Goal: Task Accomplishment & Management: Manage account settings

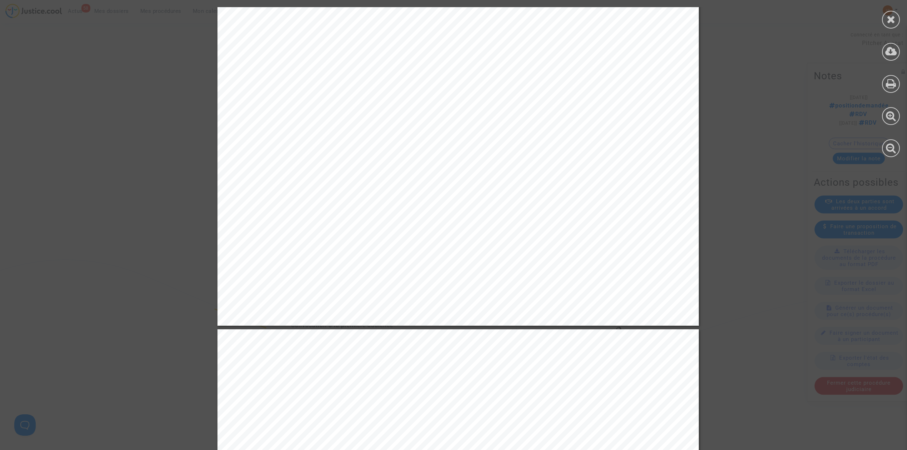
scroll to position [1047, 0]
click at [897, 28] on div at bounding box center [891, 82] width 32 height 164
click at [897, 24] on div at bounding box center [891, 20] width 18 height 18
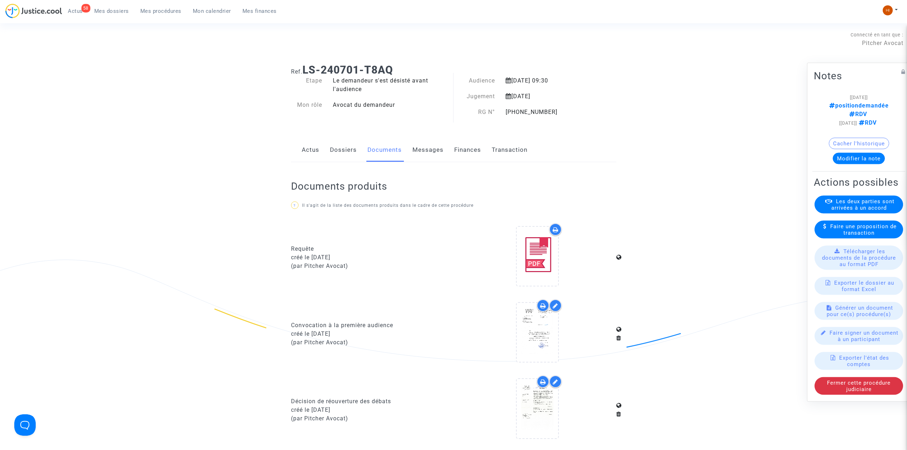
click at [344, 147] on link "Dossiers" at bounding box center [343, 150] width 27 height 24
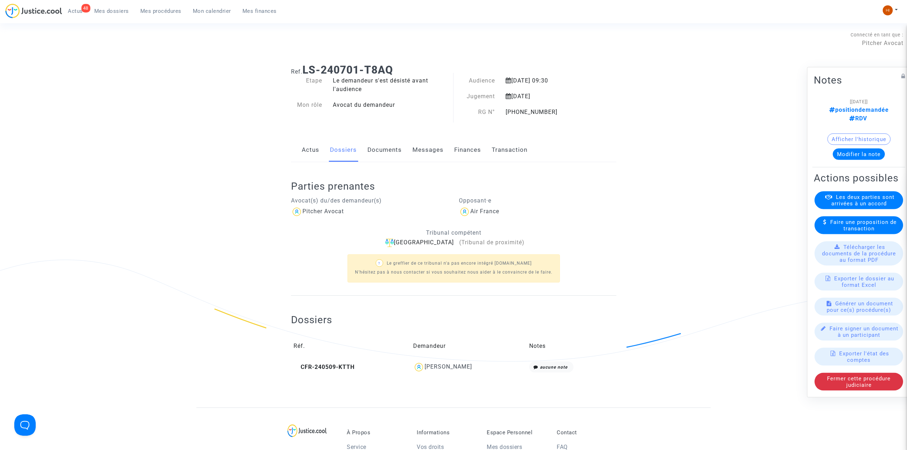
click at [166, 11] on span "Mes procédures" at bounding box center [160, 11] width 41 height 6
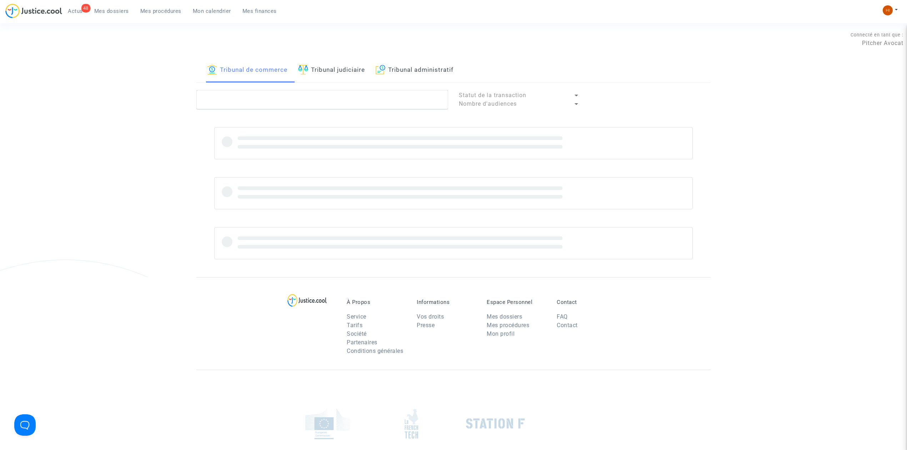
click at [346, 66] on link "Tribunal judiciaire" at bounding box center [331, 70] width 67 height 24
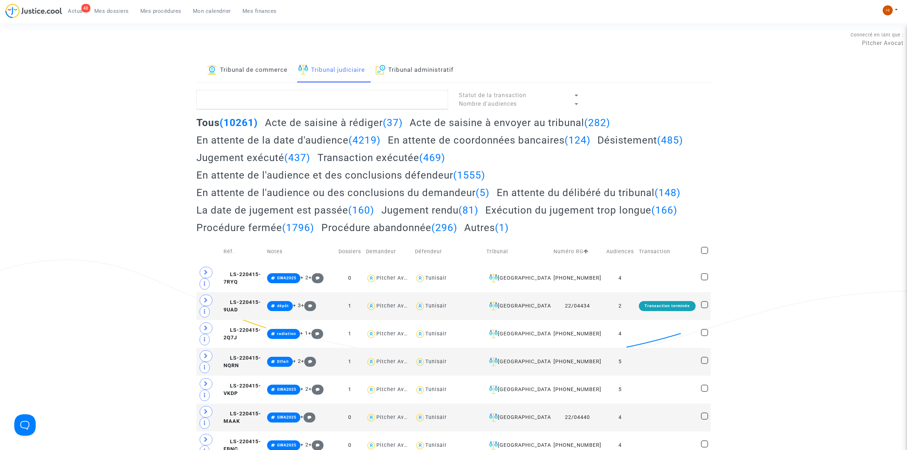
click at [121, 12] on span "Mes dossiers" at bounding box center [111, 11] width 35 height 6
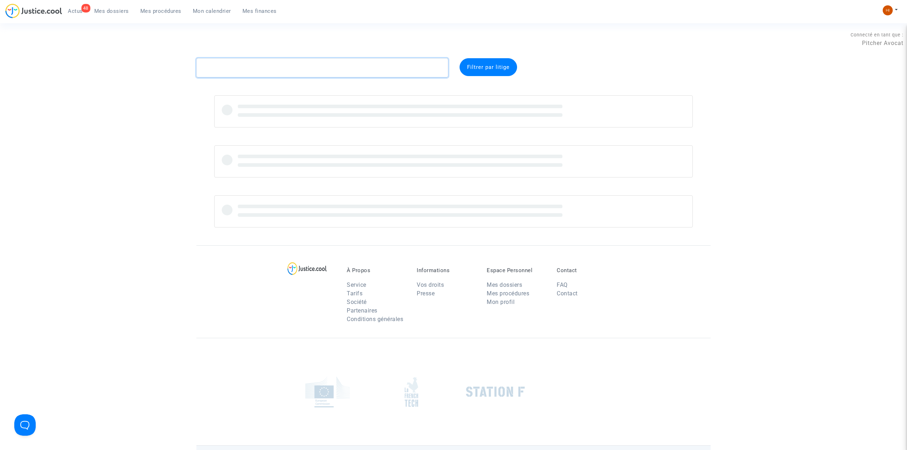
click at [291, 71] on textarea at bounding box center [322, 67] width 252 height 19
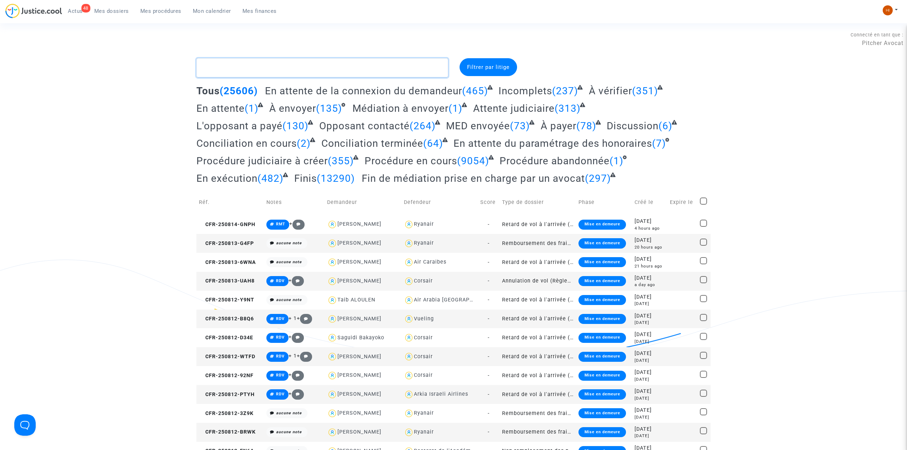
paste textarea "CFR-240726-J8XF"
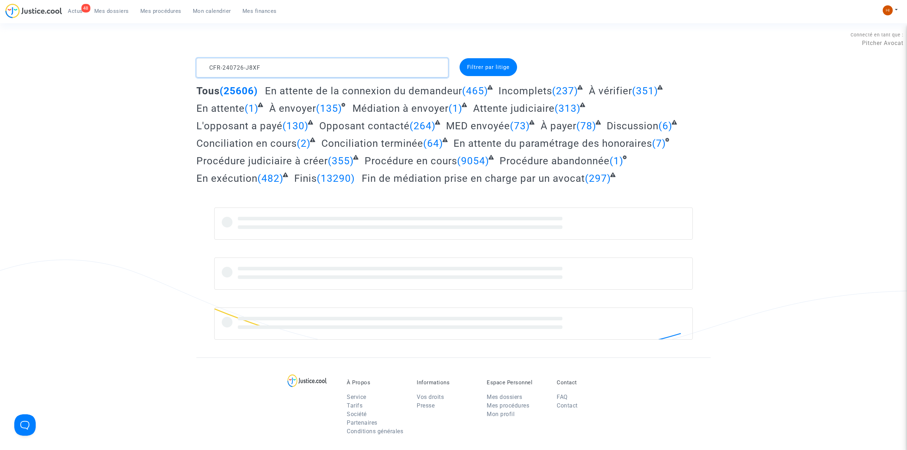
type textarea "CFR-240726-J8XF"
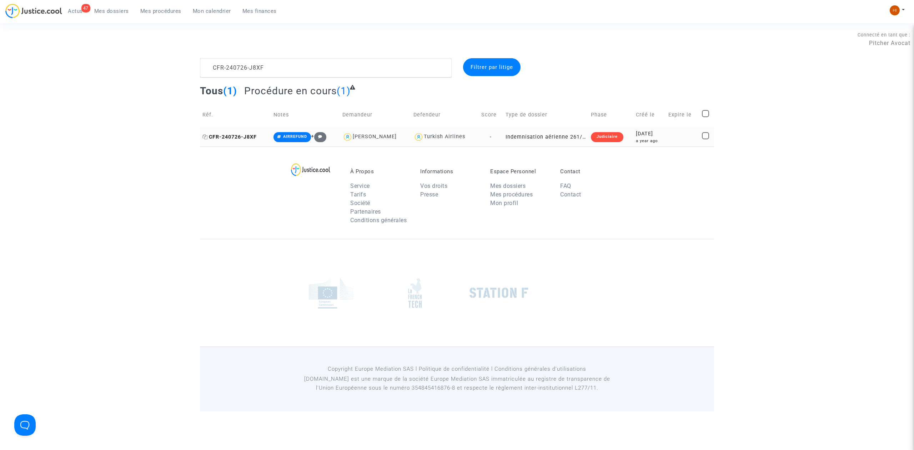
click at [250, 136] on span "CFR-240726-J8XF" at bounding box center [229, 137] width 54 height 6
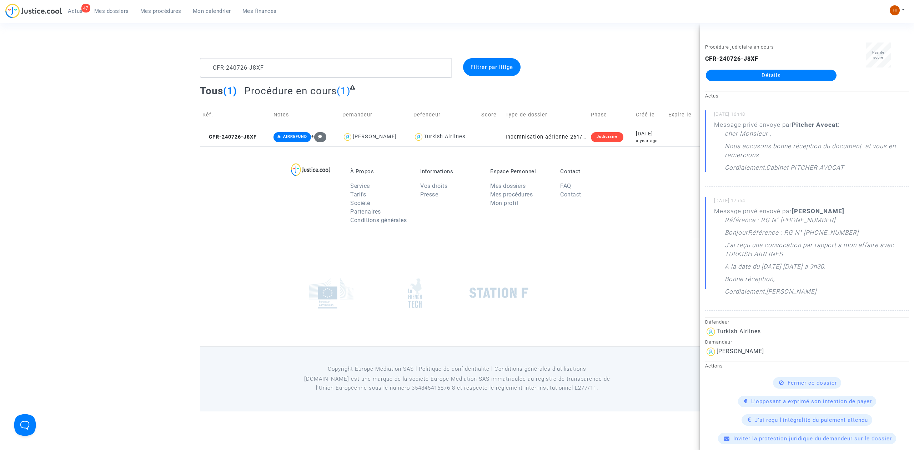
click at [764, 70] on link "Détails" at bounding box center [771, 75] width 131 height 11
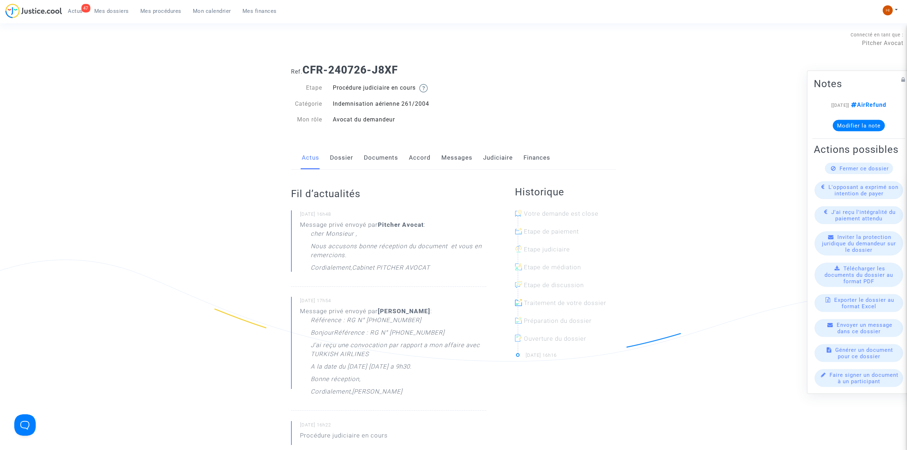
click at [460, 157] on link "Messages" at bounding box center [456, 158] width 31 height 24
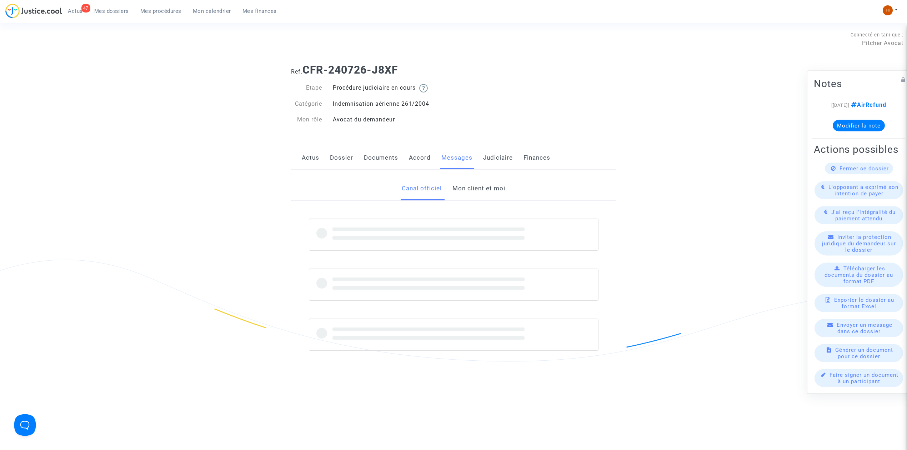
click at [476, 157] on div "Actus Dossier Documents Accord Messages Judiciaire Finances" at bounding box center [453, 158] width 325 height 24
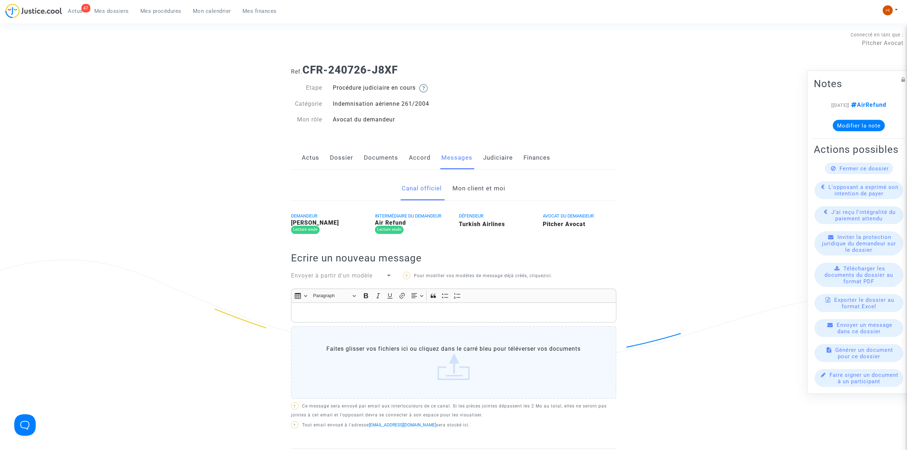
click at [486, 159] on link "Judiciaire" at bounding box center [498, 158] width 30 height 24
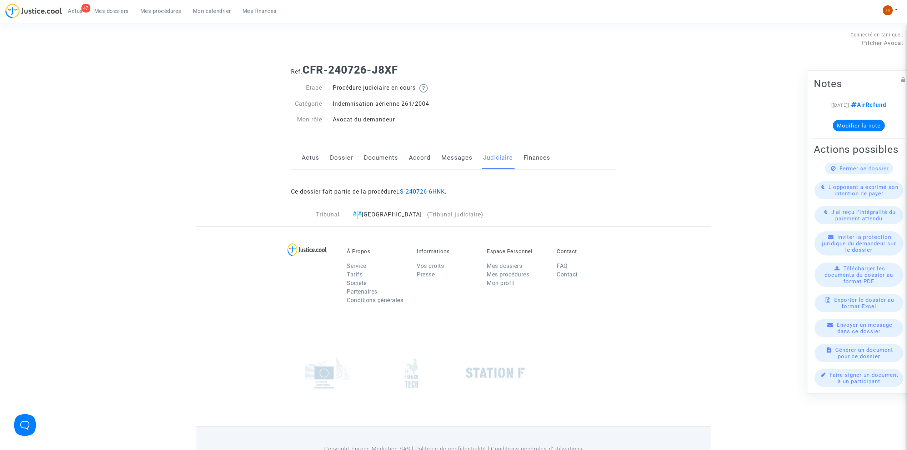
click at [439, 192] on link "LS-240726-6HNK" at bounding box center [420, 191] width 49 height 7
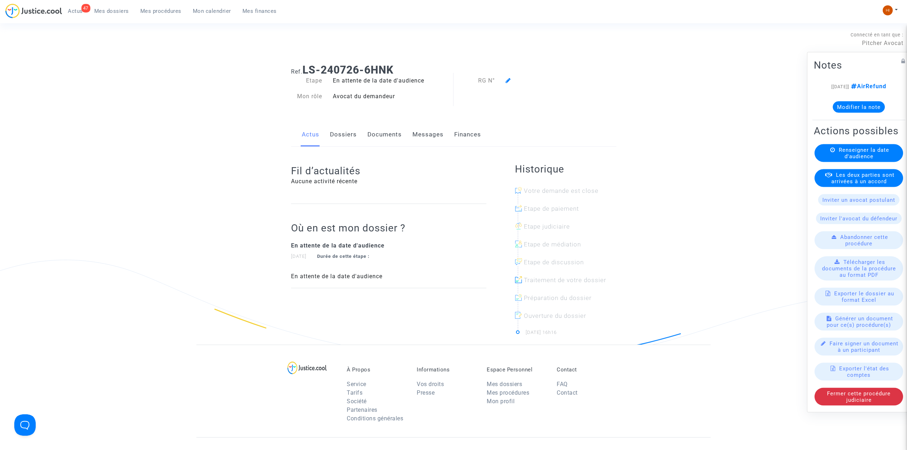
click at [382, 137] on link "Documents" at bounding box center [384, 135] width 34 height 24
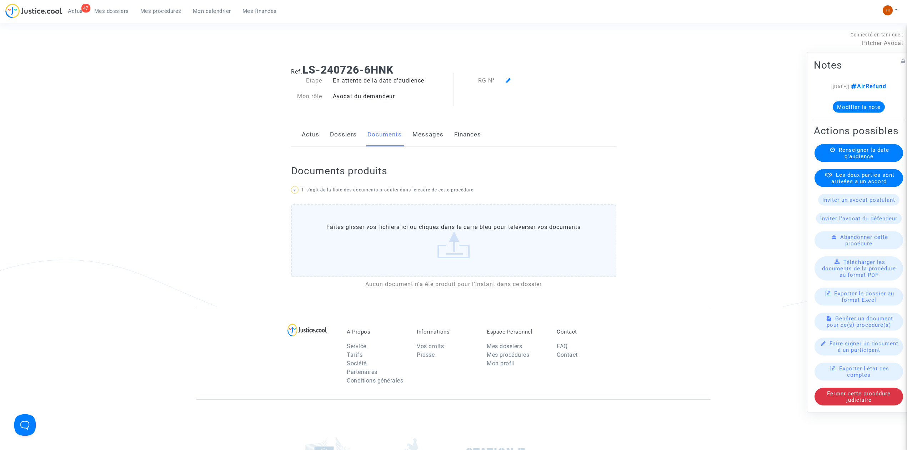
click at [882, 150] on span "Renseigner la date d'audience" at bounding box center [864, 153] width 50 height 13
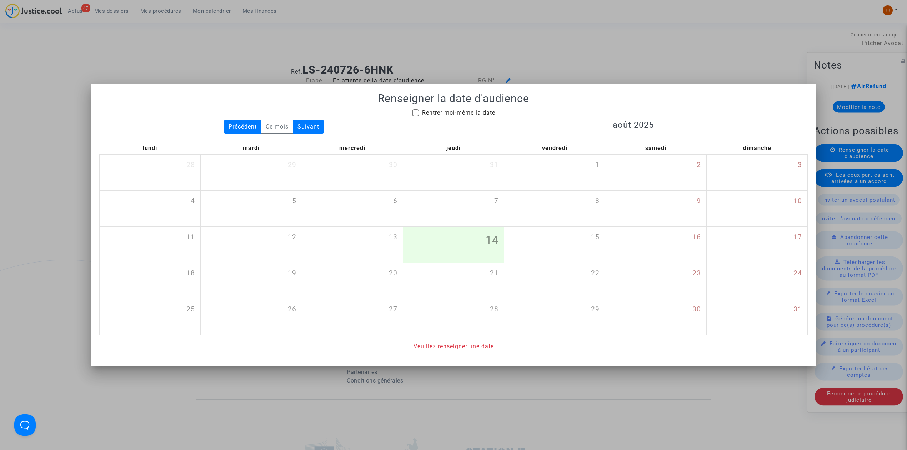
click at [436, 114] on span "Rentrer moi-même la date" at bounding box center [458, 112] width 73 height 7
click at [416, 116] on input "Rentrer moi-même la date" at bounding box center [415, 116] width 0 height 0
checkbox input "true"
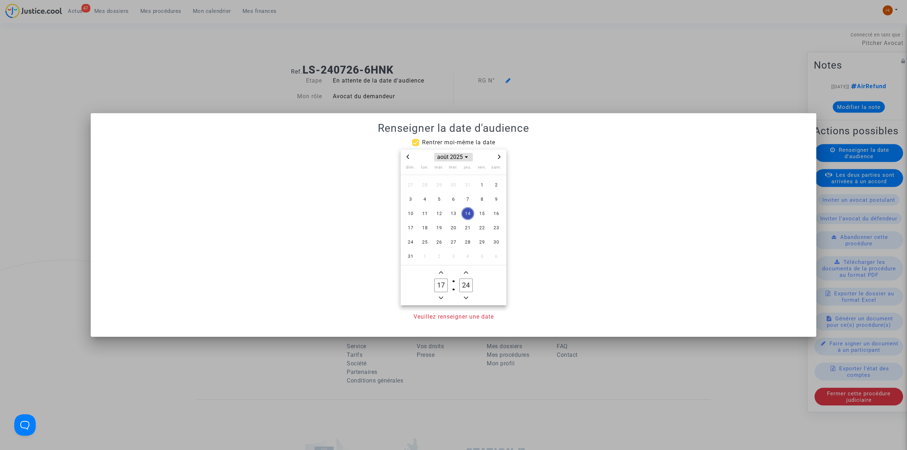
click at [447, 153] on span "août 2025" at bounding box center [453, 157] width 38 height 9
click at [451, 216] on span "2026" at bounding box center [453, 218] width 25 height 11
click at [421, 172] on span "janv." at bounding box center [420, 174] width 30 height 13
click at [453, 243] on span "28" at bounding box center [453, 242] width 13 height 13
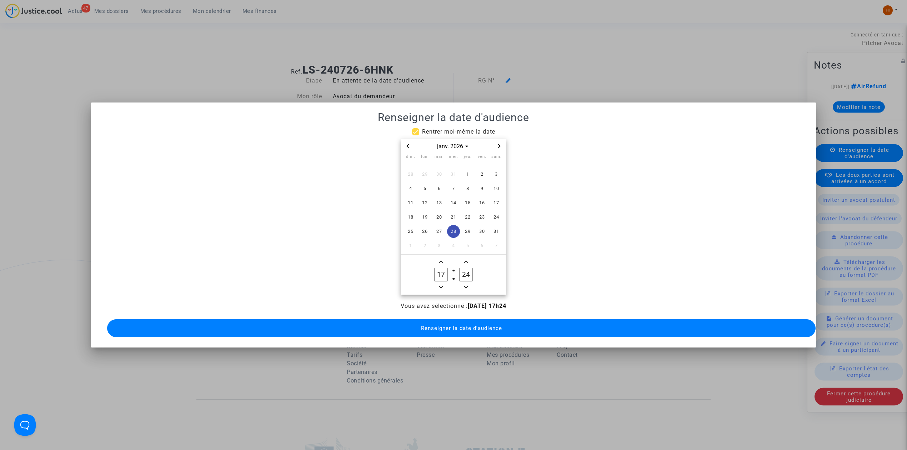
click at [442, 285] on icon "Minus a hour" at bounding box center [441, 287] width 4 height 4
click at [443, 285] on icon "Minus a hour" at bounding box center [441, 287] width 4 height 4
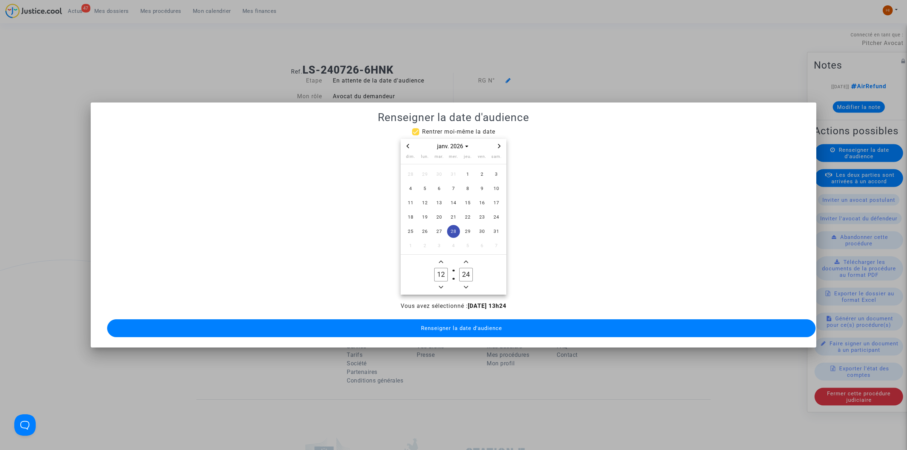
click at [443, 285] on icon "Minus a hour" at bounding box center [441, 287] width 4 height 4
click at [440, 260] on icon "Add a hour" at bounding box center [441, 262] width 4 height 4
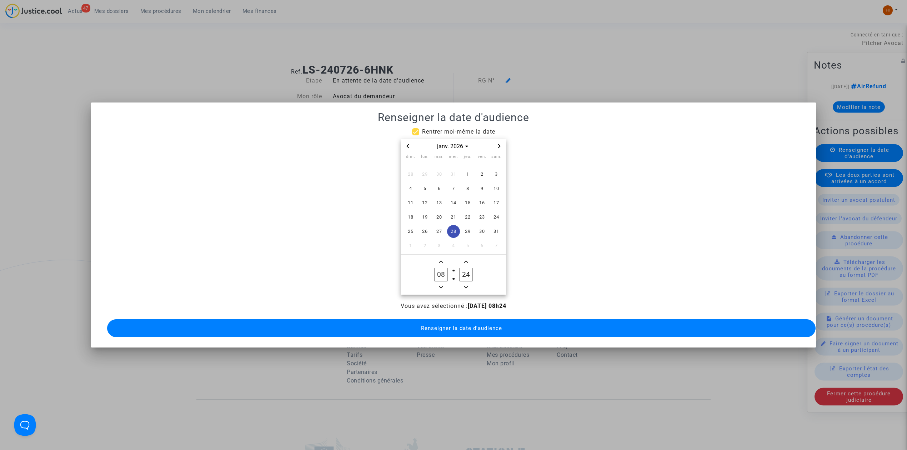
type input "09"
click at [466, 273] on input "24" at bounding box center [466, 275] width 14 height 14
click at [465, 255] on owl-date-time-timer "09 Hour 24 Minute" at bounding box center [454, 275] width 106 height 40
click at [466, 255] on owl-date-time-timer "09 Hour 24 Minute" at bounding box center [454, 275] width 106 height 40
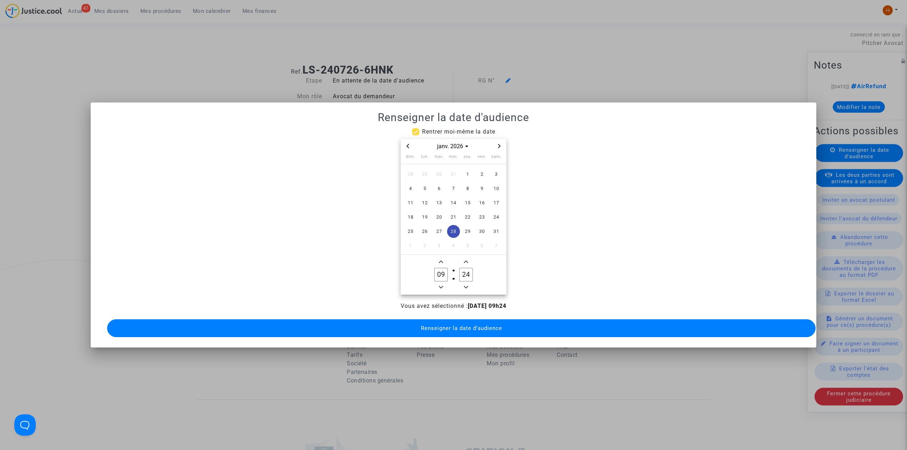
click at [466, 255] on owl-date-time-timer "09 Hour 24 Minute" at bounding box center [454, 275] width 106 height 40
click at [467, 261] on icon "Add a minute" at bounding box center [466, 262] width 4 height 2
click at [468, 261] on icon "Add a minute" at bounding box center [466, 262] width 4 height 2
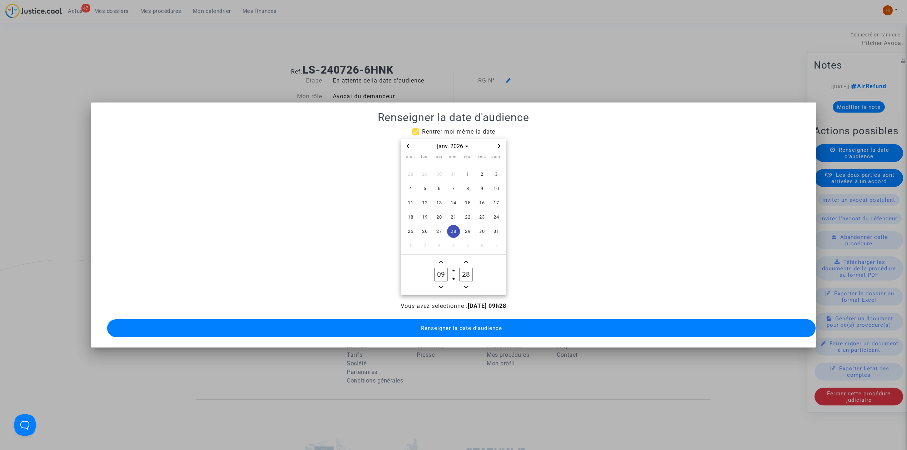
click at [468, 261] on icon "Add a minute" at bounding box center [466, 262] width 4 height 2
type input "30"
click at [459, 326] on span "Renseigner la date d'audience" at bounding box center [461, 328] width 81 height 6
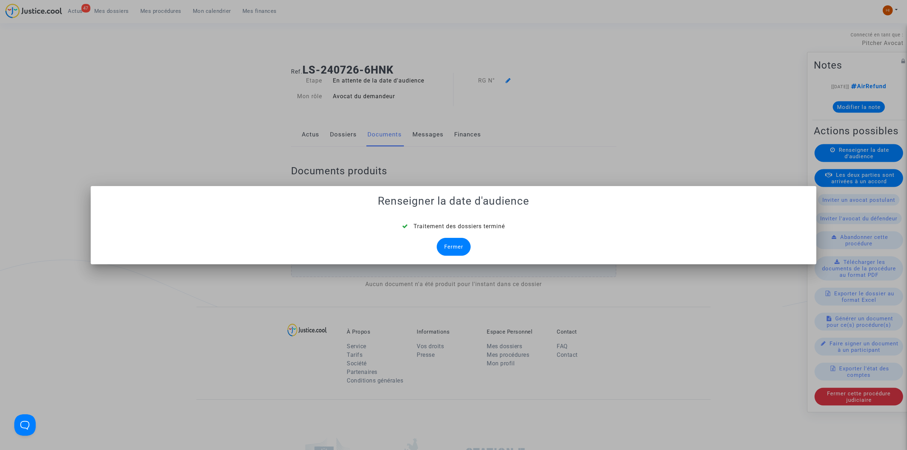
click at [440, 251] on div "Fermer" at bounding box center [454, 247] width 34 height 18
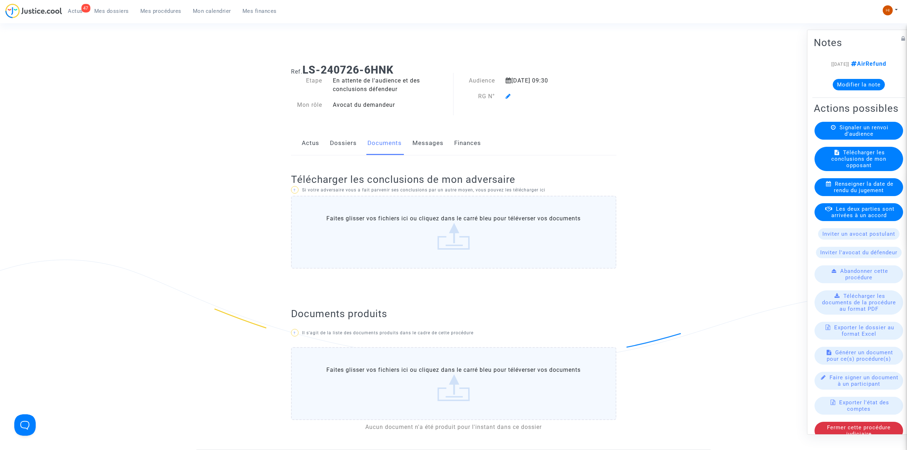
click at [510, 96] on icon at bounding box center [508, 96] width 5 height 6
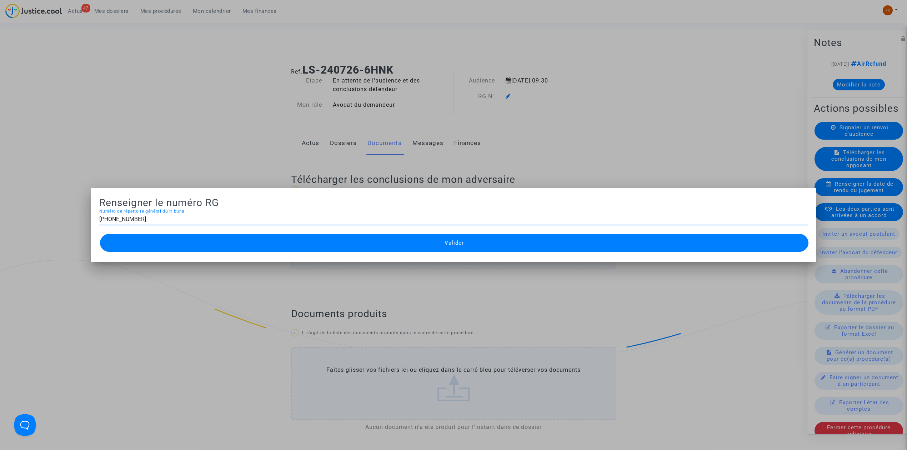
type input "11-22-001032"
click at [310, 244] on button "Valider" at bounding box center [454, 243] width 708 height 18
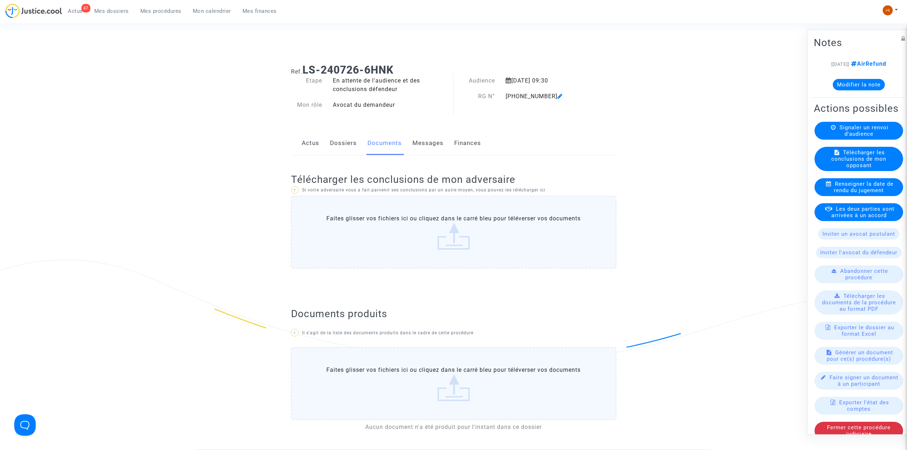
click at [341, 146] on link "Dossiers" at bounding box center [343, 143] width 27 height 24
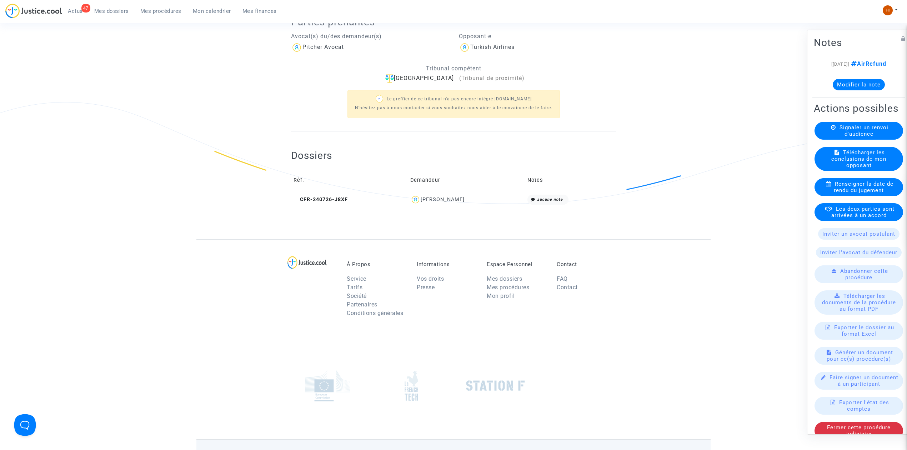
scroll to position [190, 0]
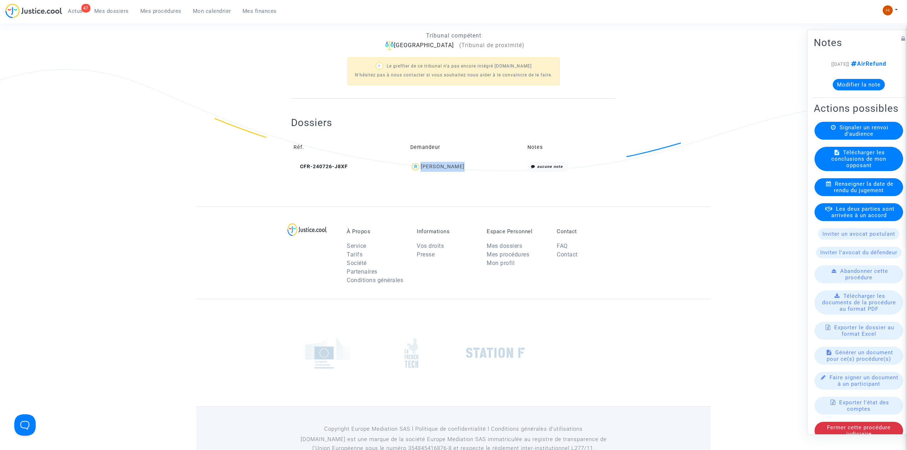
drag, startPoint x: 473, startPoint y: 165, endPoint x: 419, endPoint y: 173, distance: 54.9
click at [419, 173] on td "KHALED DAHMAN" at bounding box center [466, 166] width 117 height 15
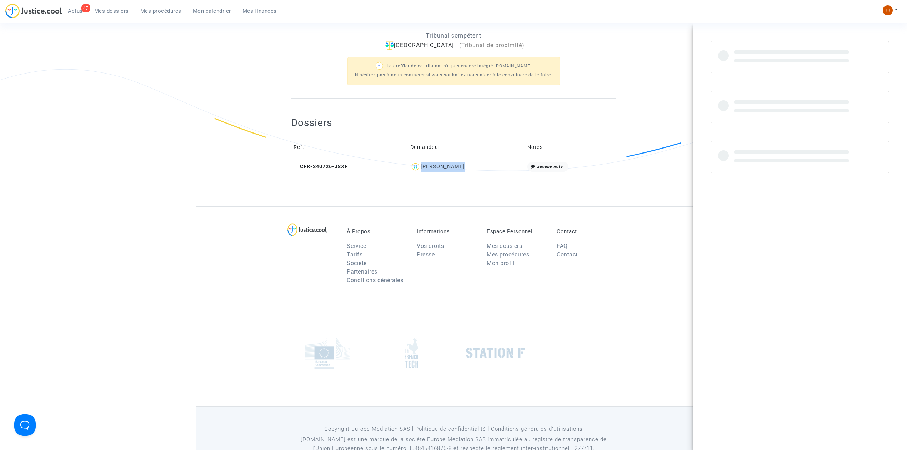
copy div "KHALED DAHMAN"
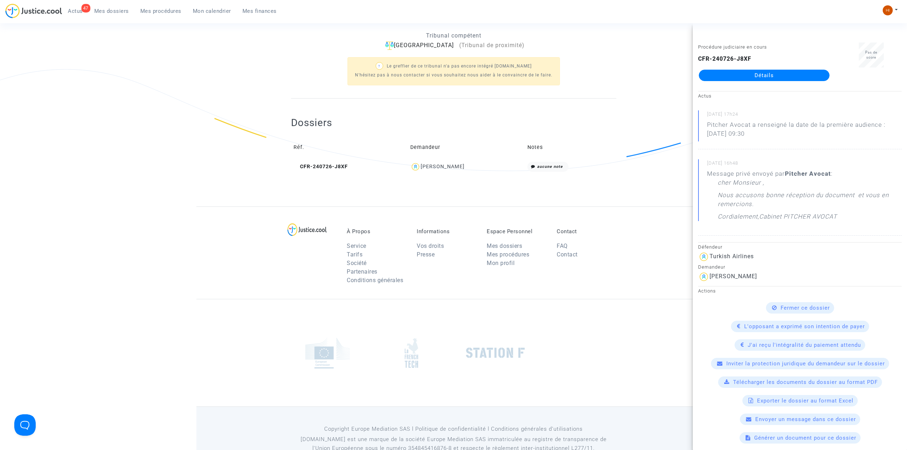
click at [502, 117] on div "Dossiers Réf. Demandeur Notes CFR-240726-J8XF KHALED DAHMAN aucune note" at bounding box center [453, 145] width 325 height 58
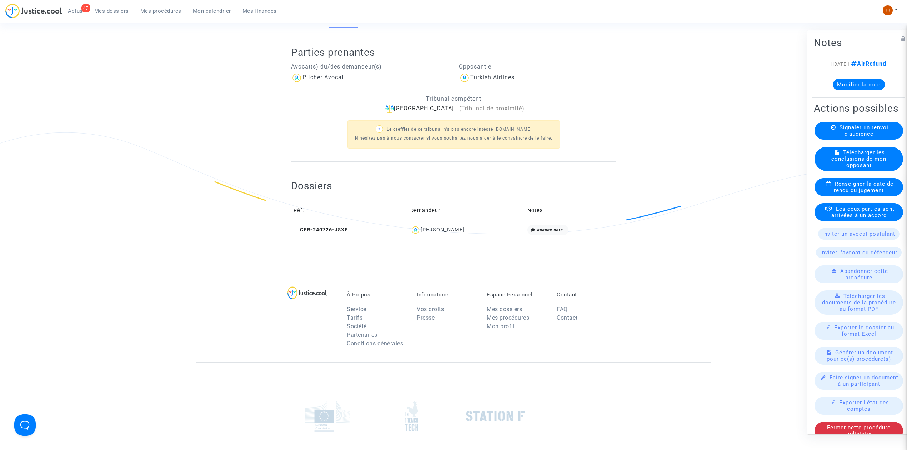
scroll to position [0, 0]
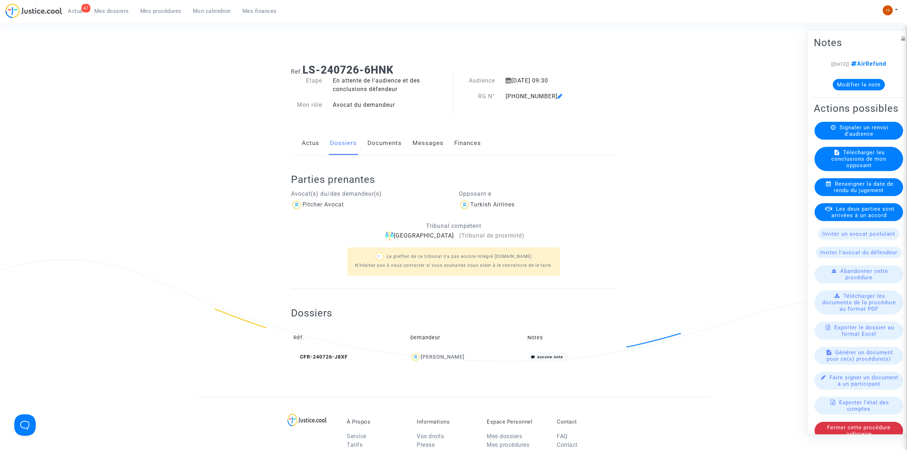
drag, startPoint x: 383, startPoint y: 146, endPoint x: 393, endPoint y: 153, distance: 11.8
click at [385, 146] on link "Documents" at bounding box center [384, 143] width 34 height 24
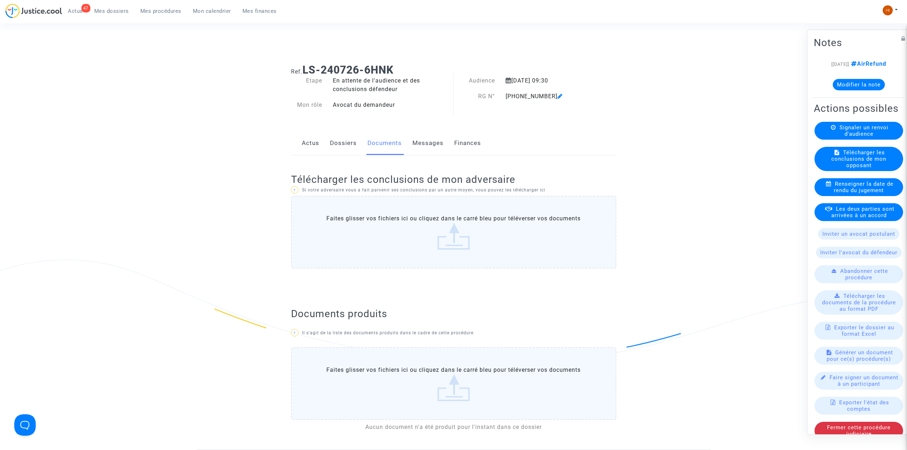
scroll to position [264, 0]
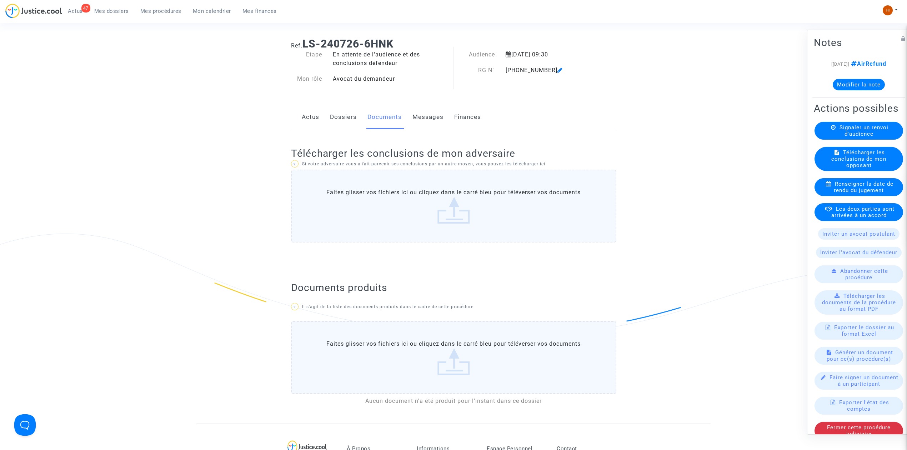
click at [343, 120] on link "Dossiers" at bounding box center [343, 117] width 27 height 24
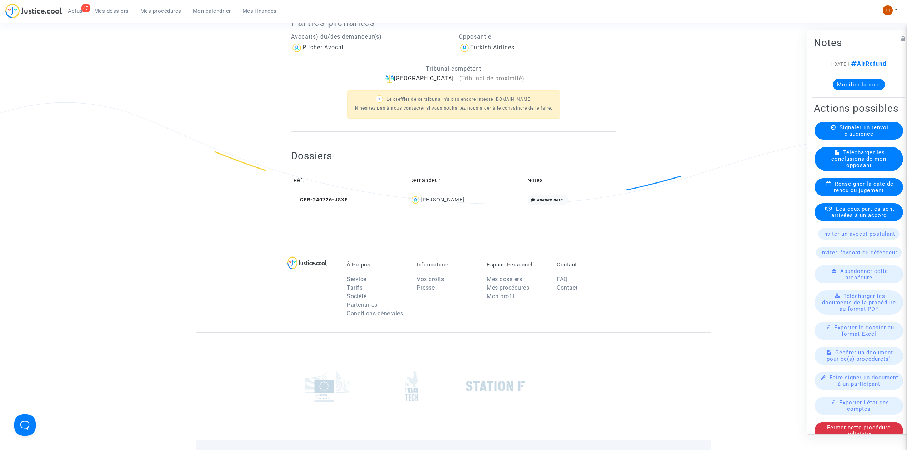
scroll to position [213, 0]
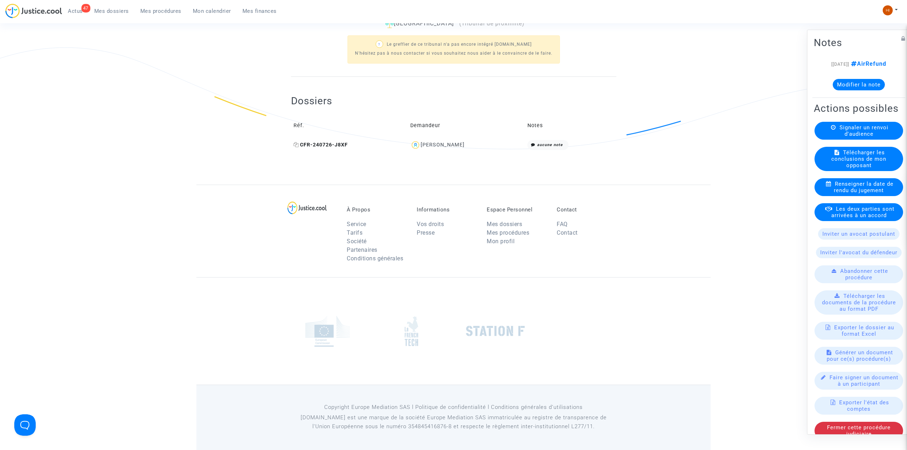
click at [336, 145] on span "CFR-240726-J8XF" at bounding box center [320, 145] width 54 height 6
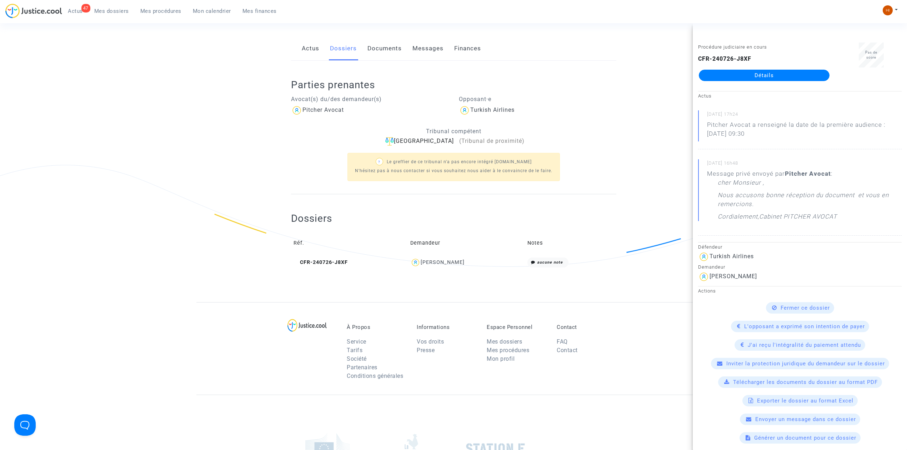
scroll to position [0, 0]
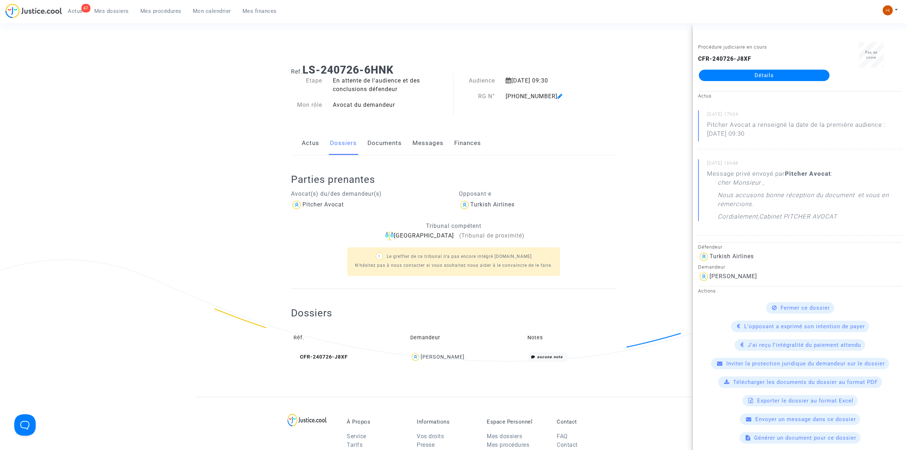
click at [393, 138] on link "Documents" at bounding box center [384, 143] width 34 height 24
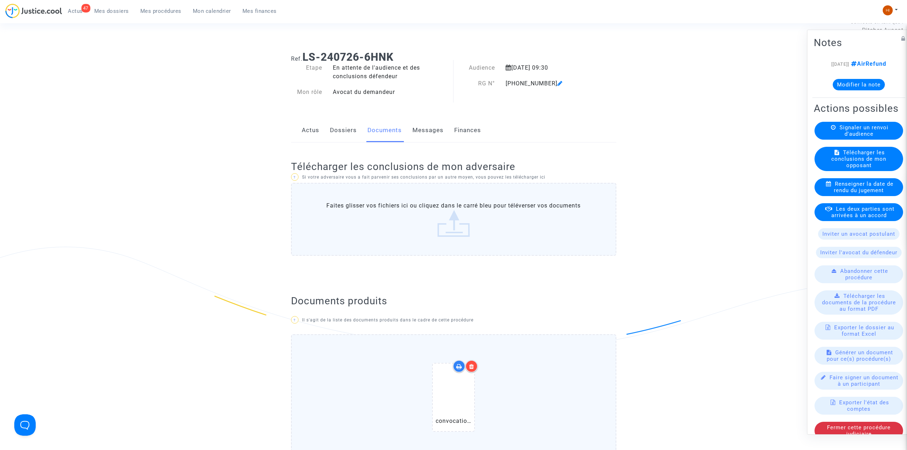
scroll to position [333, 0]
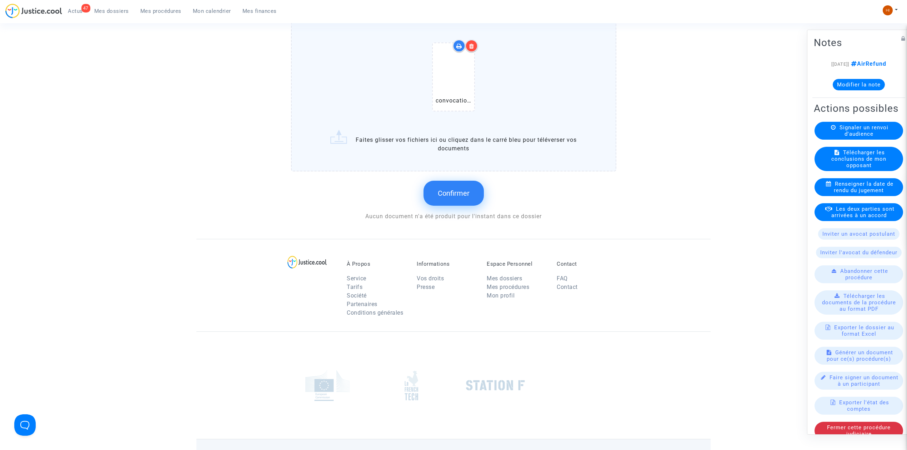
click at [472, 186] on button "Confirmer" at bounding box center [453, 193] width 60 height 25
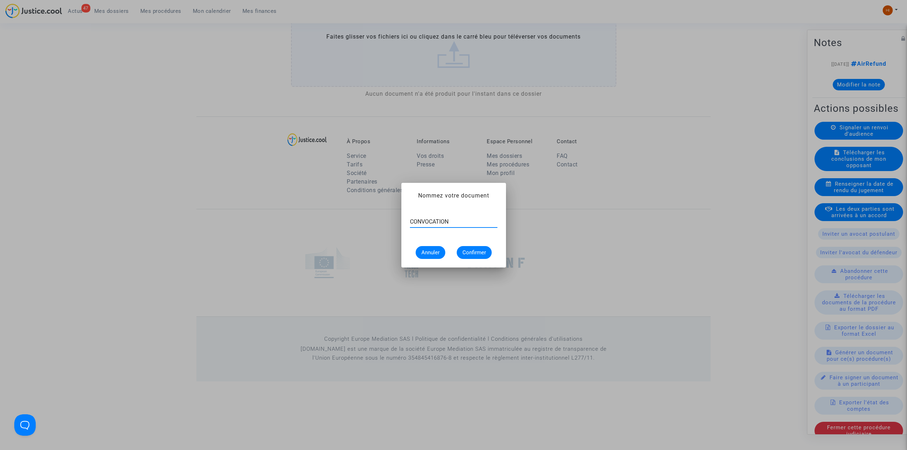
type input "CONVOCATION"
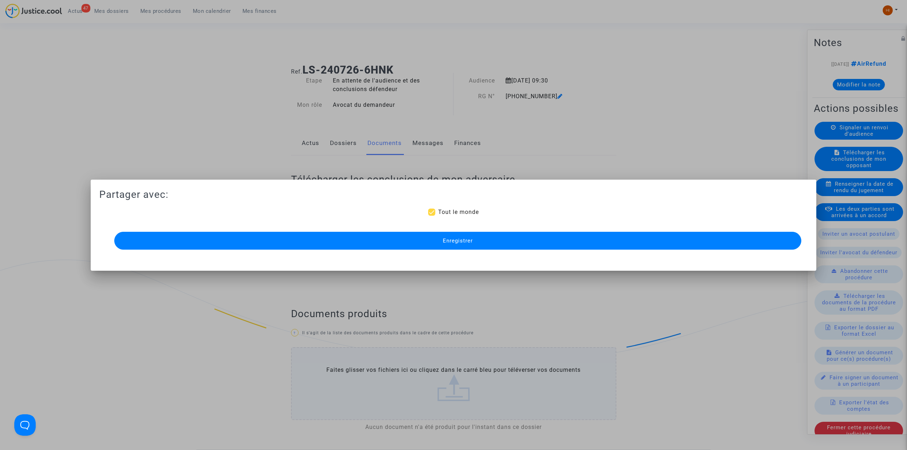
scroll to position [264, 0]
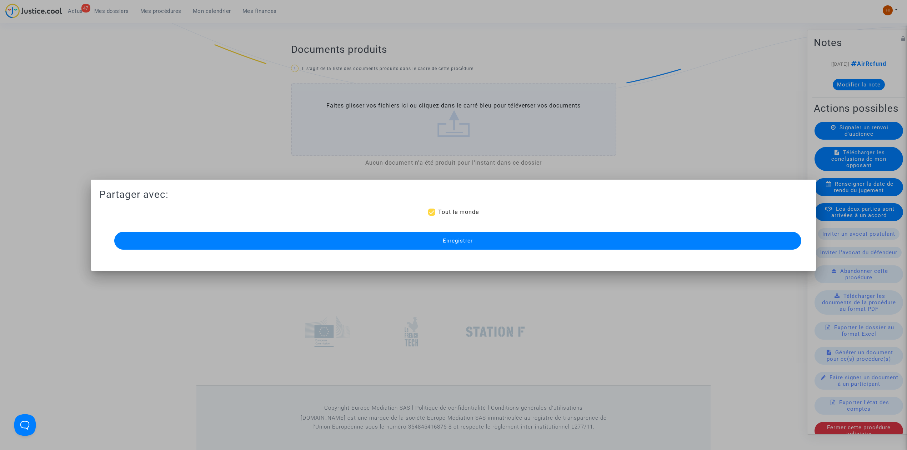
click at [401, 250] on div "Enregistrer" at bounding box center [453, 240] width 687 height 21
click at [397, 236] on button "Enregistrer" at bounding box center [457, 241] width 687 height 18
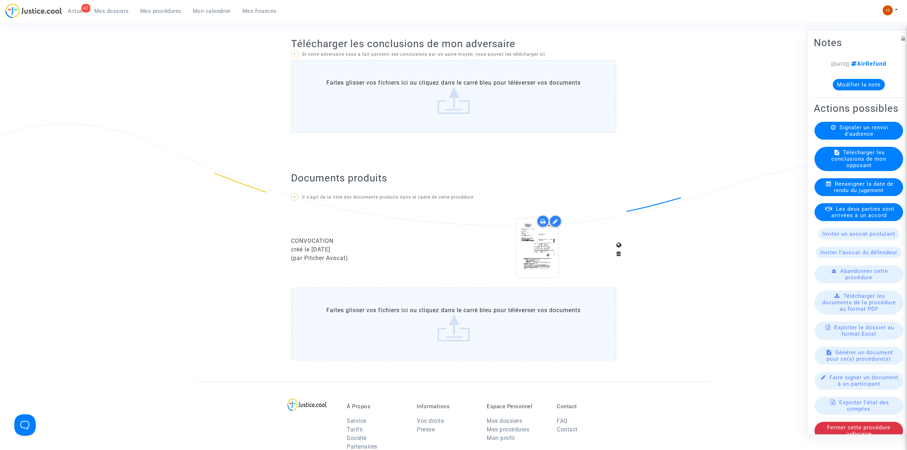
scroll to position [0, 0]
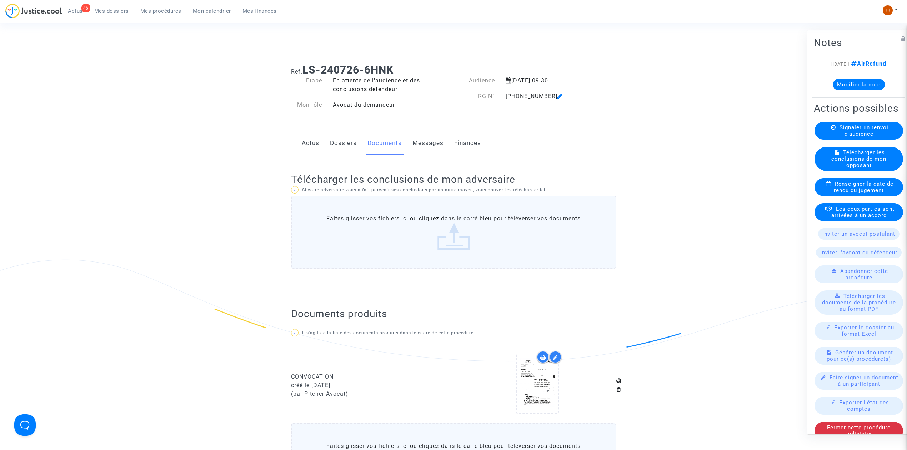
drag, startPoint x: 152, startPoint y: 9, endPoint x: 375, endPoint y: 50, distance: 226.9
click at [152, 9] on span "Mes procédures" at bounding box center [160, 11] width 41 height 6
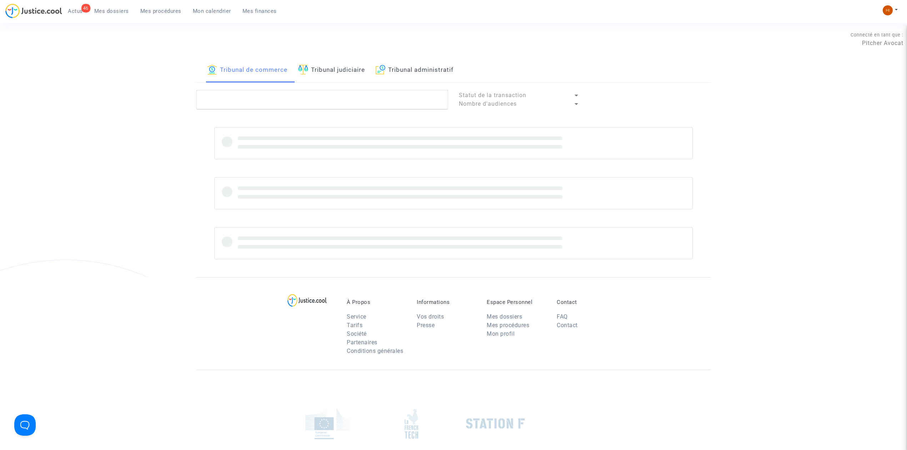
click at [429, 74] on link "Tribunal administratif" at bounding box center [415, 70] width 78 height 24
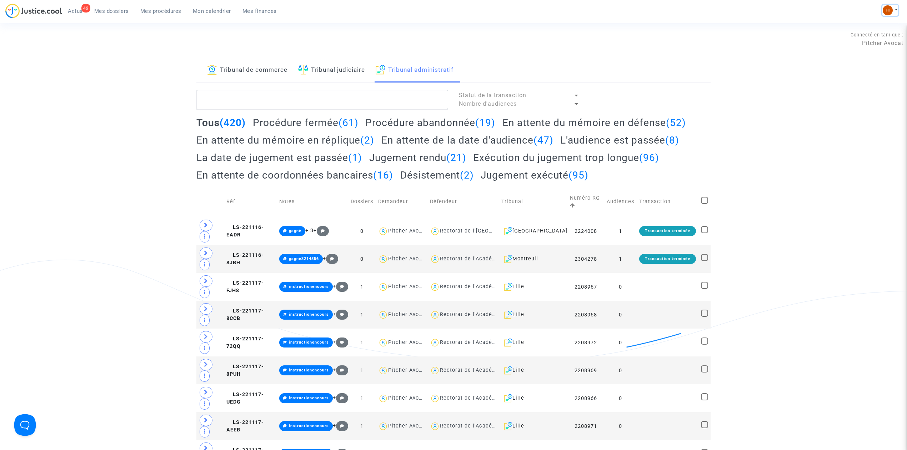
click at [884, 14] on img at bounding box center [888, 10] width 10 height 10
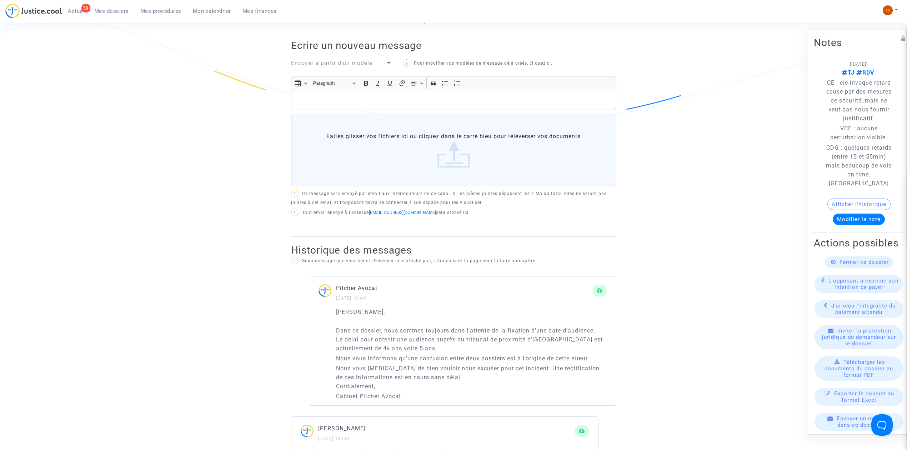
drag, startPoint x: 171, startPoint y: 10, endPoint x: 357, endPoint y: 49, distance: 190.0
click at [170, 10] on span "Mes procédures" at bounding box center [160, 11] width 41 height 6
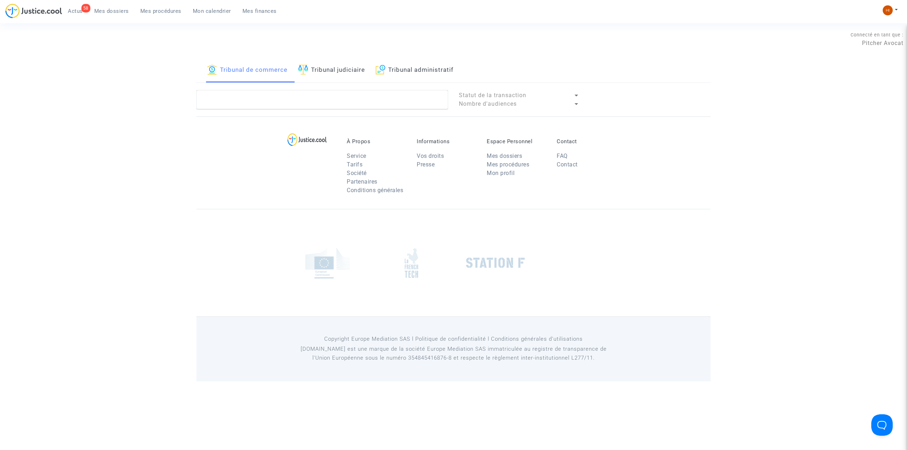
click at [448, 74] on link "Tribunal administratif" at bounding box center [415, 70] width 78 height 24
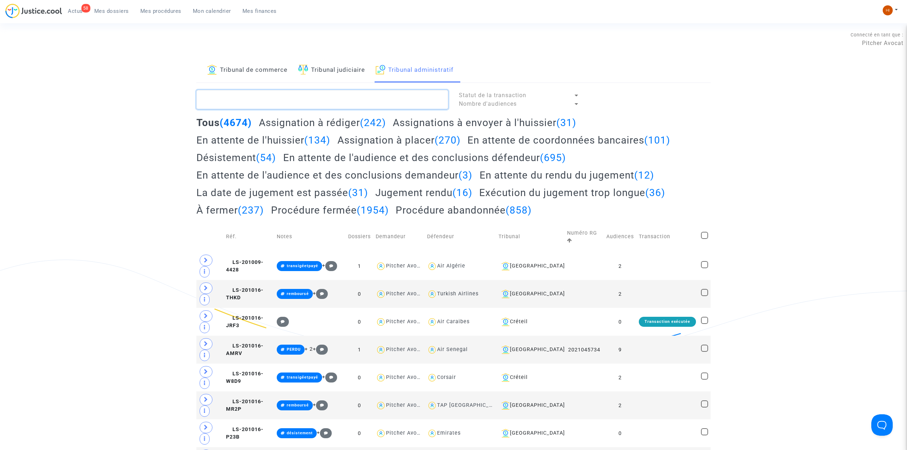
click at [428, 96] on textarea at bounding box center [322, 99] width 252 height 19
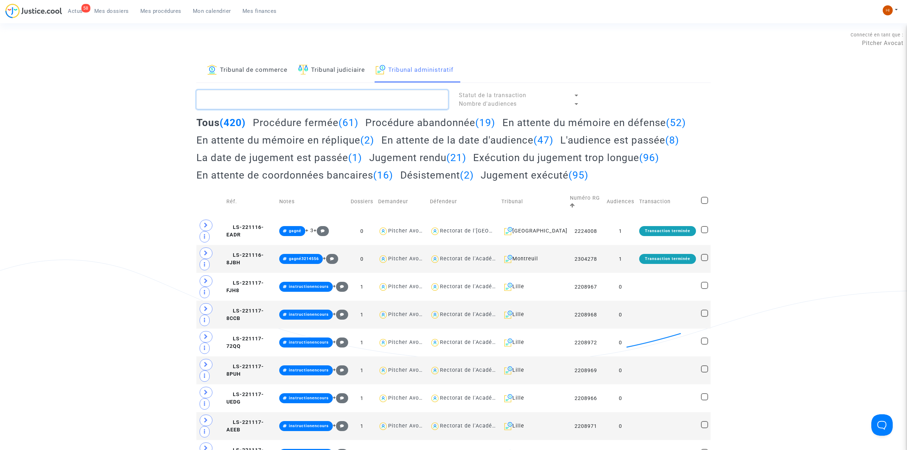
click at [343, 104] on textarea at bounding box center [322, 99] width 252 height 19
paste textarea "FALCHIER"
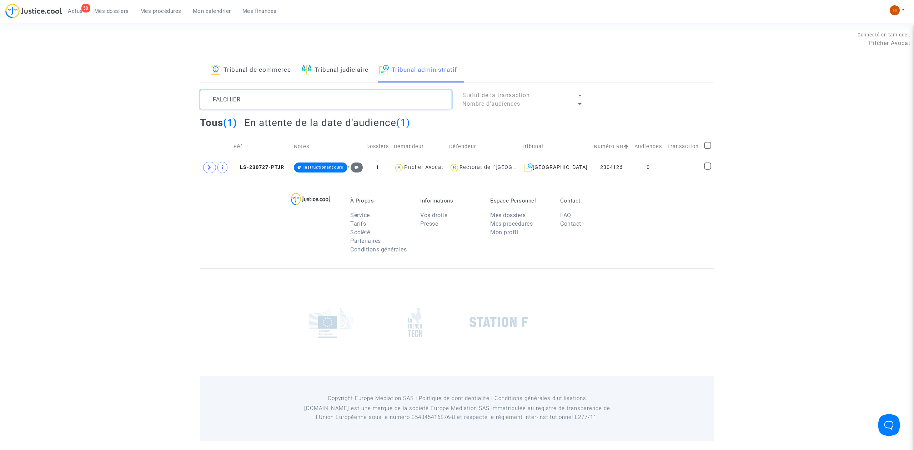
type textarea "FALCHIER"
drag, startPoint x: 285, startPoint y: 166, endPoint x: 534, endPoint y: 147, distance: 250.6
click at [289, 166] on td "LS-230727-PTJR" at bounding box center [261, 167] width 60 height 16
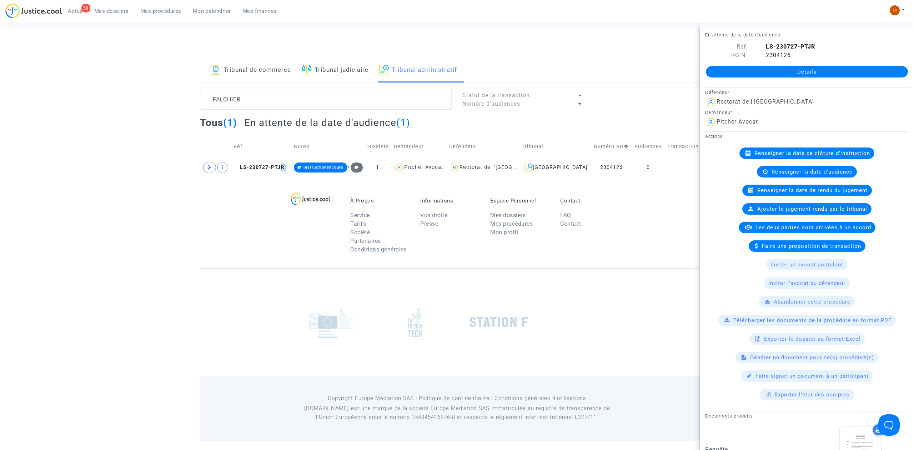
click at [759, 66] on link "Détails" at bounding box center [807, 71] width 202 height 11
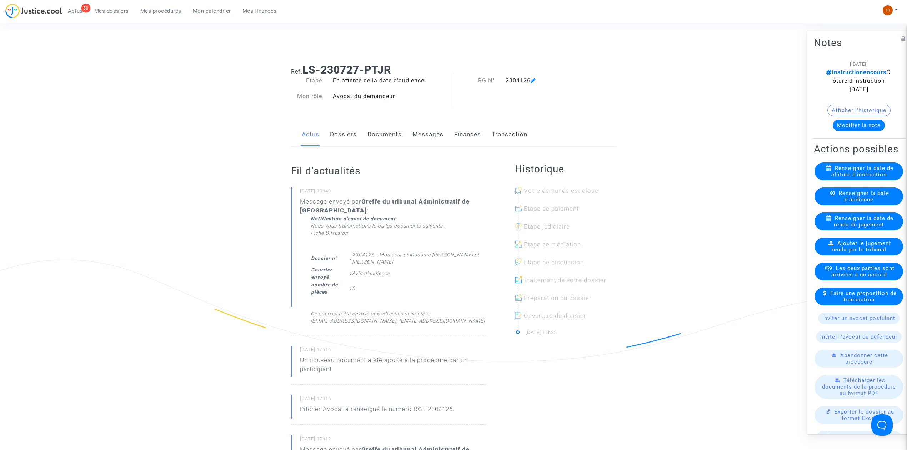
click at [863, 178] on span "Renseigner la date de clôture d'instruction" at bounding box center [862, 171] width 62 height 13
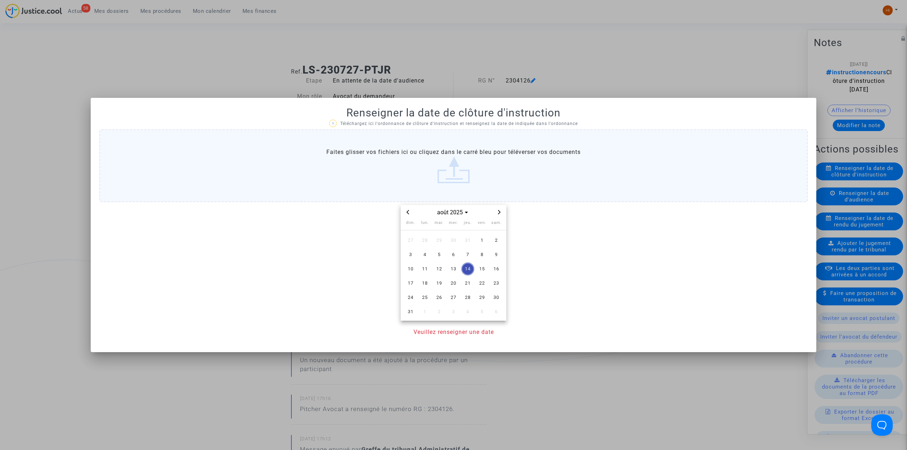
click at [495, 213] on span "Next month" at bounding box center [499, 212] width 9 height 9
click at [496, 213] on span "Next month" at bounding box center [499, 212] width 9 height 9
drag, startPoint x: 410, startPoint y: 214, endPoint x: 416, endPoint y: 221, distance: 9.1
click at [410, 215] on span "Previous month" at bounding box center [407, 212] width 9 height 9
click at [469, 282] on span "25" at bounding box center [467, 283] width 13 height 13
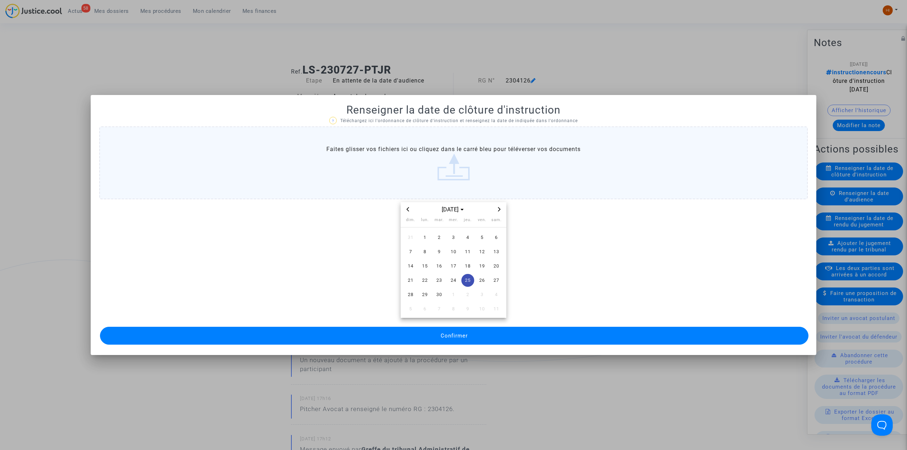
click at [673, 46] on div at bounding box center [453, 225] width 907 height 450
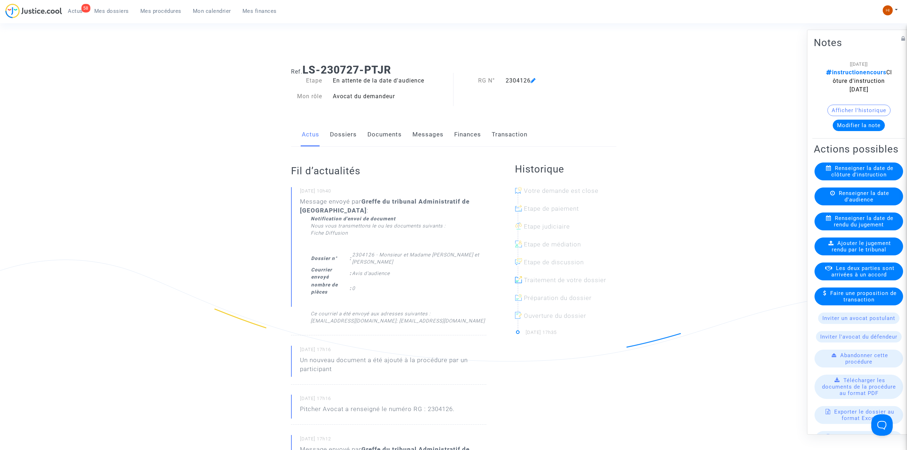
click at [841, 203] on span "Renseigner la date d'audience" at bounding box center [864, 196] width 50 height 13
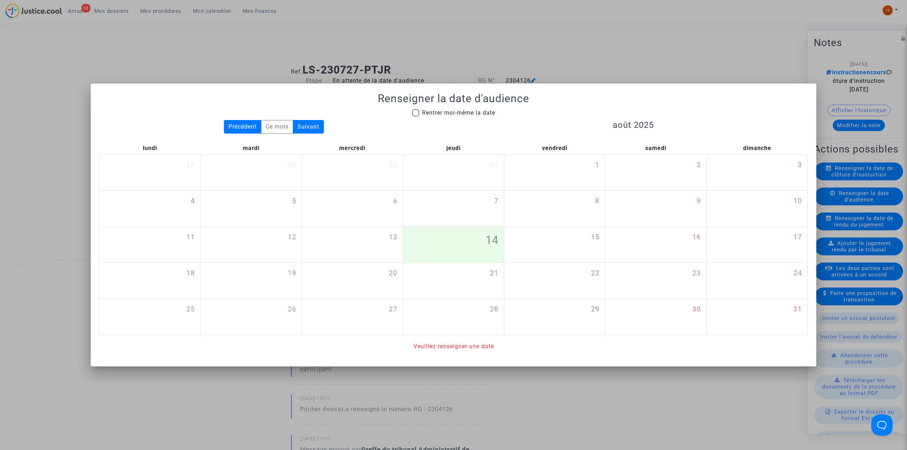
click at [442, 117] on mat-checkbox "Rentrer moi-même la date" at bounding box center [453, 114] width 83 height 11
click at [484, 109] on span "Rentrer moi-même la date" at bounding box center [458, 112] width 73 height 7
click at [416, 116] on input "Rentrer moi-même la date" at bounding box center [415, 116] width 0 height 0
checkbox input "true"
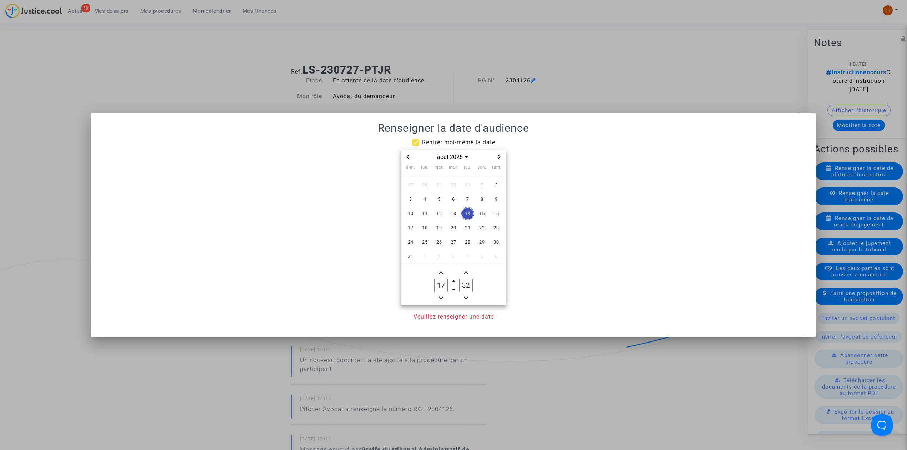
click at [501, 160] on span "Next month" at bounding box center [499, 156] width 9 height 9
drag, startPoint x: 471, startPoint y: 227, endPoint x: 466, endPoint y: 283, distance: 56.6
click at [471, 227] on span "25" at bounding box center [467, 227] width 13 height 13
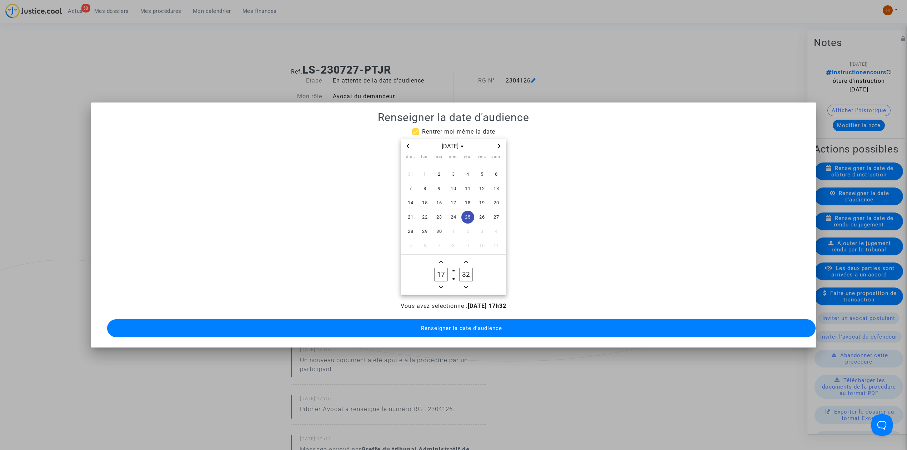
click at [443, 283] on span "Minus a hour" at bounding box center [441, 287] width 9 height 9
click at [445, 283] on span "Minus a hour" at bounding box center [441, 287] width 9 height 9
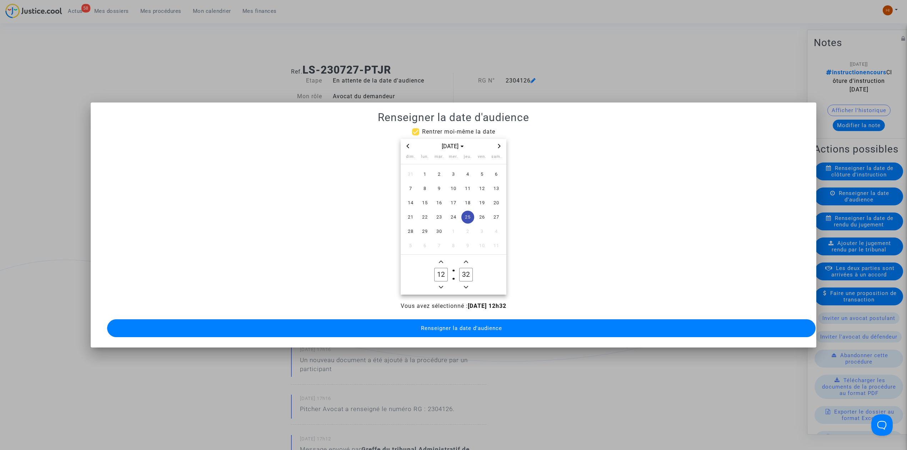
click at [445, 283] on span "Minus a hour" at bounding box center [441, 287] width 9 height 9
type input "10"
drag, startPoint x: 471, startPoint y: 268, endPoint x: 466, endPoint y: 268, distance: 4.3
click at [466, 268] on input "32" at bounding box center [466, 275] width 14 height 14
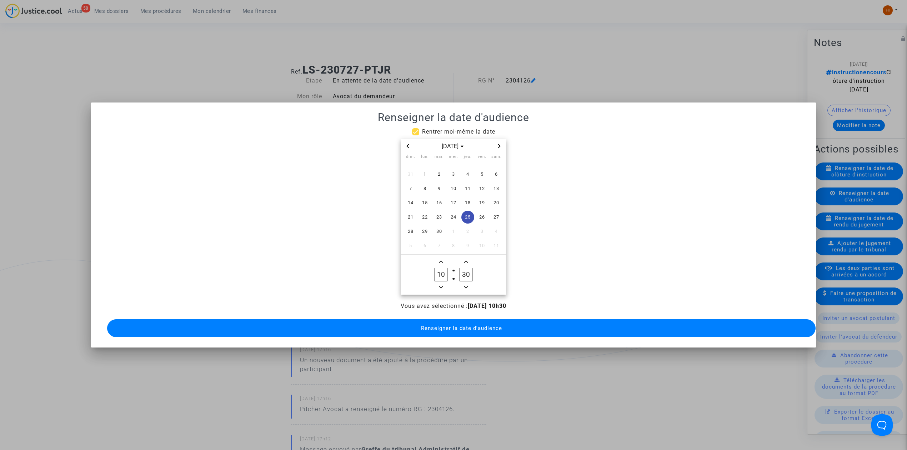
click at [466, 313] on div "Vous avez sélectionné : 25/09/2025 - 10h30 Renseigner la date d'audience" at bounding box center [453, 320] width 708 height 37
click at [463, 285] on span "Minus a minute" at bounding box center [466, 287] width 9 height 9
click at [464, 284] on span "Minus a minute" at bounding box center [466, 287] width 9 height 9
click at [464, 285] on icon "Minus a minute" at bounding box center [466, 287] width 4 height 4
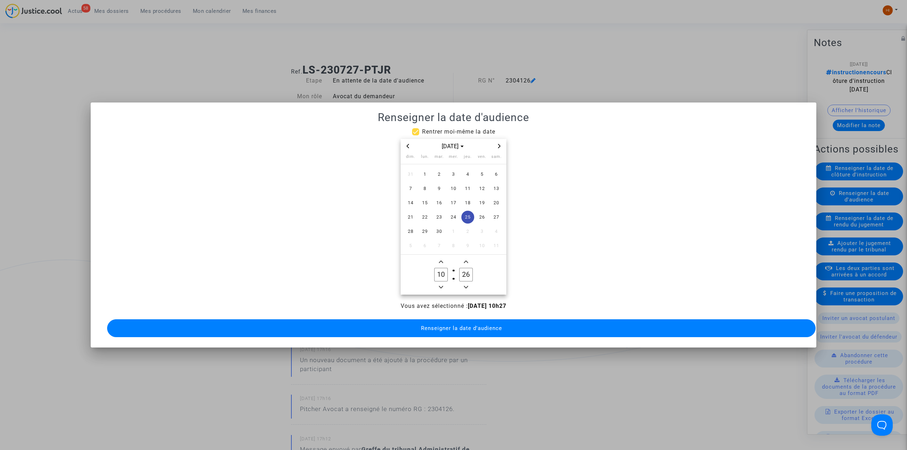
click at [464, 285] on icon "Minus a minute" at bounding box center [466, 287] width 4 height 4
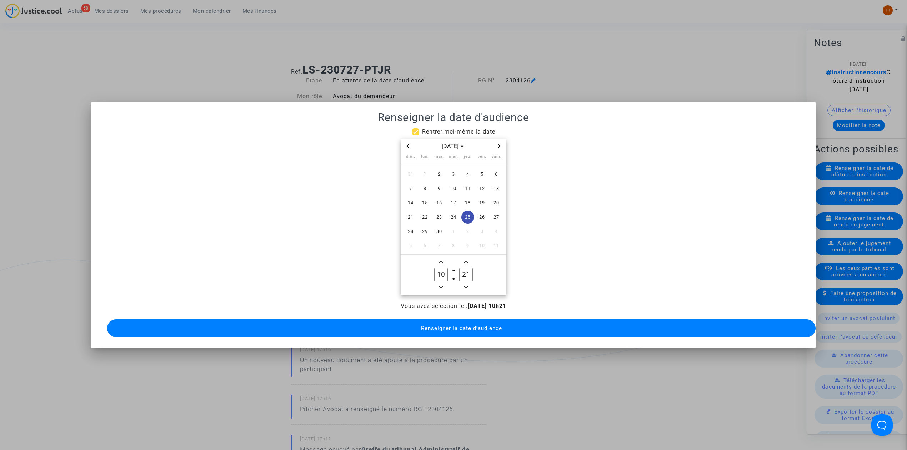
click at [464, 285] on icon "Minus a minute" at bounding box center [466, 287] width 4 height 4
click at [463, 283] on span "Minus a minute" at bounding box center [466, 287] width 9 height 9
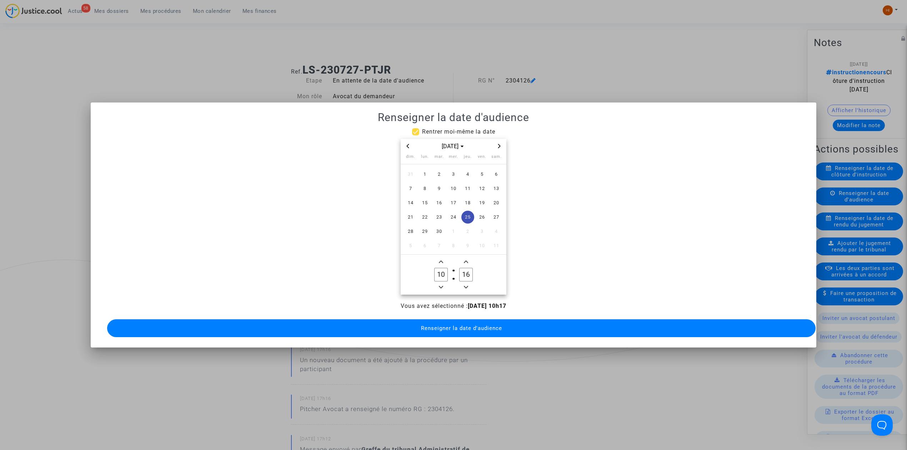
click at [463, 283] on span "Minus a minute" at bounding box center [466, 287] width 9 height 9
click at [463, 268] on input "14" at bounding box center [466, 275] width 14 height 14
click at [463, 255] on owl-date-time-timer "10 Hour 14 Minute" at bounding box center [454, 275] width 106 height 40
drag, startPoint x: 466, startPoint y: 255, endPoint x: 467, endPoint y: 279, distance: 24.3
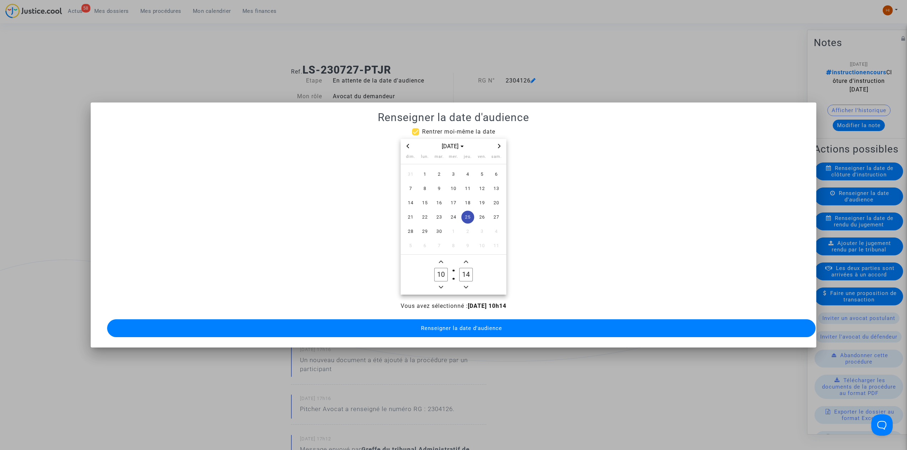
click at [467, 257] on span "Add a minute" at bounding box center [466, 261] width 9 height 9
type input "15"
click at [472, 320] on button "Renseigner la date d'audience" at bounding box center [461, 328] width 708 height 18
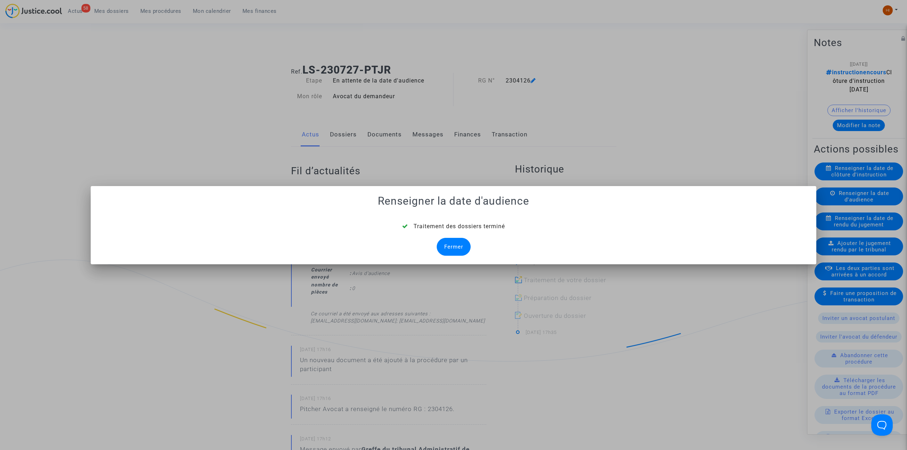
drag, startPoint x: 465, startPoint y: 235, endPoint x: 463, endPoint y: 239, distance: 4.5
click at [465, 235] on div "Traitement des dossiers terminé Fermer" at bounding box center [453, 239] width 708 height 34
click at [463, 243] on div "Fermer" at bounding box center [454, 247] width 34 height 18
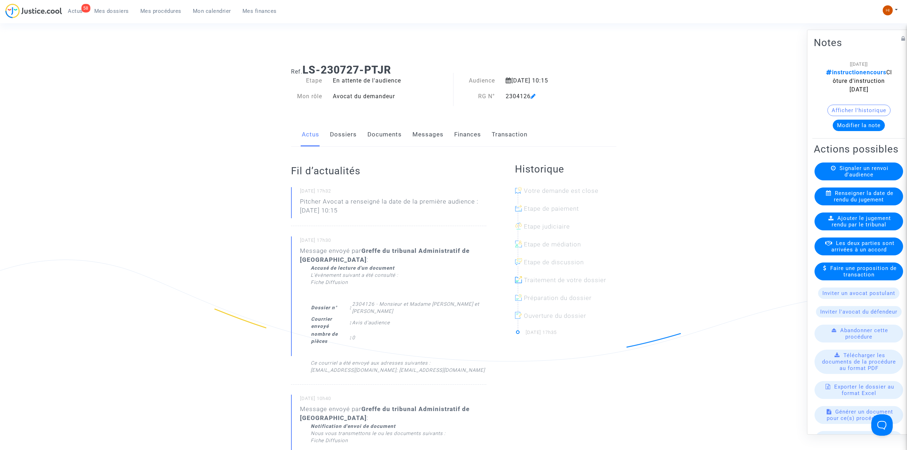
click at [391, 137] on link "Documents" at bounding box center [384, 135] width 34 height 24
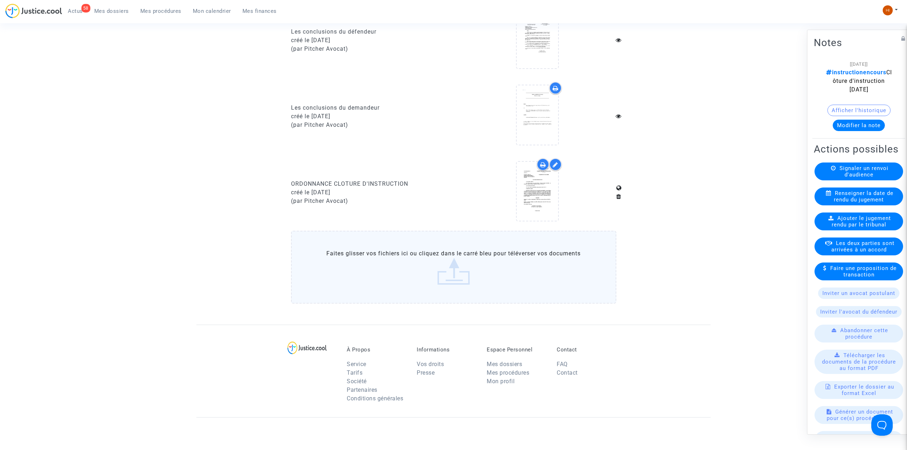
scroll to position [476, 0]
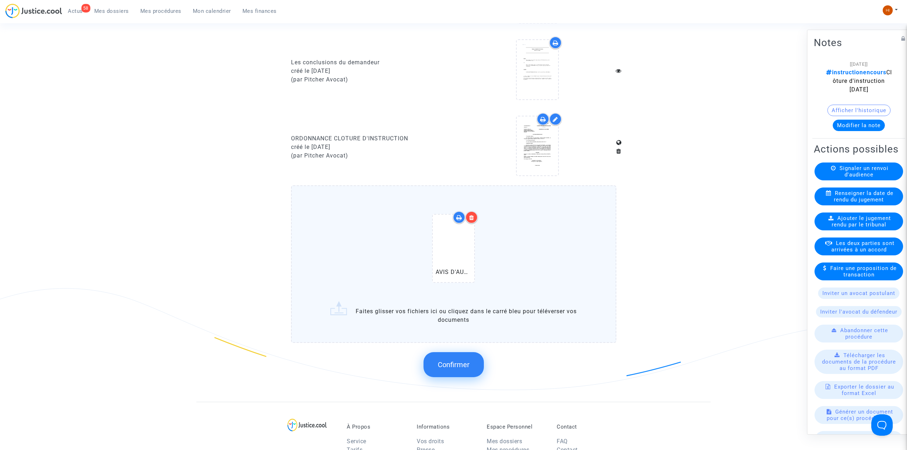
click at [479, 357] on button "Confirmer" at bounding box center [453, 364] width 60 height 25
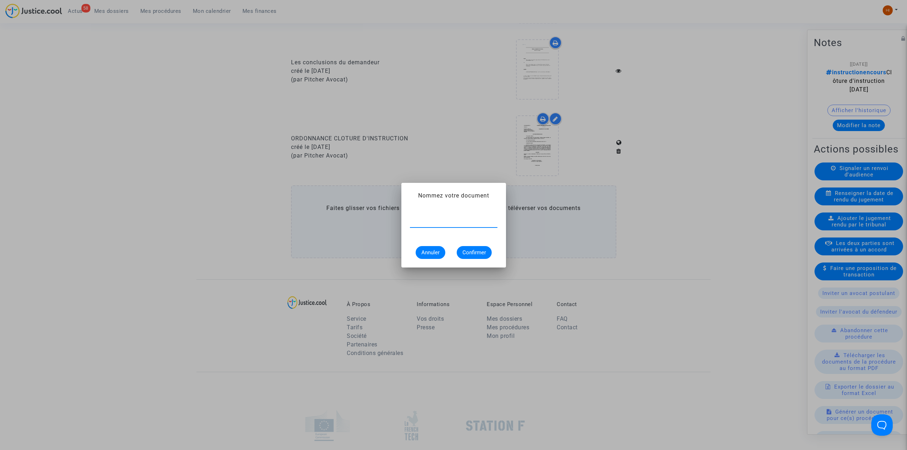
paste input "AVIS D'AUDIENCE"
type input "AVIS D'AUDIENCE"
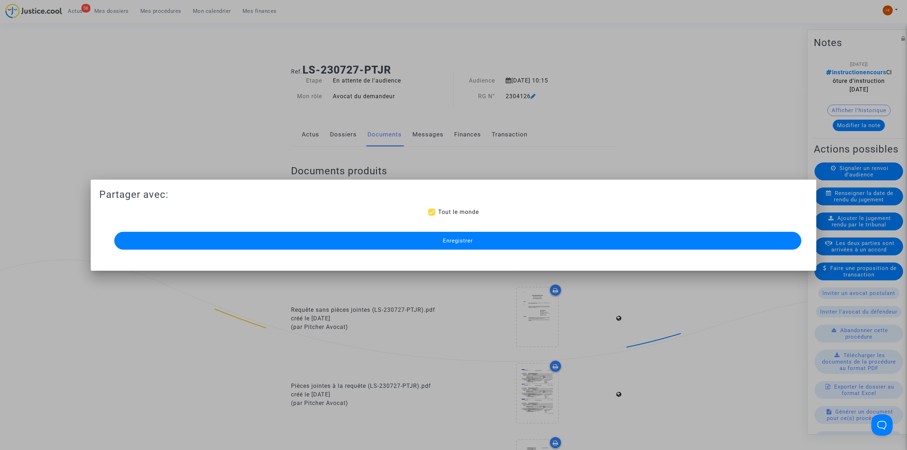
scroll to position [476, 0]
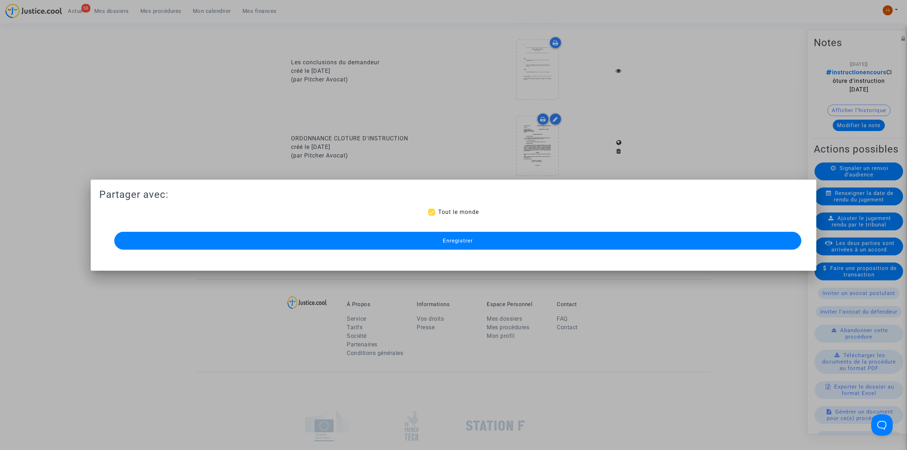
click at [513, 236] on button "Enregistrer" at bounding box center [457, 241] width 687 height 18
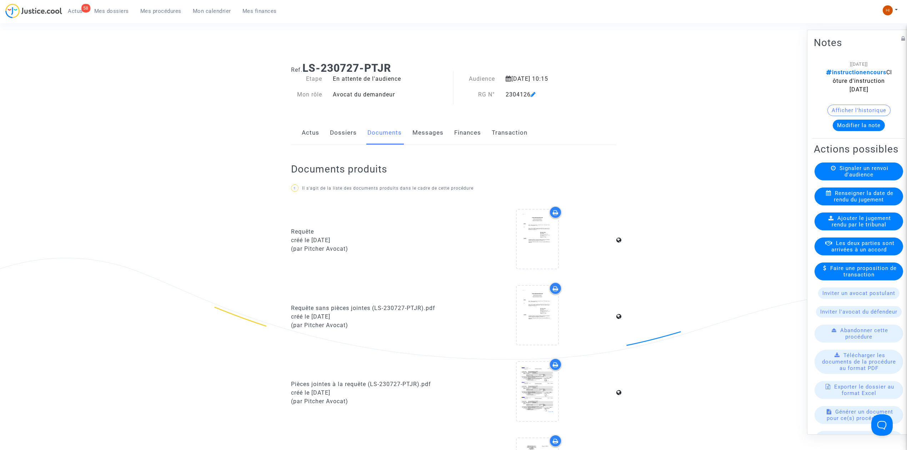
scroll to position [0, 0]
drag, startPoint x: 162, startPoint y: 11, endPoint x: 215, endPoint y: 32, distance: 56.8
click at [162, 11] on span "Mes procédures" at bounding box center [160, 11] width 41 height 6
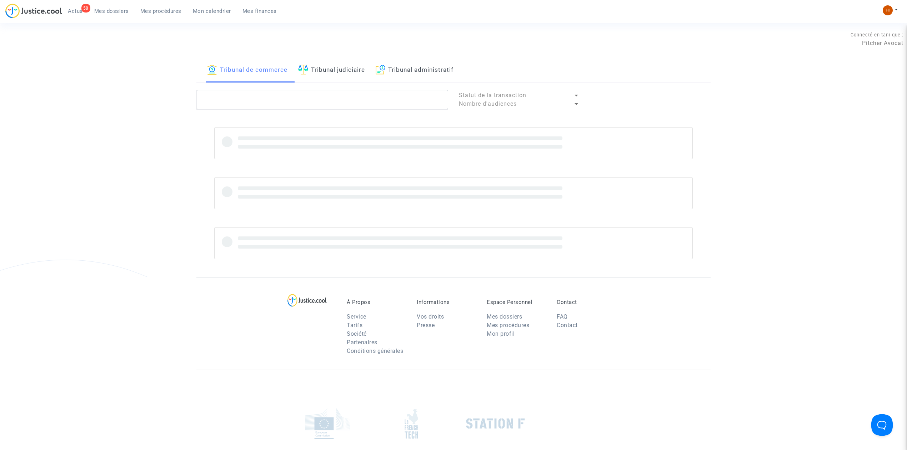
click at [322, 72] on link "Tribunal judiciaire" at bounding box center [331, 70] width 67 height 24
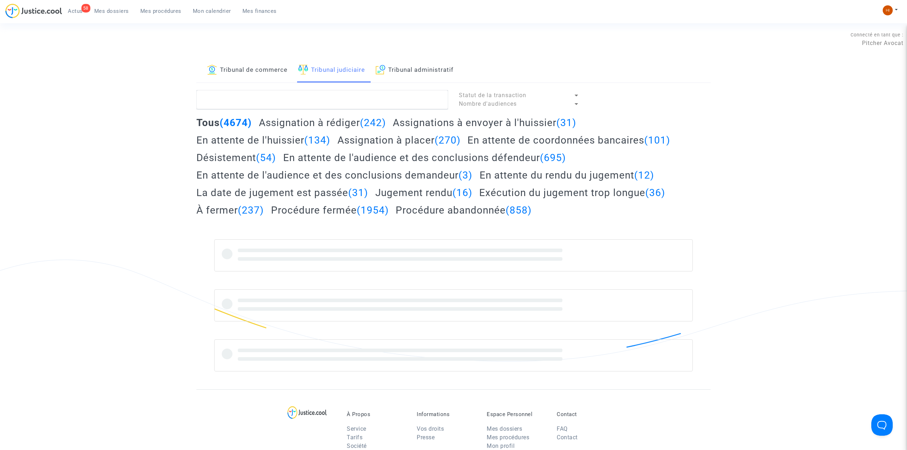
drag, startPoint x: 454, startPoint y: 72, endPoint x: 419, endPoint y: 119, distance: 58.1
click at [453, 73] on link "Tribunal administratif" at bounding box center [415, 70] width 78 height 24
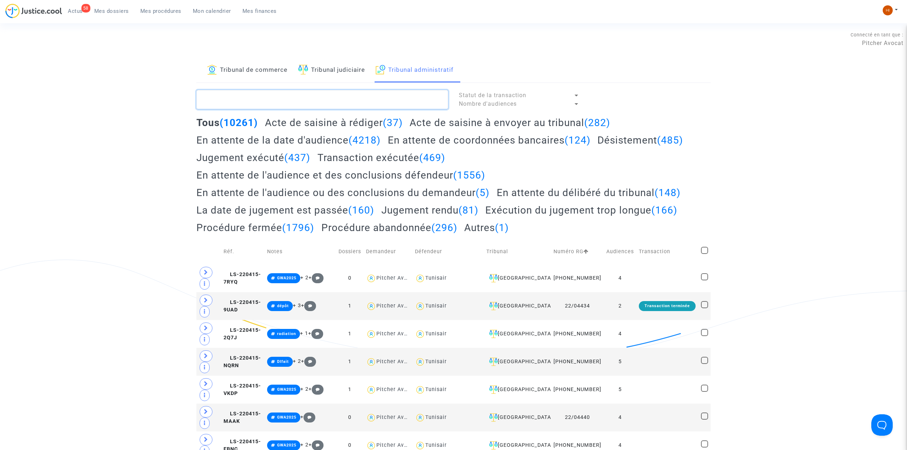
click at [413, 96] on textarea at bounding box center [322, 99] width 252 height 19
paste textarea "BERGUIN"
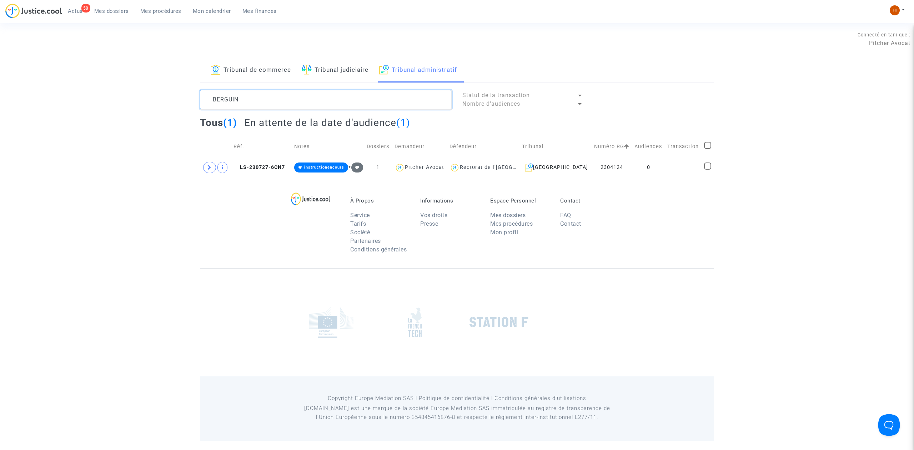
type textarea "BERGUIN"
drag, startPoint x: 256, startPoint y: 165, endPoint x: 290, endPoint y: 165, distance: 33.6
click at [256, 165] on span "LS-230727-6CN7" at bounding box center [259, 167] width 51 height 6
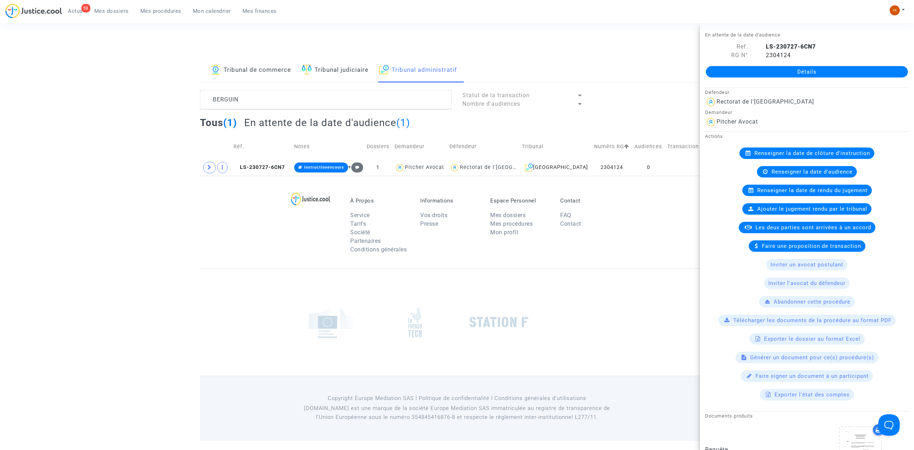
click at [840, 83] on div "Détails" at bounding box center [807, 72] width 214 height 24
click at [842, 74] on link "Détails" at bounding box center [807, 71] width 202 height 11
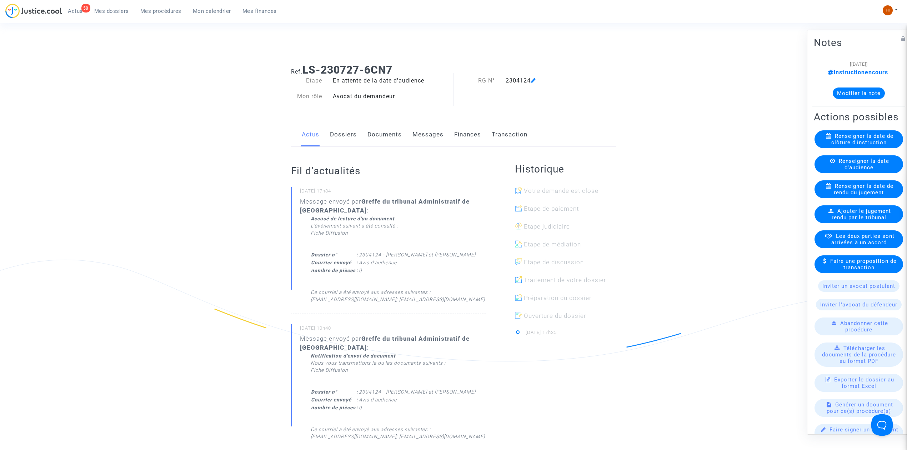
click at [875, 173] on div "Renseigner la date d'audience" at bounding box center [858, 164] width 89 height 18
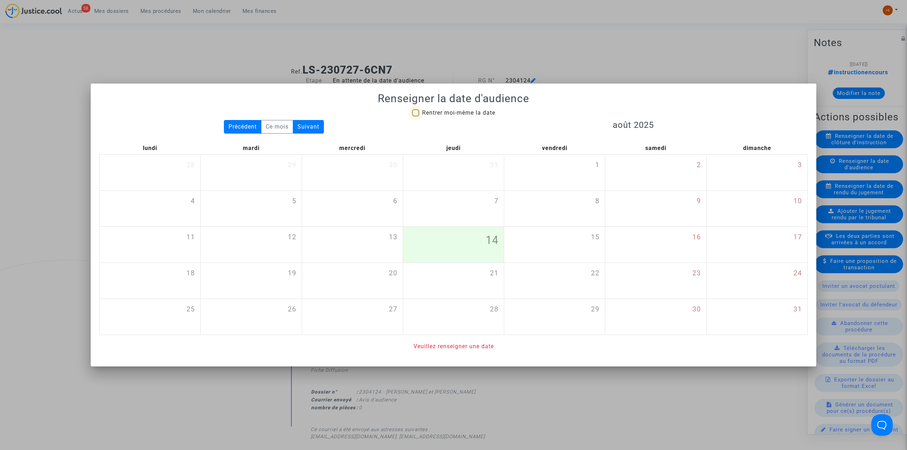
click at [462, 116] on span "Rentrer moi-même la date" at bounding box center [458, 113] width 73 height 9
click at [416, 116] on input "Rentrer moi-même la date" at bounding box center [415, 116] width 0 height 0
checkbox input "true"
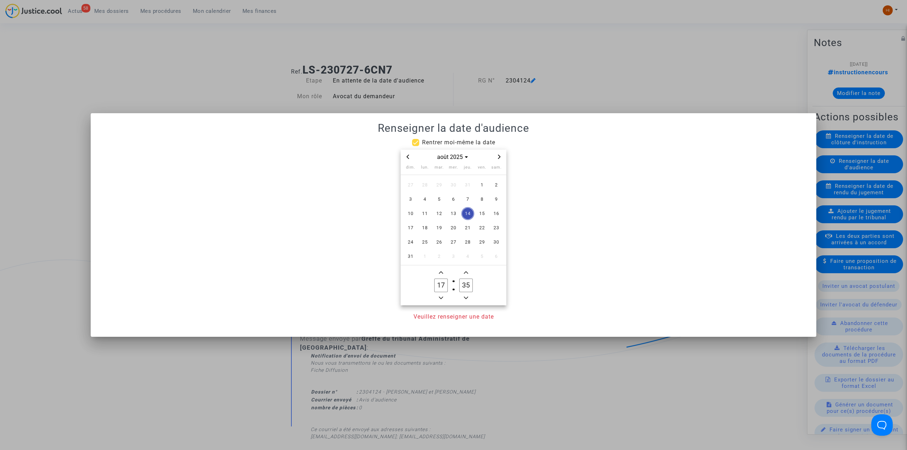
click at [499, 159] on span "Next month" at bounding box center [499, 156] width 9 height 9
click at [469, 227] on span "25" at bounding box center [467, 227] width 13 height 13
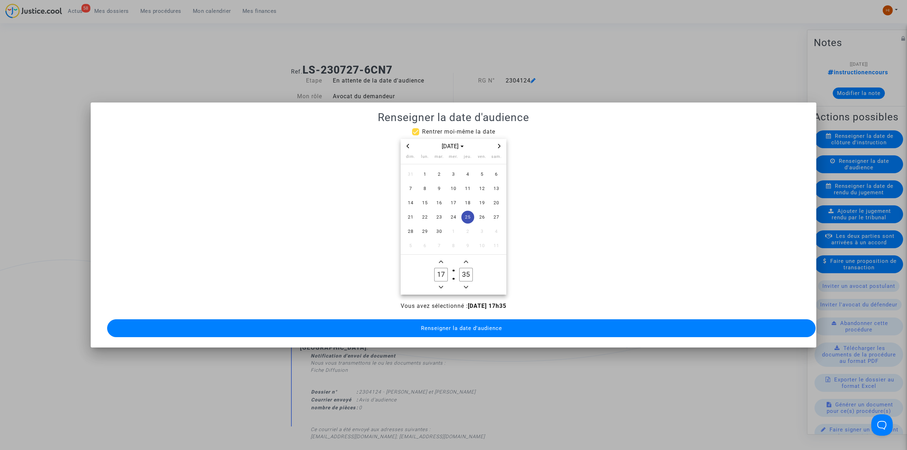
click at [441, 286] on span "Minus a hour" at bounding box center [441, 287] width 9 height 9
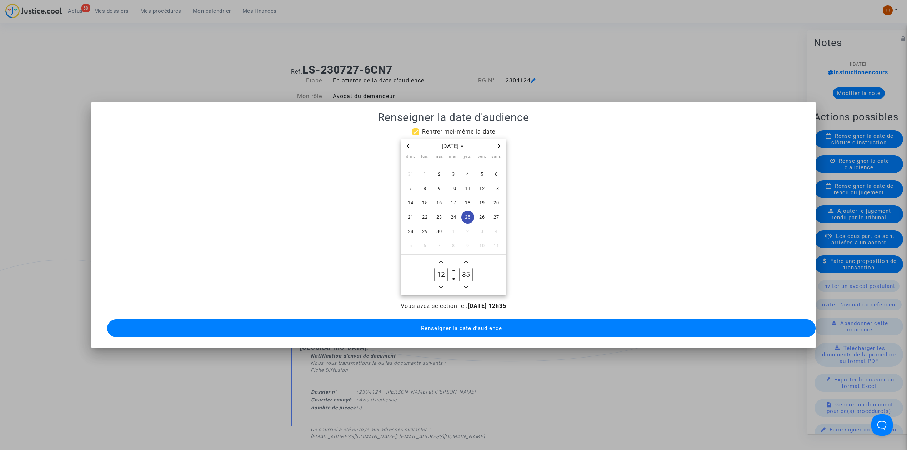
click at [441, 286] on span "Minus a hour" at bounding box center [441, 287] width 9 height 9
type input "10"
drag, startPoint x: 465, startPoint y: 270, endPoint x: 470, endPoint y: 304, distance: 34.3
click at [467, 285] on owl-date-time-timer-box "15 Minute" at bounding box center [465, 274] width 25 height 34
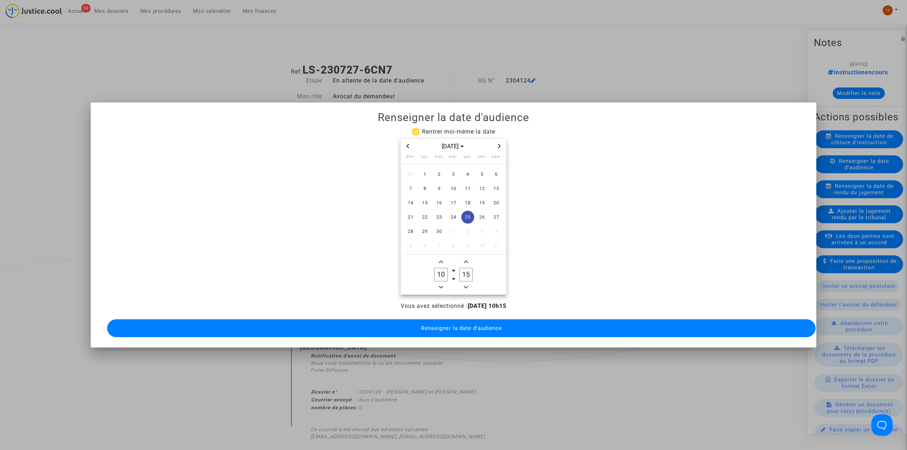
type input "15"
click at [470, 325] on span "Renseigner la date d'audience" at bounding box center [461, 328] width 81 height 6
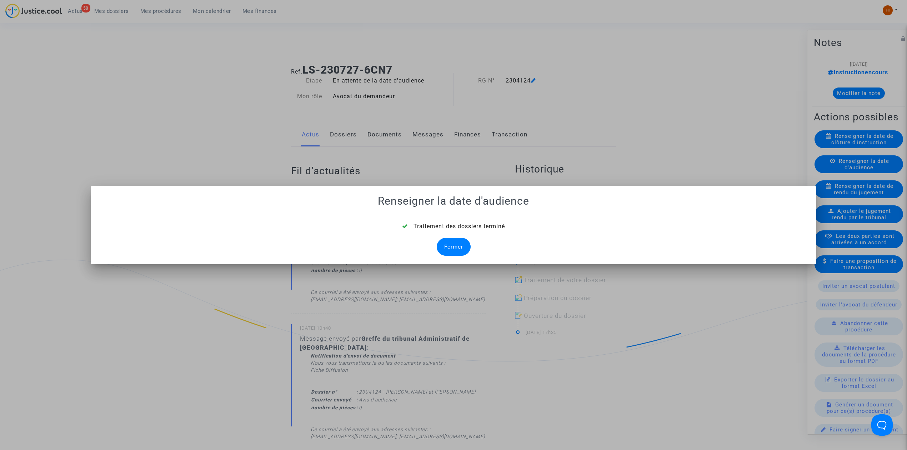
click at [461, 243] on div "Fermer" at bounding box center [454, 247] width 34 height 18
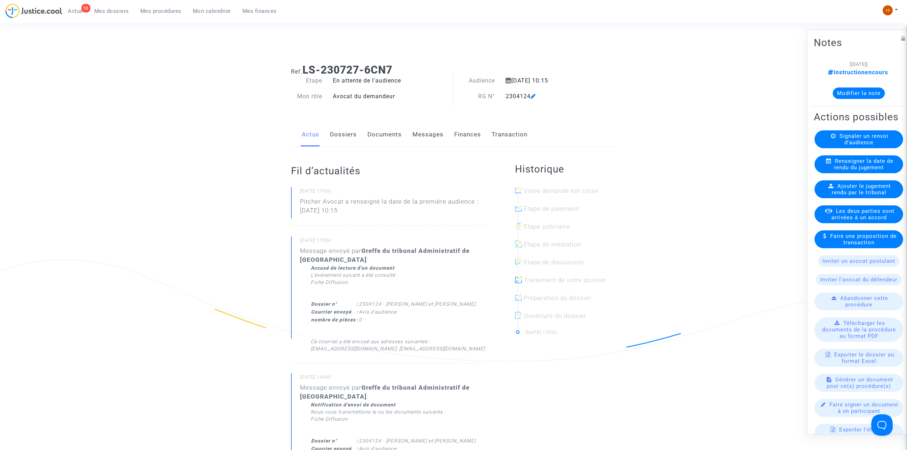
click at [386, 136] on link "Documents" at bounding box center [384, 135] width 34 height 24
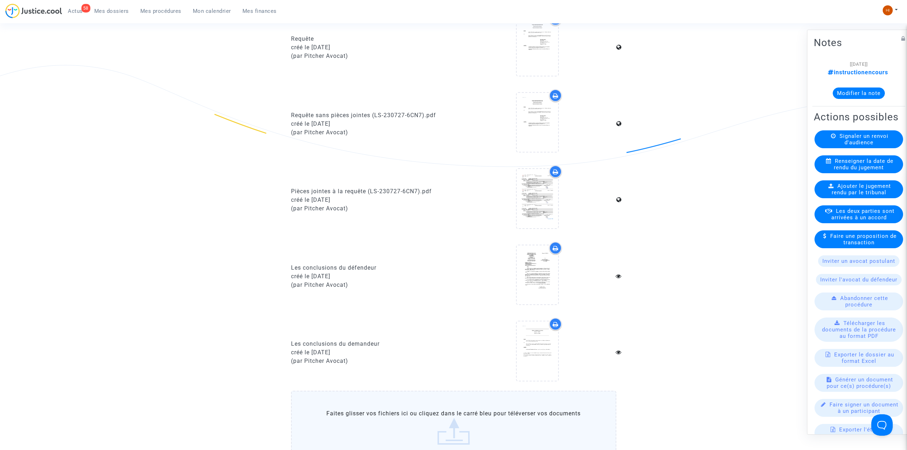
scroll to position [286, 0]
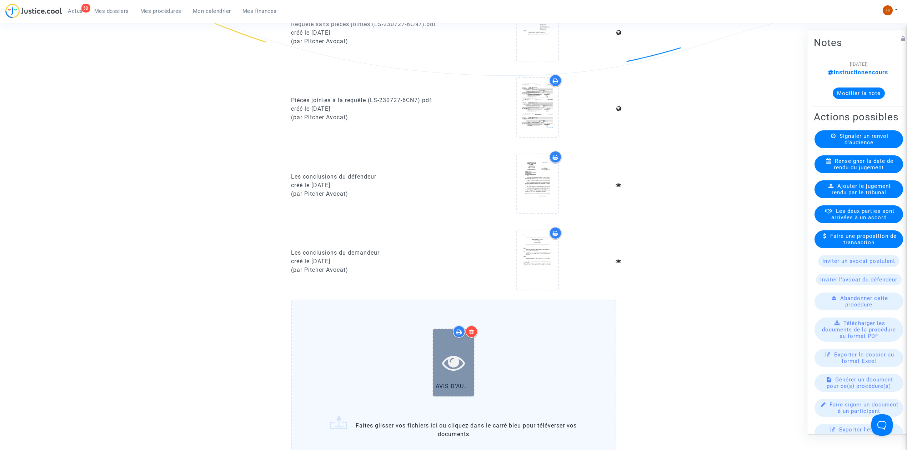
click at [453, 351] on icon at bounding box center [453, 362] width 23 height 23
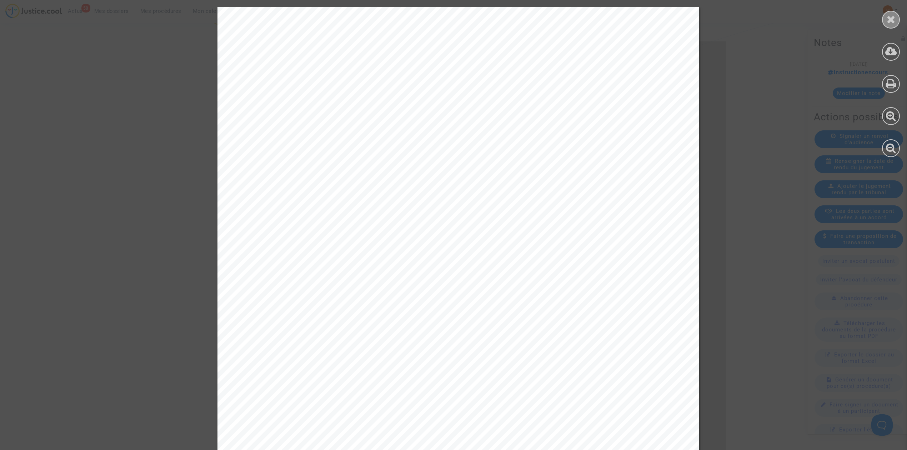
click at [894, 16] on icon at bounding box center [891, 19] width 9 height 11
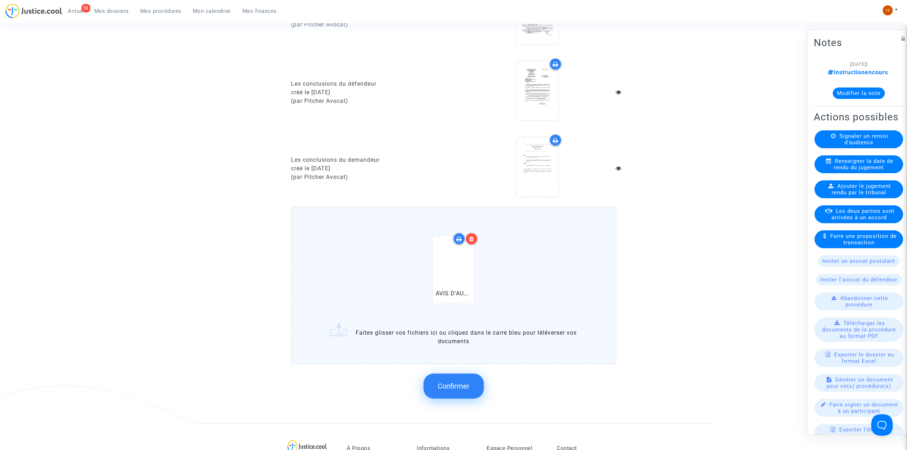
scroll to position [381, 0]
click at [453, 365] on div "Confirmer" at bounding box center [453, 384] width 325 height 38
click at [453, 382] on span "Confirmer" at bounding box center [454, 384] width 32 height 9
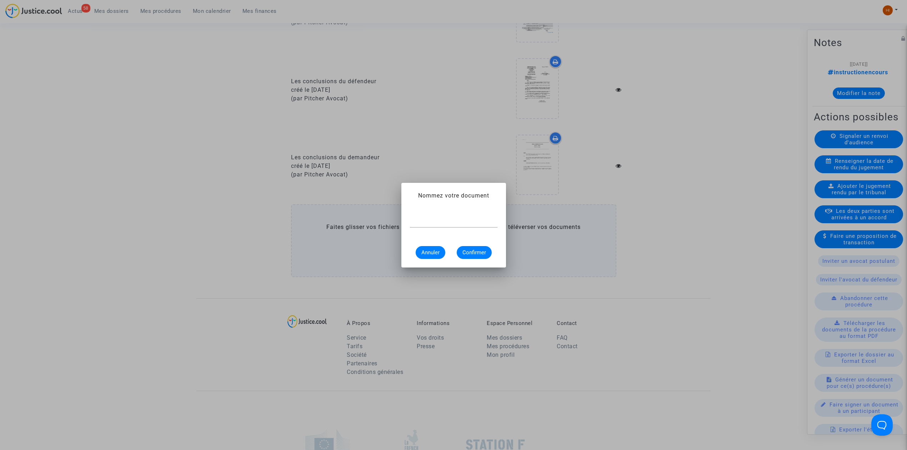
scroll to position [0, 0]
paste input "AVIS D'AUDEINCE"
type input "AVIS D'AUDEINCE"
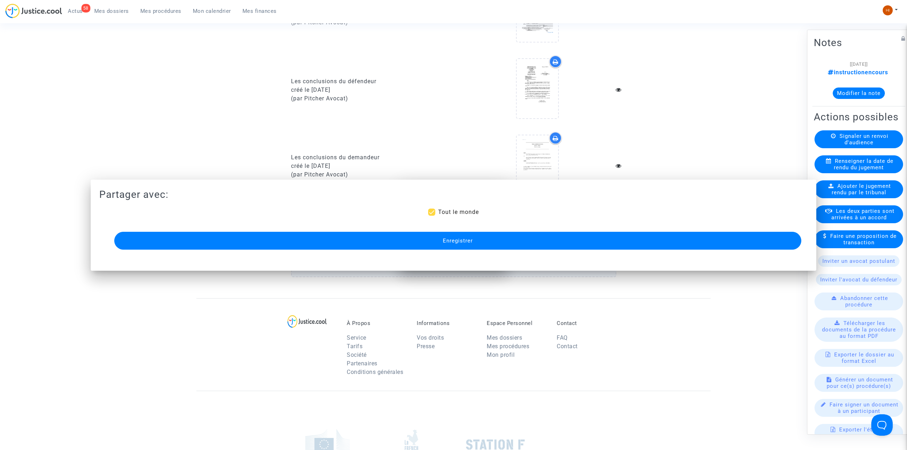
scroll to position [381, 0]
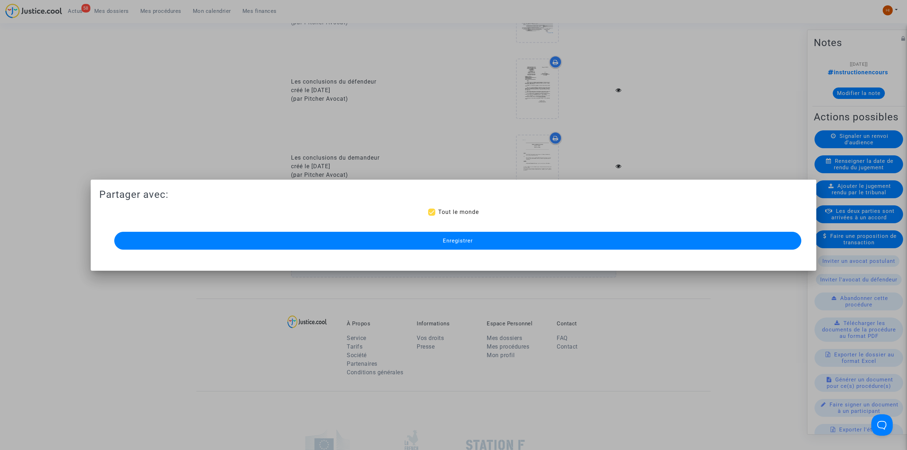
drag, startPoint x: 494, startPoint y: 245, endPoint x: 37, endPoint y: 222, distance: 457.9
click at [476, 249] on button "Enregistrer" at bounding box center [457, 241] width 687 height 18
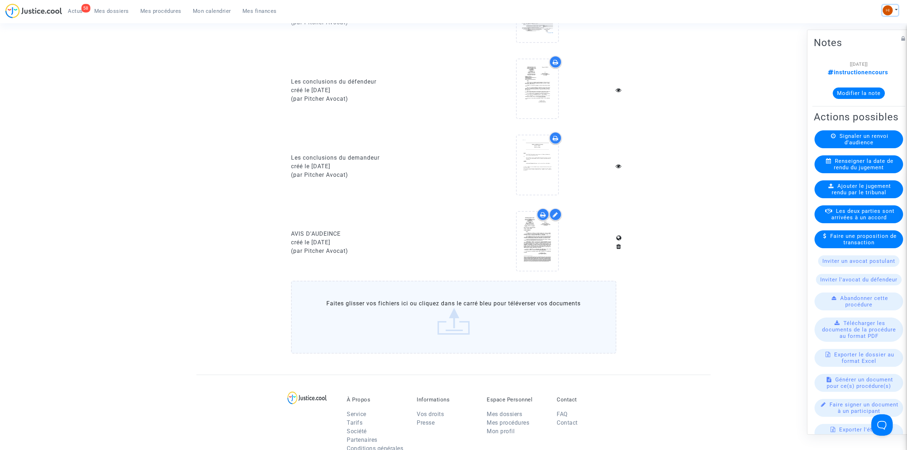
click at [886, 6] on img at bounding box center [888, 10] width 10 height 10
click at [861, 36] on link "Changer de compte" at bounding box center [861, 36] width 72 height 11
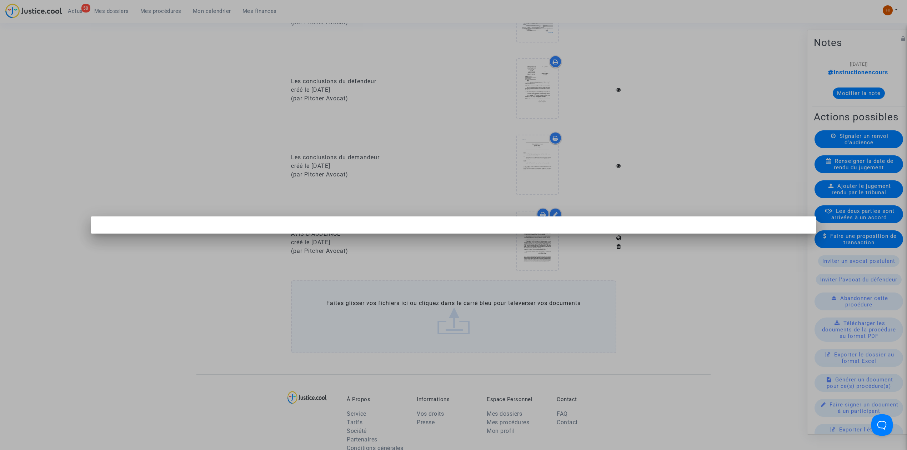
scroll to position [0, 0]
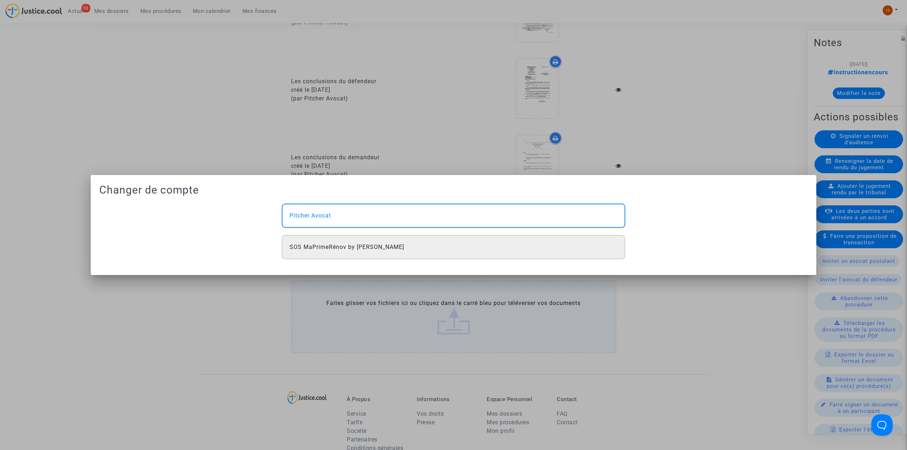
click at [416, 238] on div "SOS MaPrimeRénov by [PERSON_NAME]" at bounding box center [453, 247] width 343 height 24
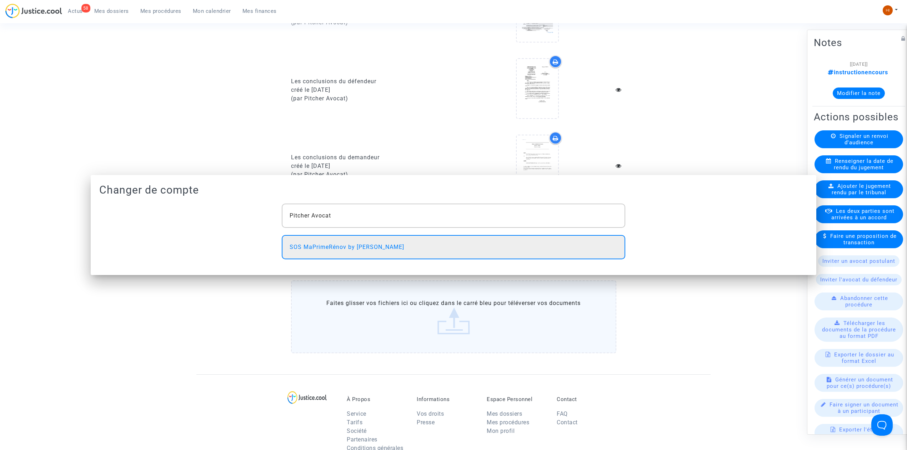
scroll to position [381, 0]
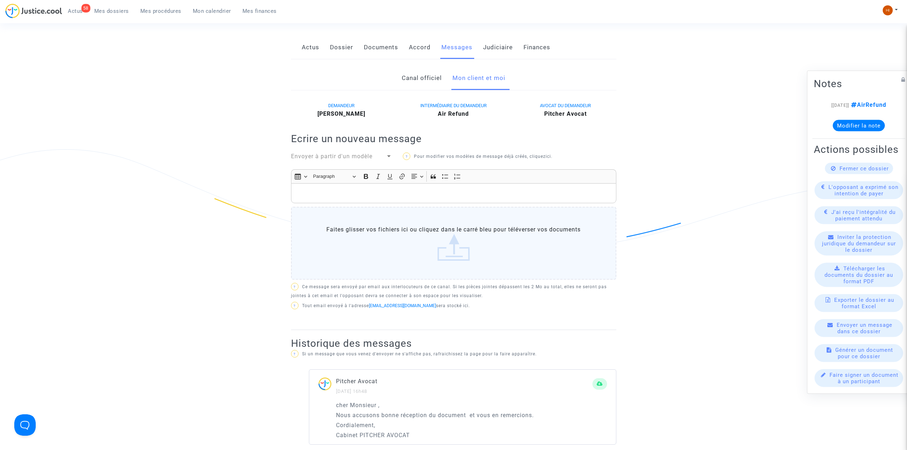
scroll to position [110, 0]
click at [114, 11] on span "Mes dossiers" at bounding box center [111, 11] width 35 height 6
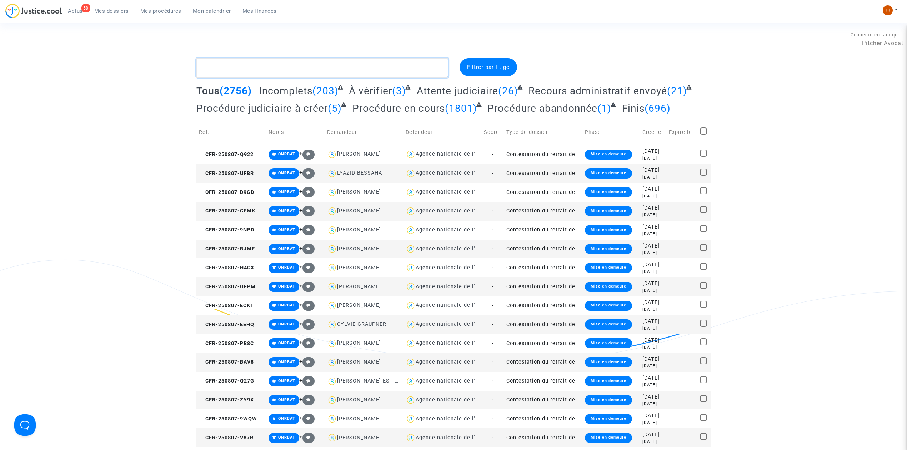
click at [369, 65] on textarea at bounding box center [322, 67] width 252 height 19
paste textarea "2503606"
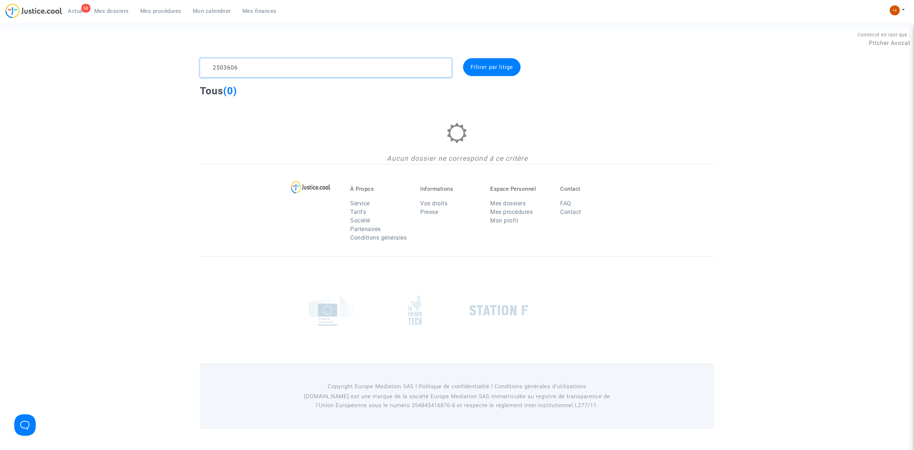
type textarea "2503606"
click at [174, 11] on span "Mes procédures" at bounding box center [160, 11] width 41 height 6
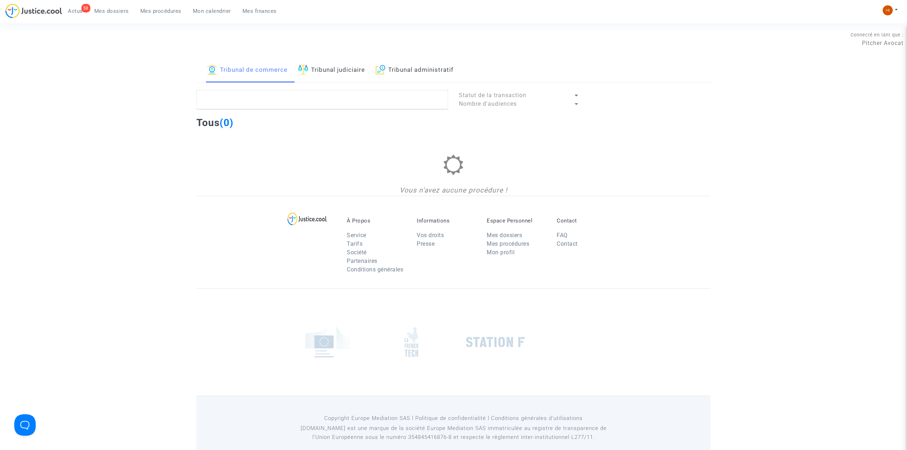
click at [378, 66] on div "Tribunal de commerce Tribunal judiciaire Tribunal administratif" at bounding box center [453, 70] width 514 height 25
click at [408, 66] on link "Tribunal administratif" at bounding box center [415, 70] width 78 height 24
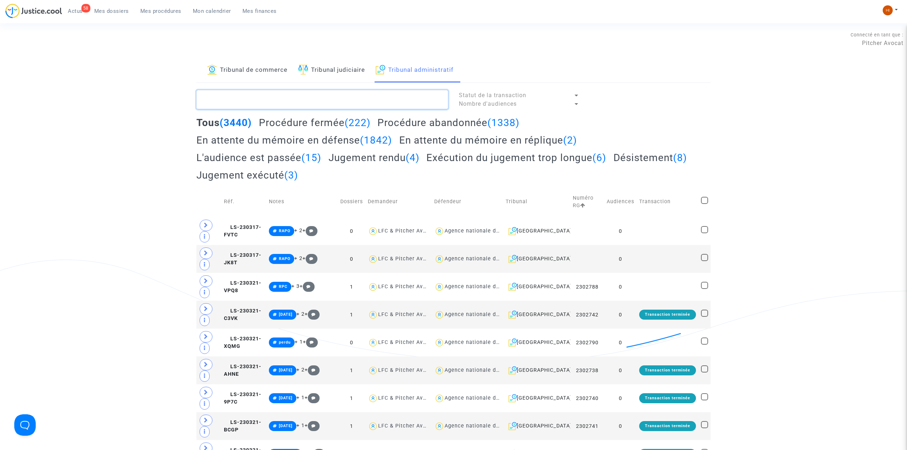
click at [392, 102] on textarea at bounding box center [322, 99] width 252 height 19
paste textarea "2503606"
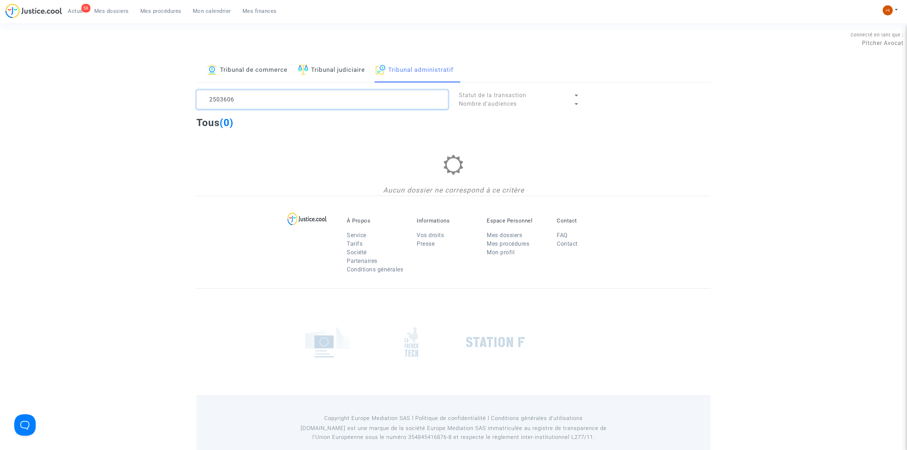
drag, startPoint x: 367, startPoint y: 97, endPoint x: 96, endPoint y: 97, distance: 270.6
click at [99, 98] on div "Tribunal de commerce Tribunal judiciaire Tribunal administratif 2503606 Statut …" at bounding box center [453, 126] width 907 height 137
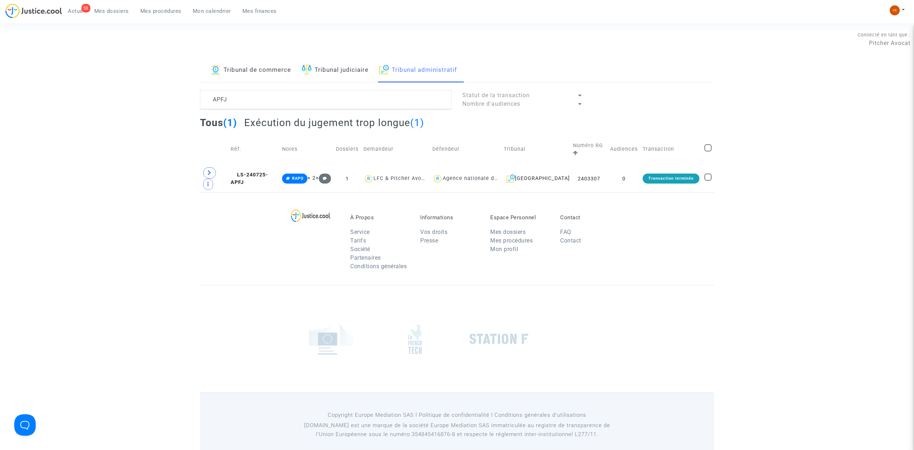
click at [264, 159] on td "Réf." at bounding box center [254, 149] width 52 height 31
click at [266, 172] on span "LS-240725-APFJ" at bounding box center [249, 179] width 37 height 14
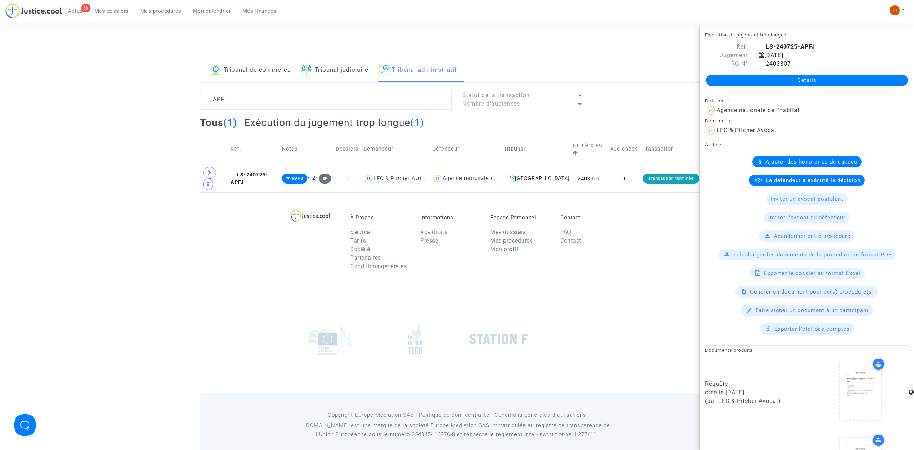
click at [808, 86] on div "Détails" at bounding box center [807, 80] width 214 height 24
click at [206, 167] on span at bounding box center [209, 172] width 13 height 11
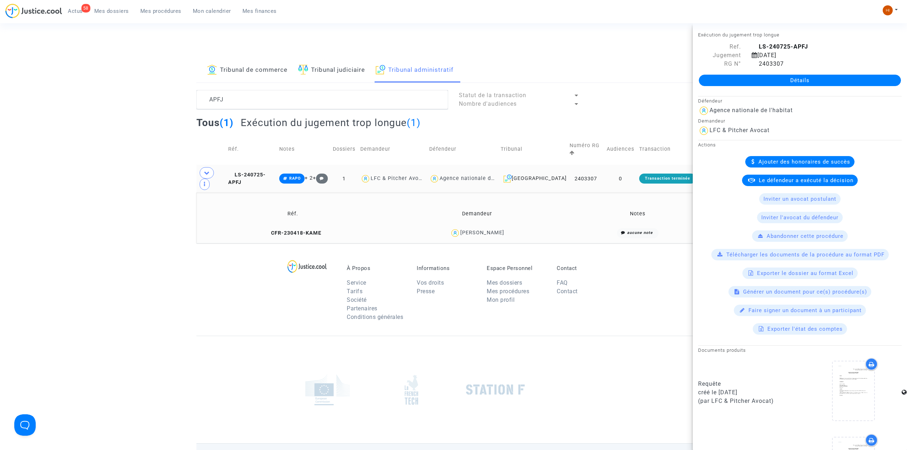
drag, startPoint x: 543, startPoint y: 216, endPoint x: 456, endPoint y: 220, distance: 86.9
click at [456, 228] on div "SONIA SILVESTRE" at bounding box center [477, 233] width 175 height 10
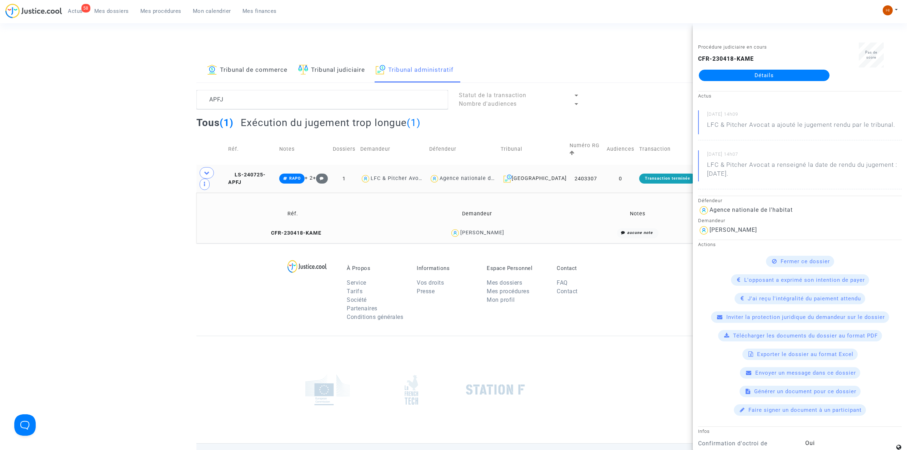
copy div "SONIA SILVESTRE"
drag, startPoint x: 108, startPoint y: 93, endPoint x: -66, endPoint y: 65, distance: 176.5
click at [0, 65] on html "58 Actus Mes dossiers Mes procédures Mon calendrier Mes finances Mon profil Cha…" at bounding box center [453, 254] width 907 height 508
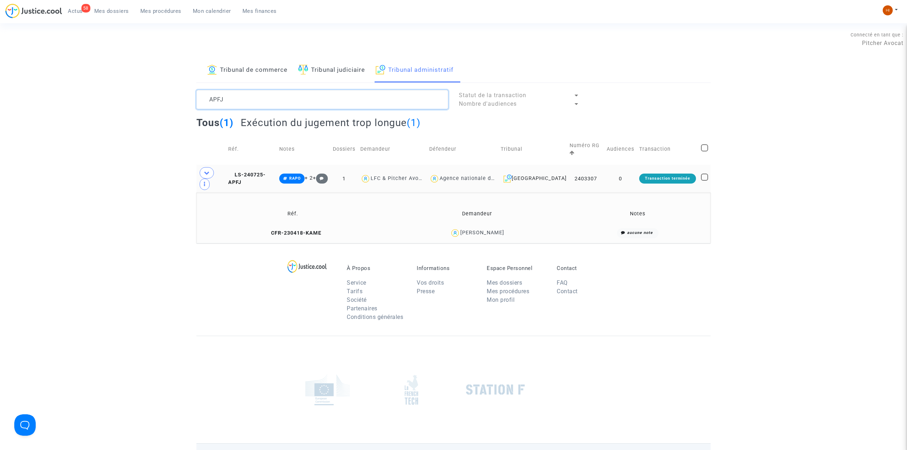
paste textarea "SONIA SILVESTRE"
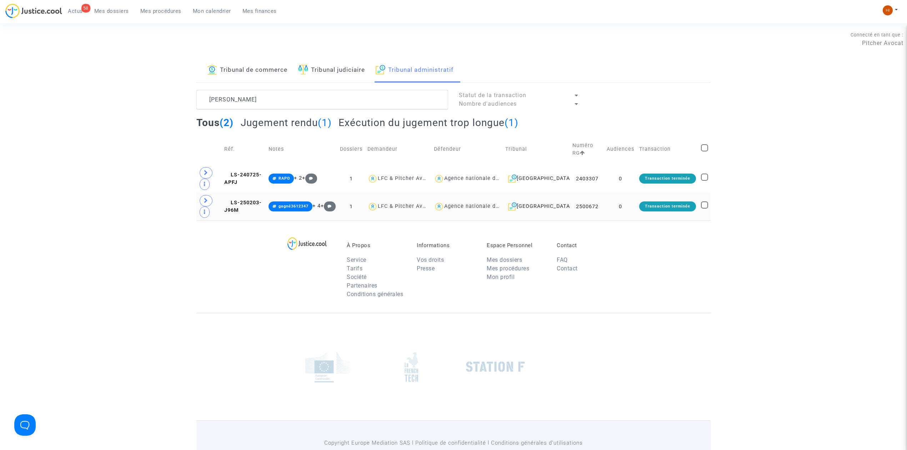
click at [258, 211] on td "LS-250203-J96M" at bounding box center [244, 206] width 44 height 28
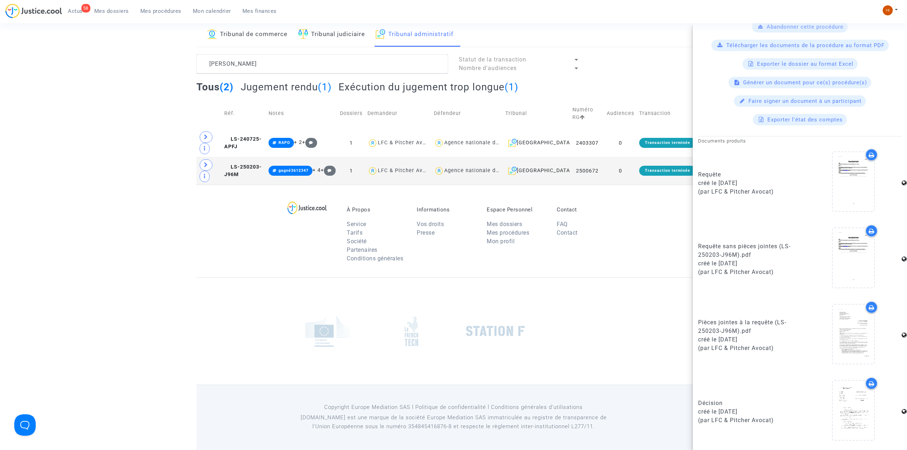
scroll to position [37, 0]
click at [858, 425] on div at bounding box center [853, 410] width 41 height 59
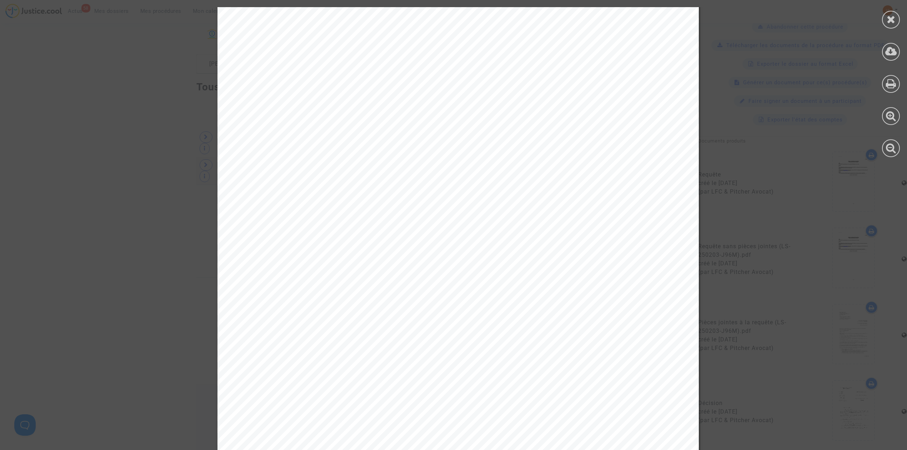
scroll to position [809, 0]
click at [894, 12] on div at bounding box center [891, 20] width 18 height 18
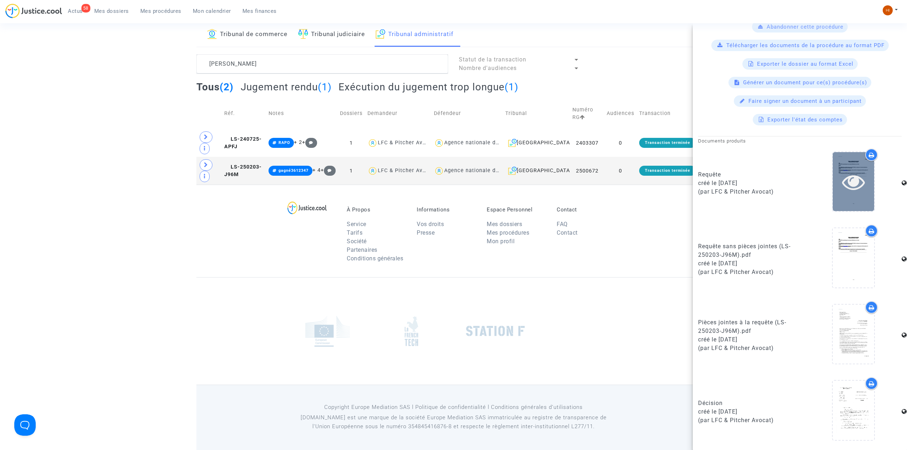
click at [847, 192] on icon at bounding box center [853, 181] width 23 height 23
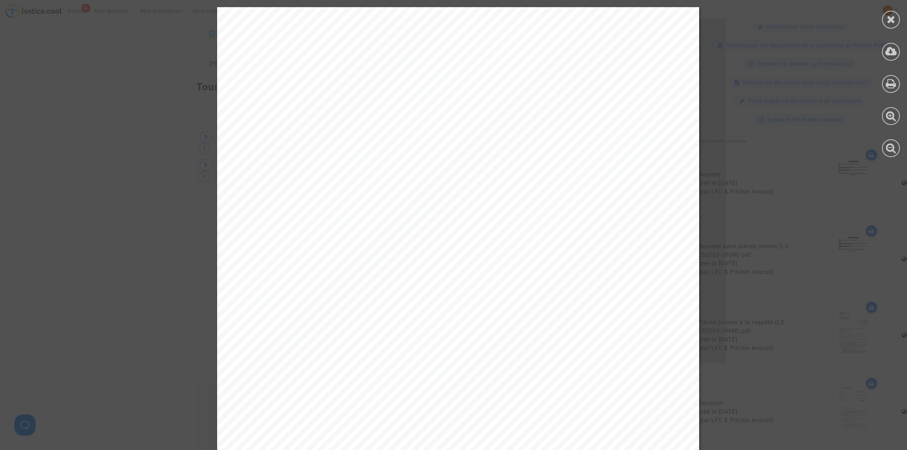
click at [894, 13] on div at bounding box center [891, 20] width 18 height 18
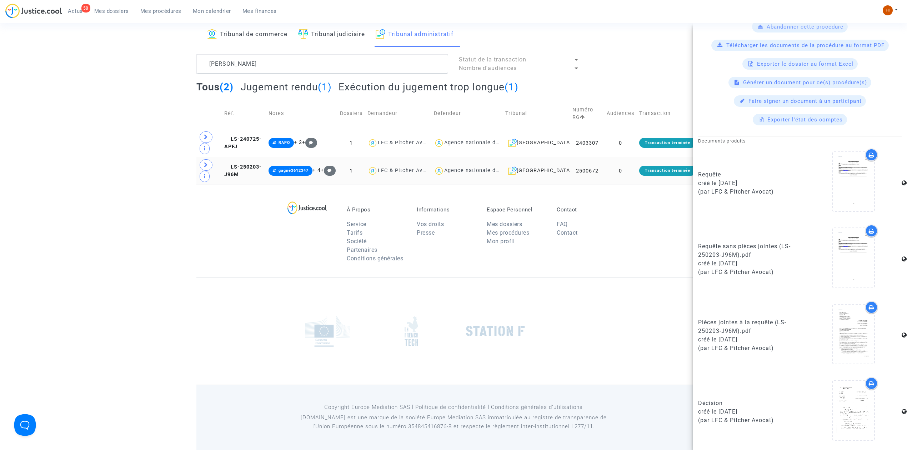
click at [266, 171] on td "LS-250203-J96M" at bounding box center [244, 171] width 44 height 28
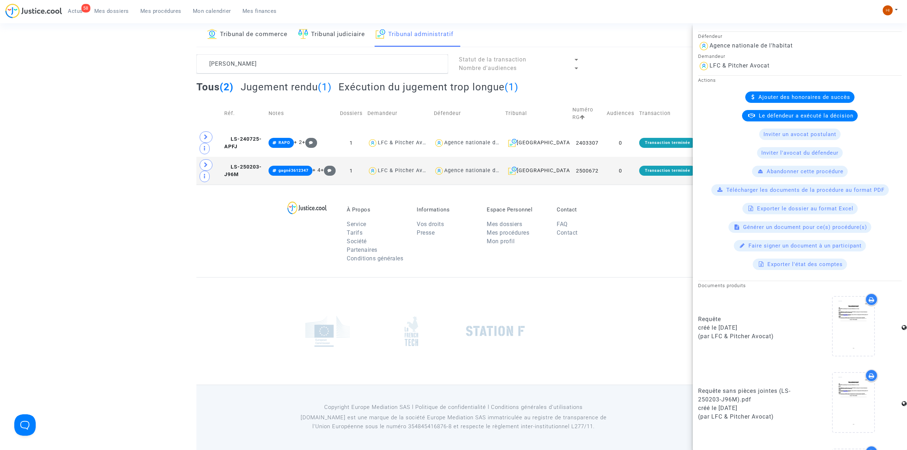
scroll to position [210, 0]
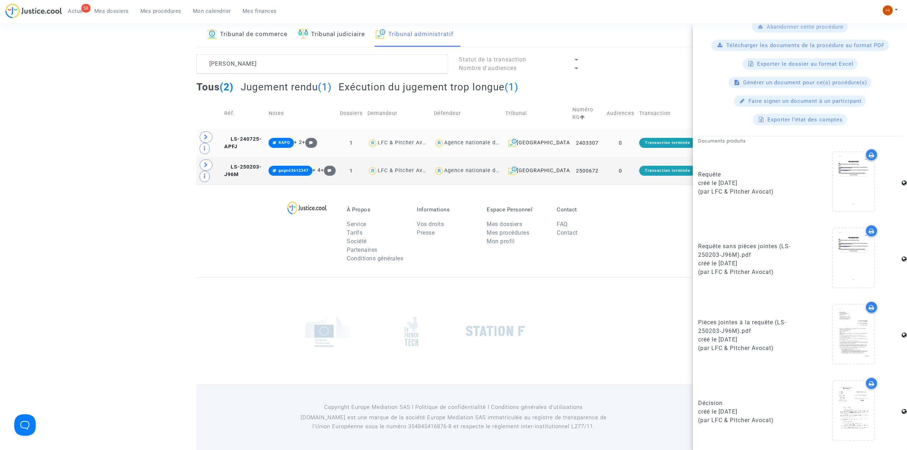
click at [260, 134] on td "LS-240725-APFJ" at bounding box center [244, 143] width 44 height 28
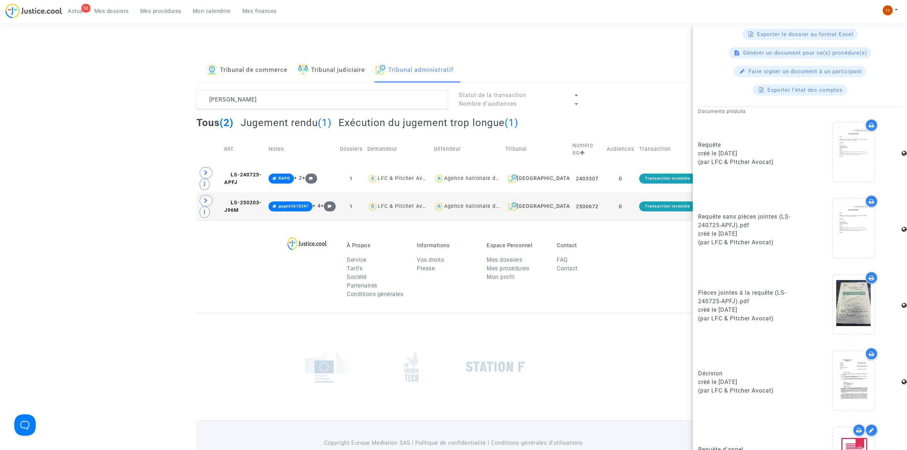
scroll to position [238, 0]
click at [266, 206] on td "LS-250203-J96M" at bounding box center [244, 206] width 44 height 28
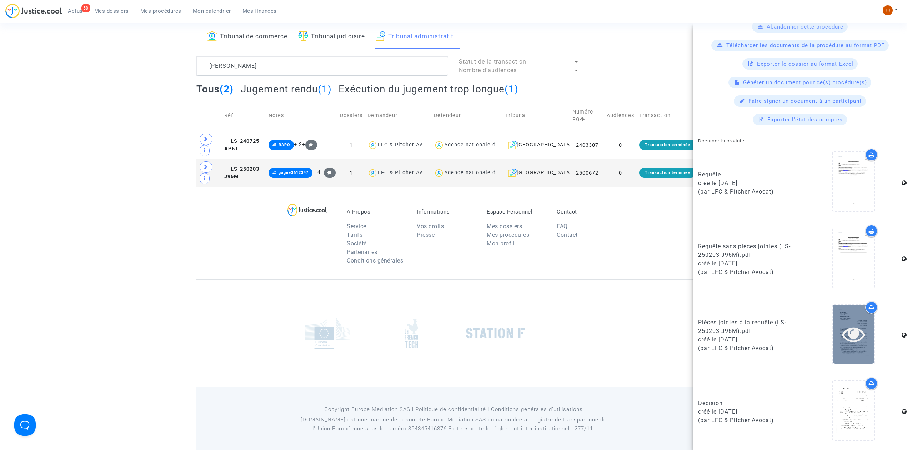
scroll to position [37, 0]
click at [853, 339] on icon at bounding box center [853, 333] width 23 height 23
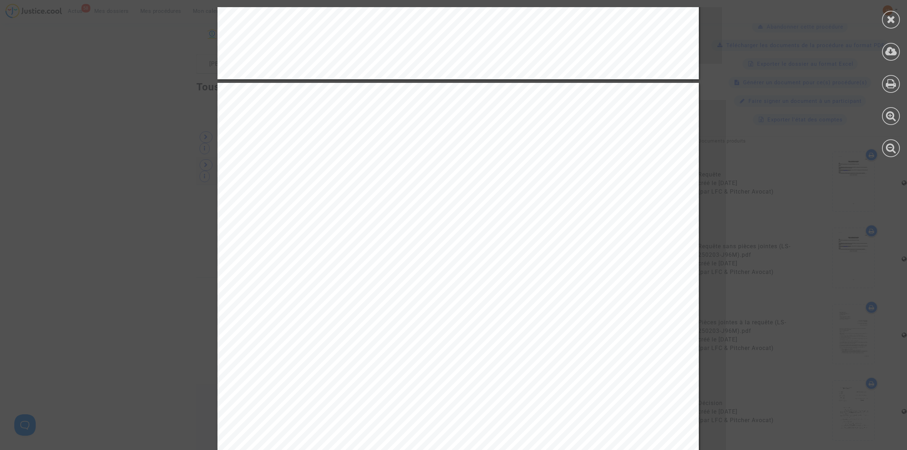
scroll to position [1285, 0]
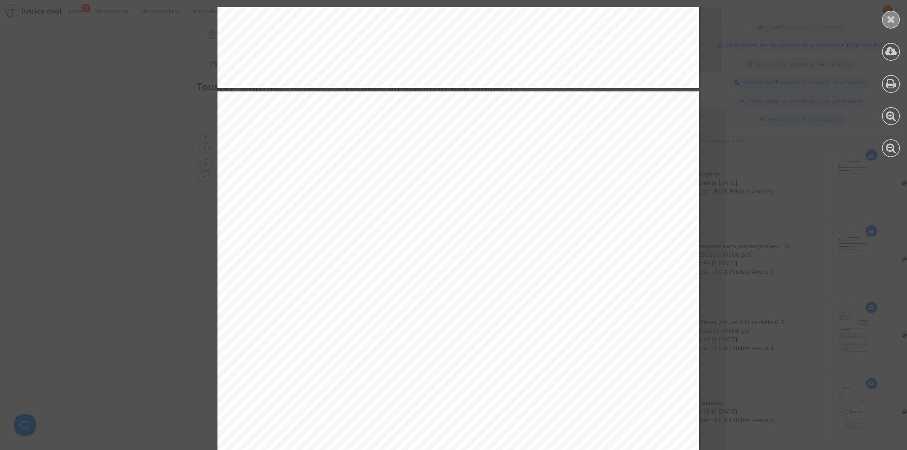
click at [890, 19] on icon at bounding box center [891, 19] width 9 height 11
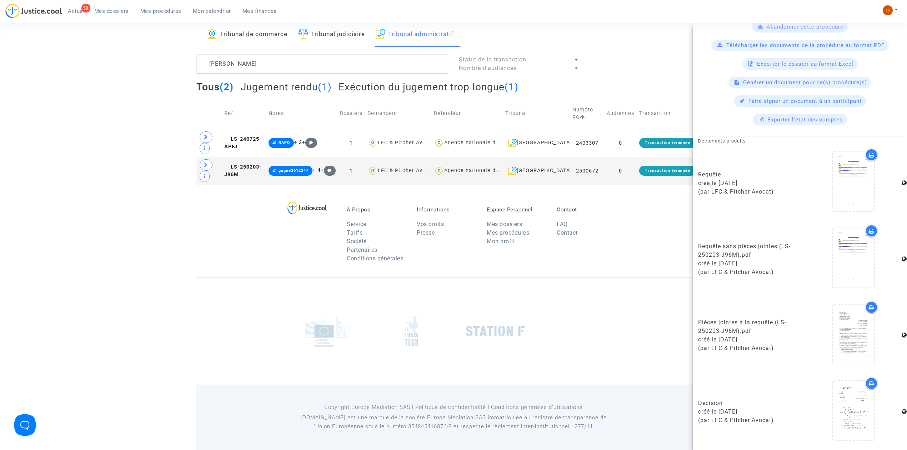
scroll to position [0, 0]
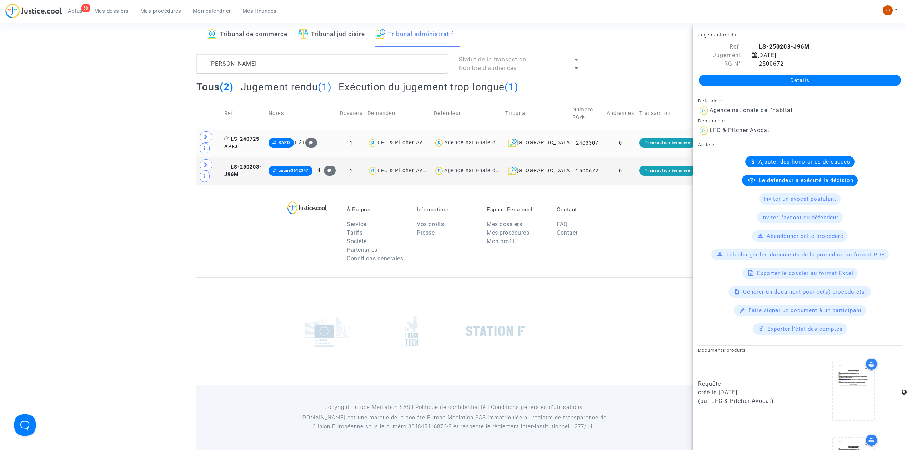
click at [262, 136] on span "LS-240725-APFJ" at bounding box center [242, 143] width 37 height 14
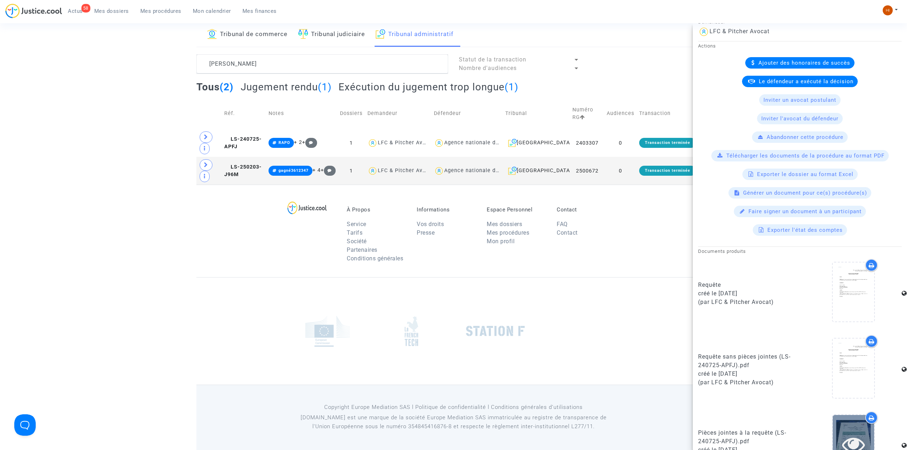
scroll to position [286, 0]
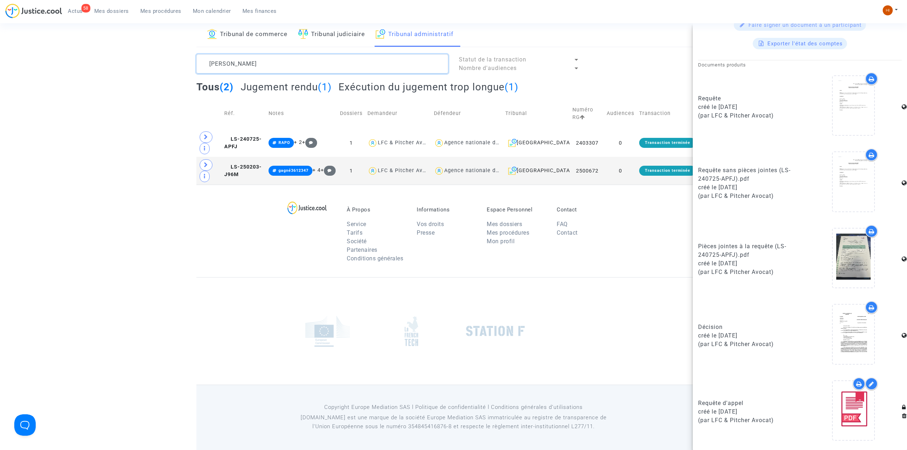
drag, startPoint x: 257, startPoint y: 77, endPoint x: 268, endPoint y: 55, distance: 25.1
click at [268, 55] on textarea at bounding box center [322, 63] width 252 height 19
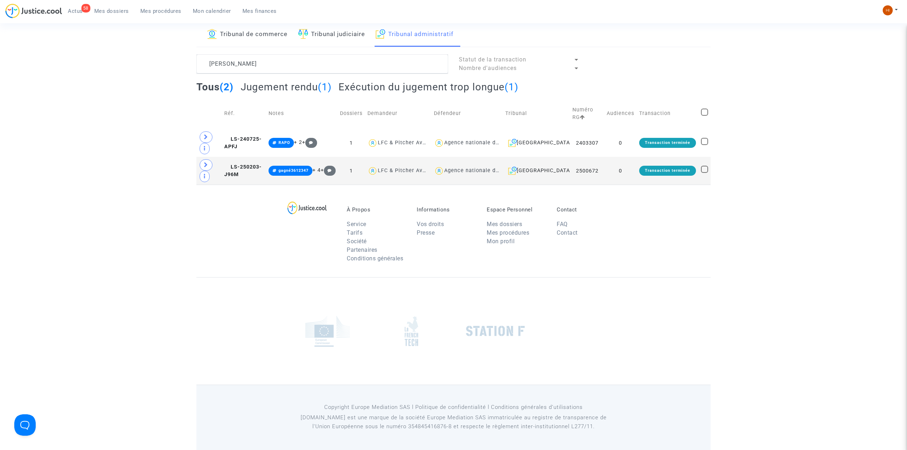
drag, startPoint x: 291, startPoint y: 79, endPoint x: 296, endPoint y: 69, distance: 11.2
click at [293, 78] on lawsuits-list "SONIA SILVESTRE Statut de la transaction Nombre d'audiences Tous (2) Jugement r…" at bounding box center [453, 119] width 514 height 130
click at [296, 69] on textarea at bounding box center [322, 63] width 252 height 19
drag, startPoint x: 296, startPoint y: 69, endPoint x: -23, endPoint y: 79, distance: 319.4
click at [0, 79] on html "58 Actus Mes dossiers Mes procédures Mon calendrier Mes finances Mon profil Cha…" at bounding box center [453, 207] width 907 height 486
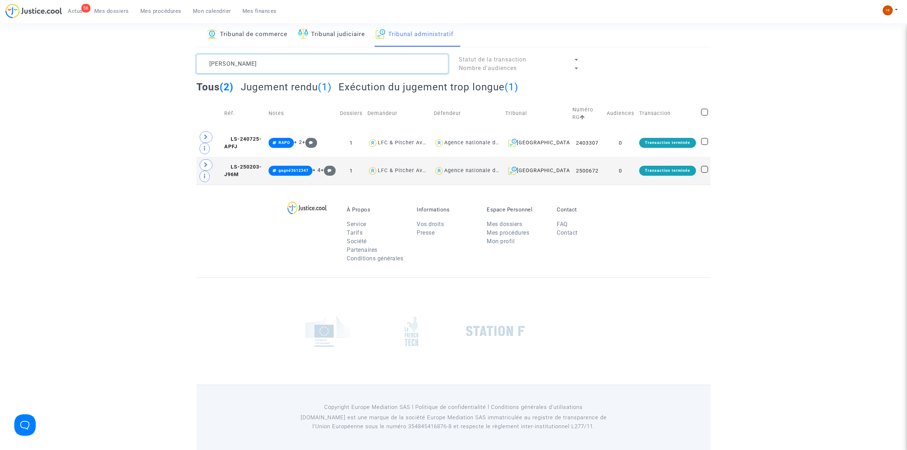
paste textarea "250361"
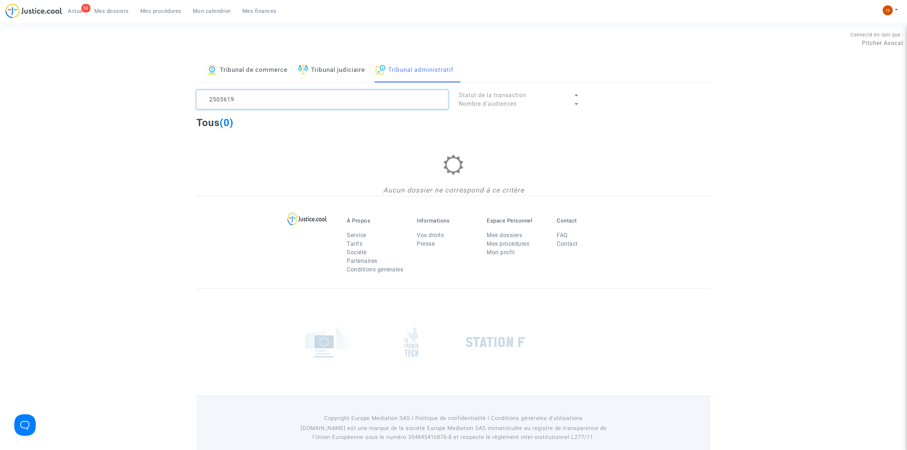
click at [335, 102] on textarea at bounding box center [322, 99] width 252 height 19
click at [889, 6] on img at bounding box center [888, 10] width 10 height 10
click at [880, 34] on link "Changer de compte" at bounding box center [861, 36] width 72 height 11
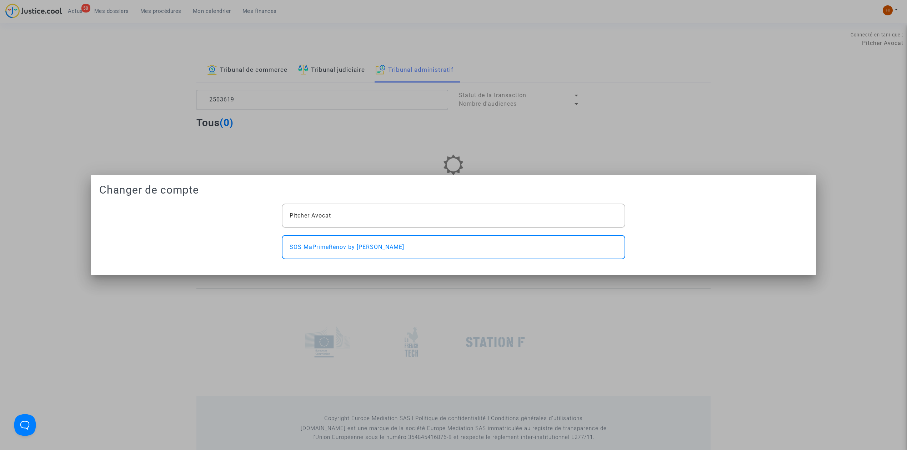
click at [49, 83] on div at bounding box center [453, 225] width 907 height 450
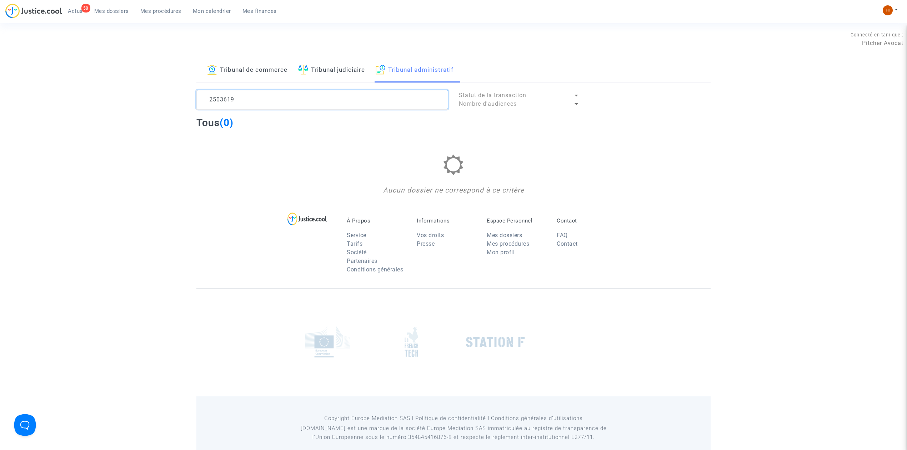
drag, startPoint x: 272, startPoint y: 105, endPoint x: -15, endPoint y: 59, distance: 290.8
click at [0, 59] on html "58 Actus Mes dossiers Mes procédures Mon calendrier Mes finances Mon profil Cha…" at bounding box center [453, 230] width 907 height 461
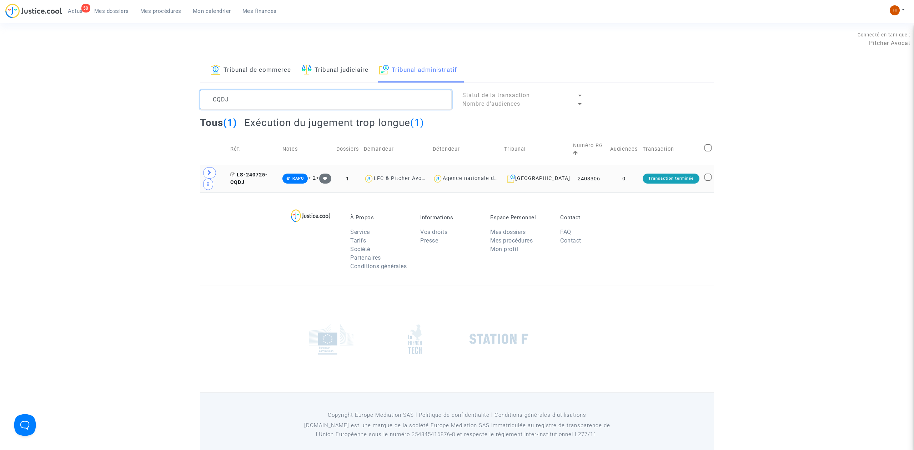
type textarea "CQDJ"
click at [268, 172] on span "LS-240725-CQDJ" at bounding box center [248, 179] width 37 height 14
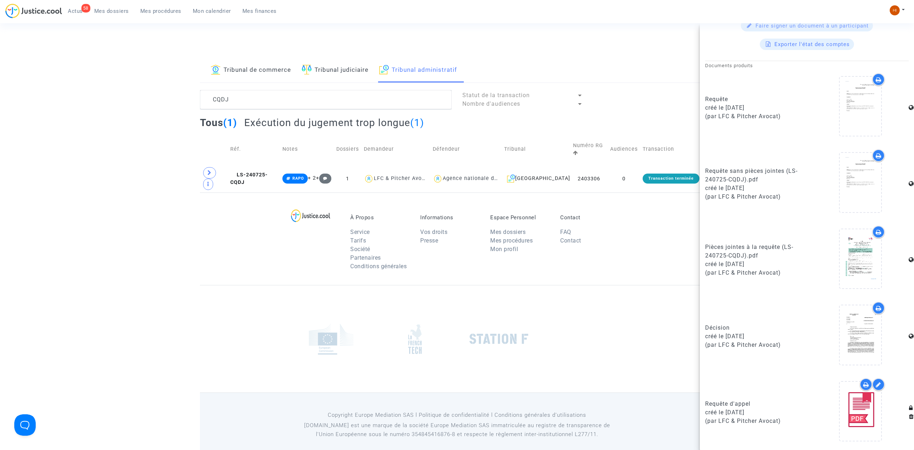
scroll to position [286, 0]
click at [616, 173] on td "0" at bounding box center [624, 179] width 32 height 28
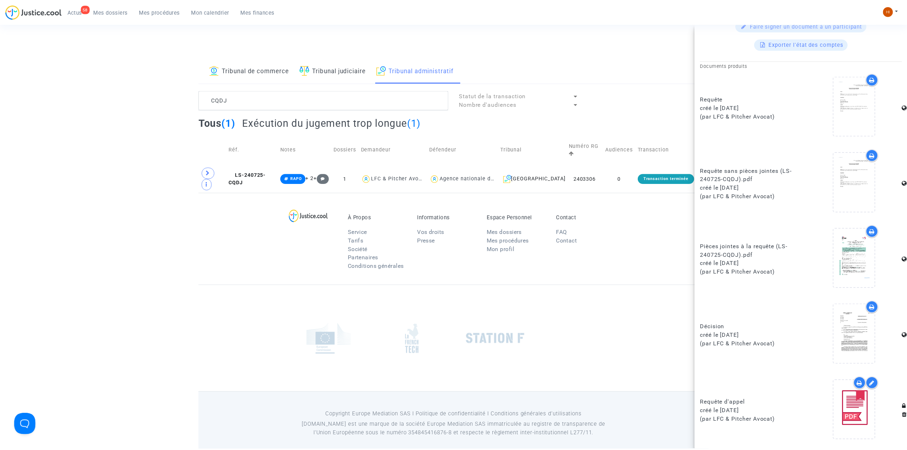
scroll to position [0, 0]
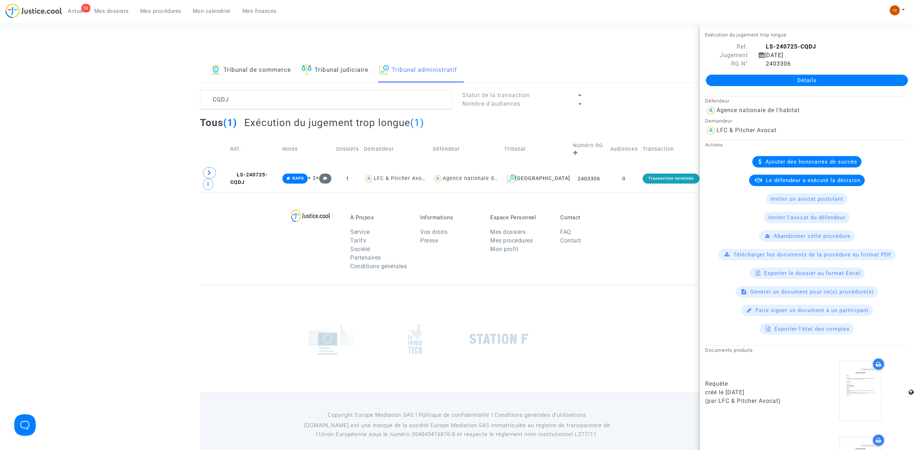
click at [757, 83] on link "Détails" at bounding box center [807, 80] width 202 height 11
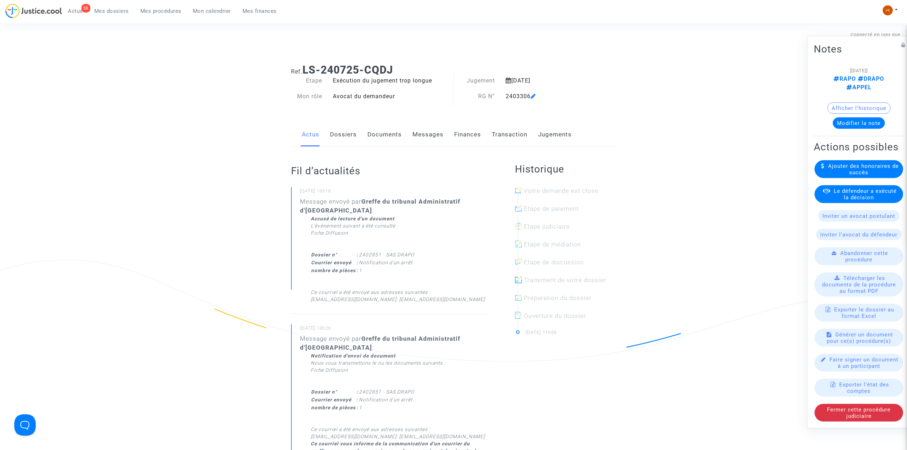
click at [346, 138] on link "Dossiers" at bounding box center [343, 135] width 27 height 24
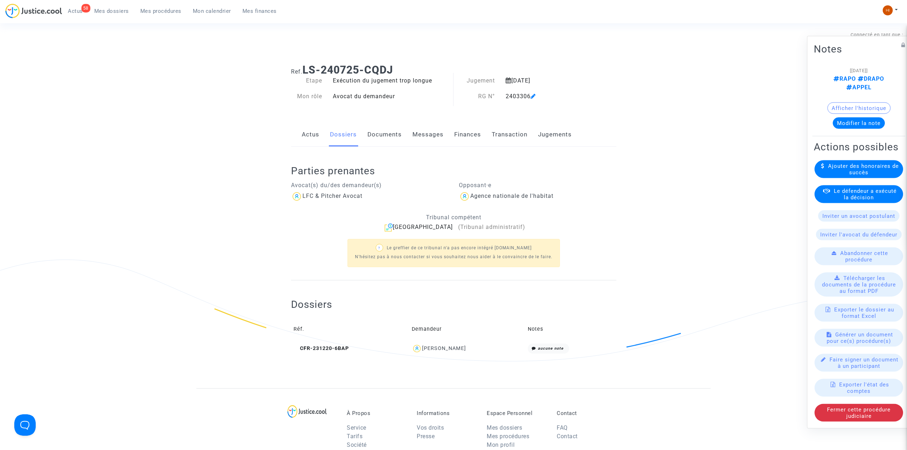
click at [363, 132] on div "Actus Dossiers Documents Messages Finances Transaction Jugements" at bounding box center [453, 135] width 325 height 24
click at [370, 134] on link "Documents" at bounding box center [384, 135] width 34 height 24
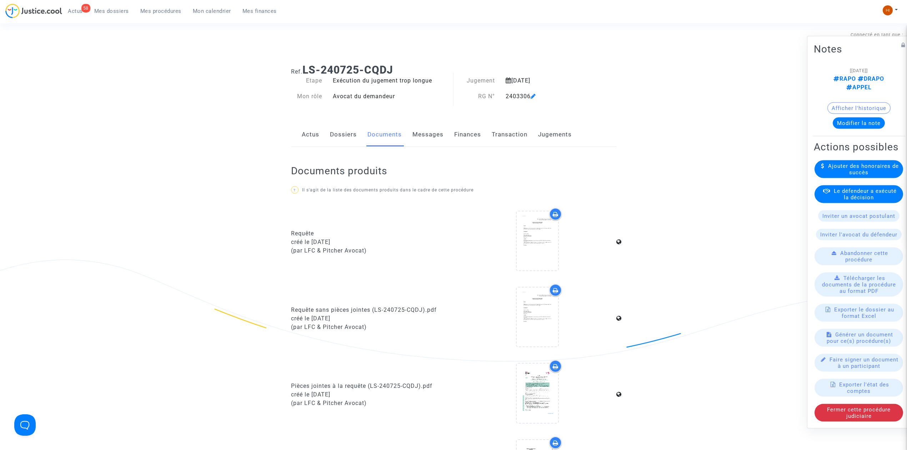
scroll to position [286, 0]
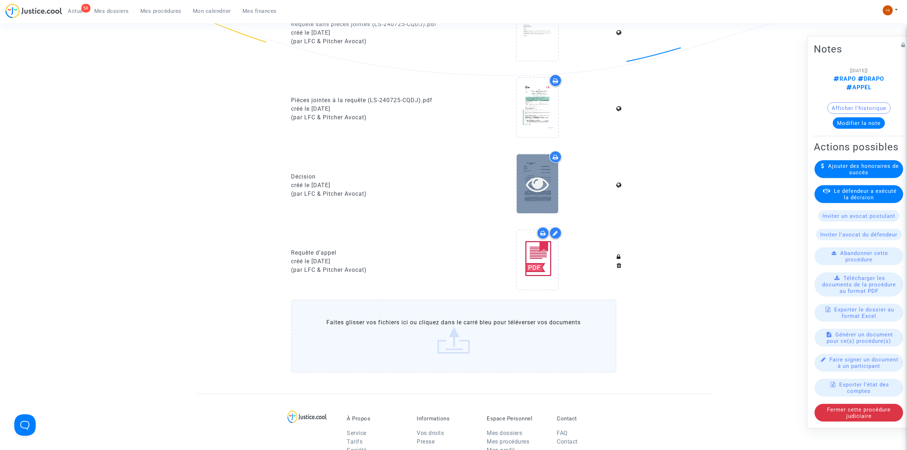
click at [549, 195] on div at bounding box center [537, 183] width 41 height 59
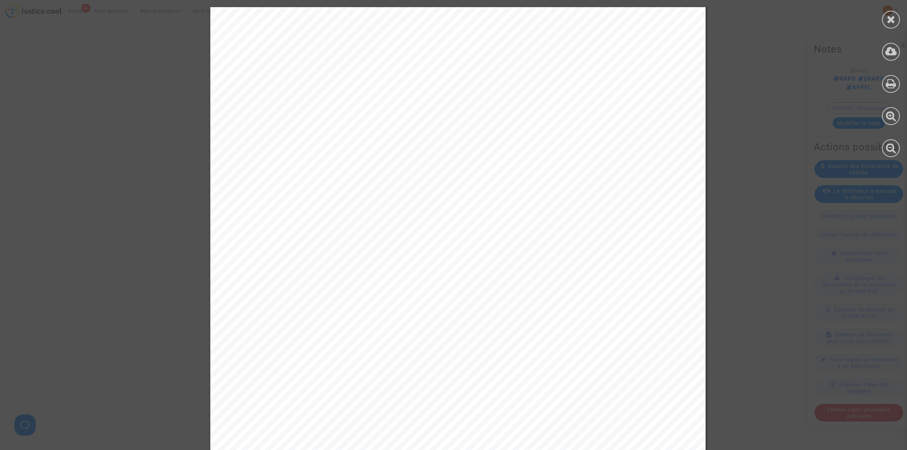
scroll to position [853, 0]
click at [892, 23] on icon at bounding box center [891, 19] width 9 height 11
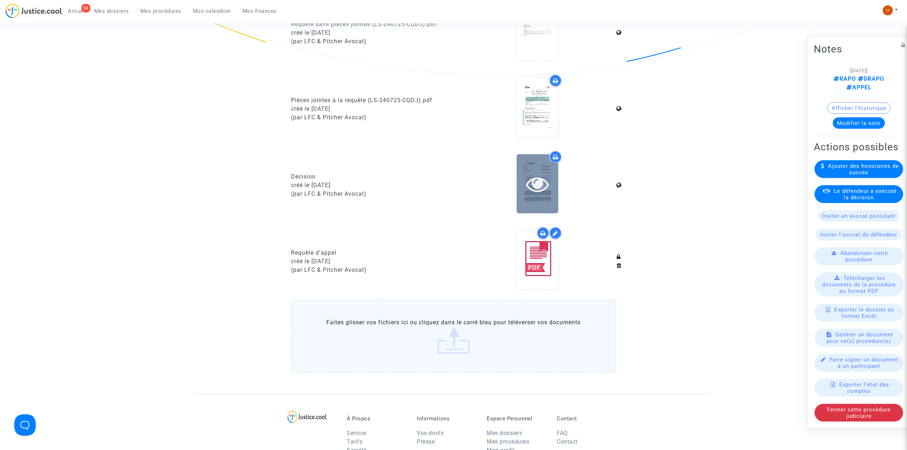
click at [538, 180] on icon at bounding box center [537, 183] width 23 height 23
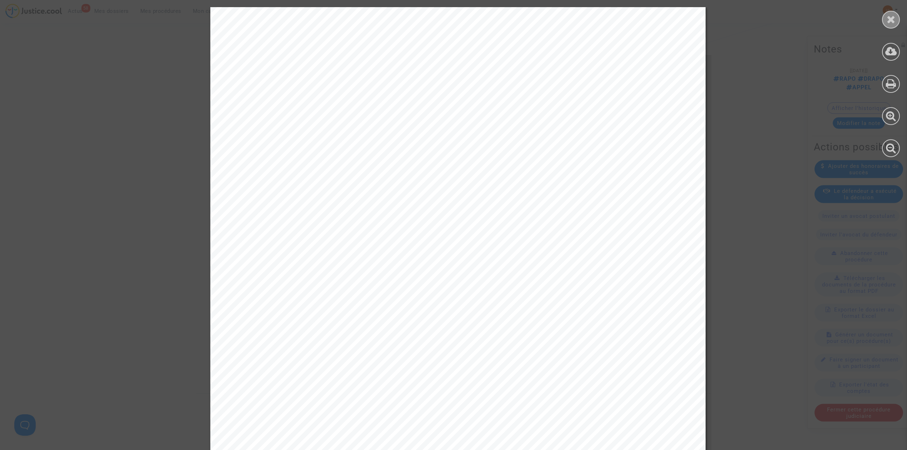
click at [888, 16] on icon at bounding box center [891, 19] width 9 height 11
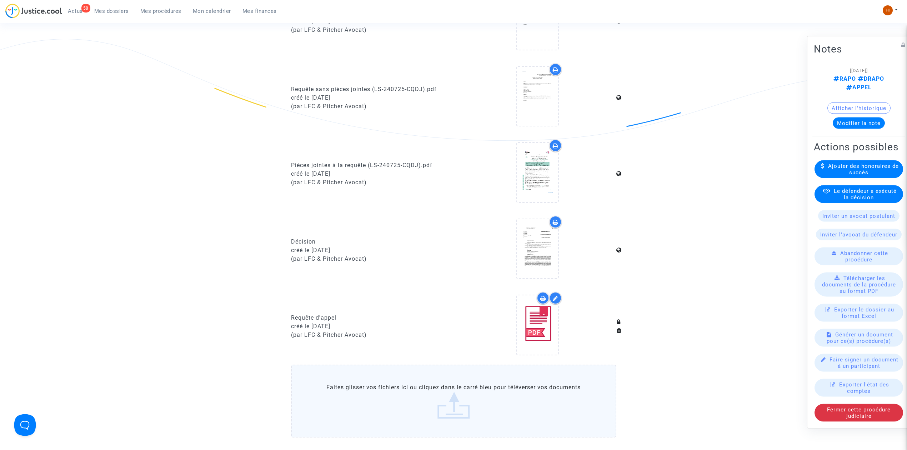
scroll to position [286, 0]
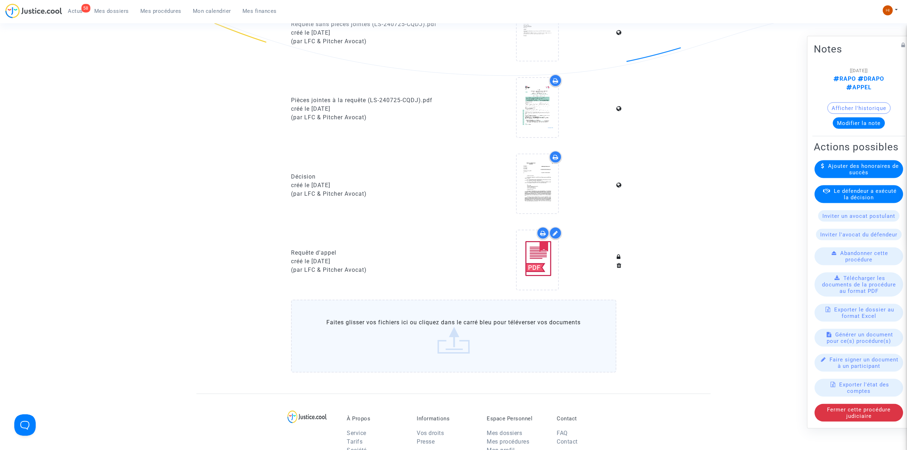
click at [190, 225] on div "Ref. LS-240725-CQDJ Etape Exécution du jugement trop longue Mon rôle Avocat du …" at bounding box center [453, 83] width 907 height 621
drag, startPoint x: 159, startPoint y: 16, endPoint x: 180, endPoint y: 16, distance: 21.1
click at [159, 17] on div "58 Actus Mes dossiers Mes procédures Mon calendrier Mes finances" at bounding box center [143, 14] width 277 height 20
click at [170, 2] on nav "58 Actus Mes dossiers Mes procédures Mon calendrier Mes finances Mon profil Cha…" at bounding box center [453, 11] width 907 height 23
click at [158, 13] on span "Mes procédures" at bounding box center [160, 11] width 41 height 6
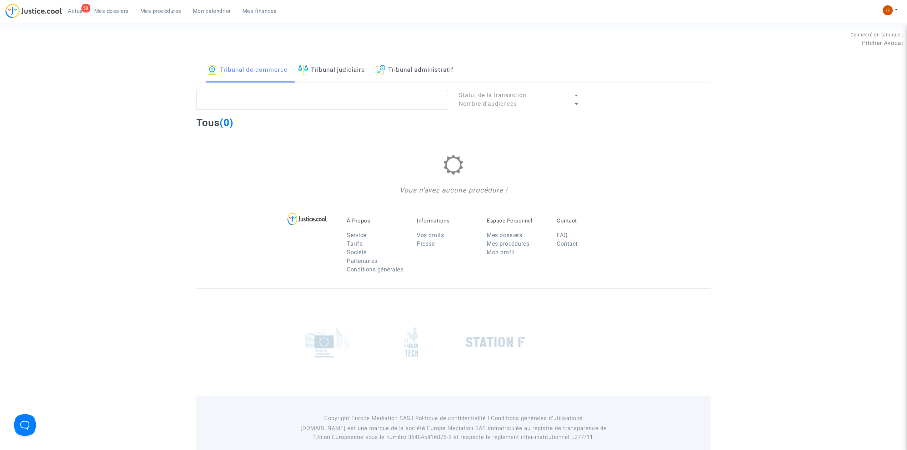
click at [348, 61] on link "Tribunal judiciaire" at bounding box center [331, 70] width 67 height 24
drag, startPoint x: 467, startPoint y: 77, endPoint x: 439, endPoint y: 82, distance: 28.6
click at [467, 77] on div "Tribunal de commerce Tribunal judiciaire Tribunal administratif" at bounding box center [453, 70] width 514 height 25
click at [416, 69] on link "Tribunal administratif" at bounding box center [415, 70] width 78 height 24
click at [399, 99] on textarea at bounding box center [322, 99] width 252 height 19
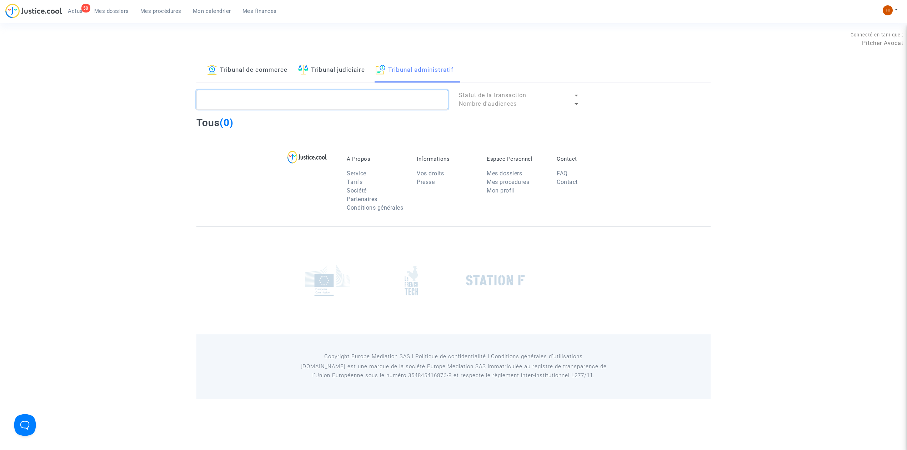
paste textarea "2305621 - Madame HERLIN Laurie"
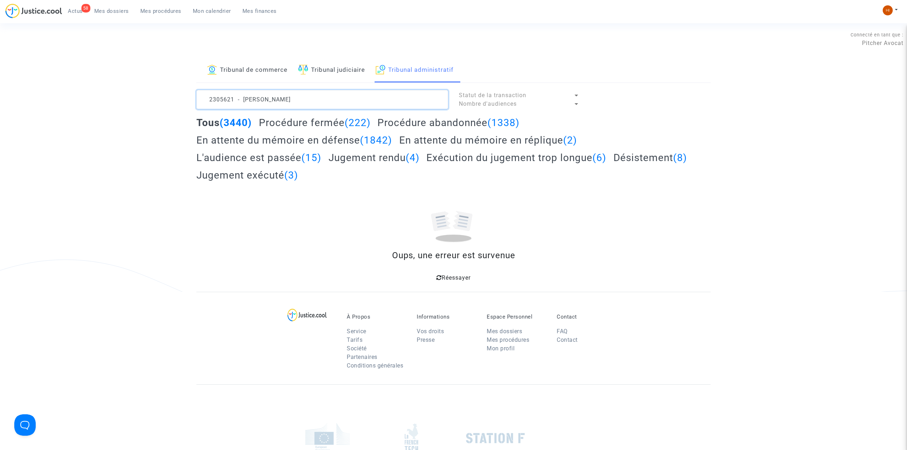
drag, startPoint x: 388, startPoint y: 100, endPoint x: 236, endPoint y: 105, distance: 152.5
click at [236, 105] on textarea at bounding box center [322, 99] width 252 height 19
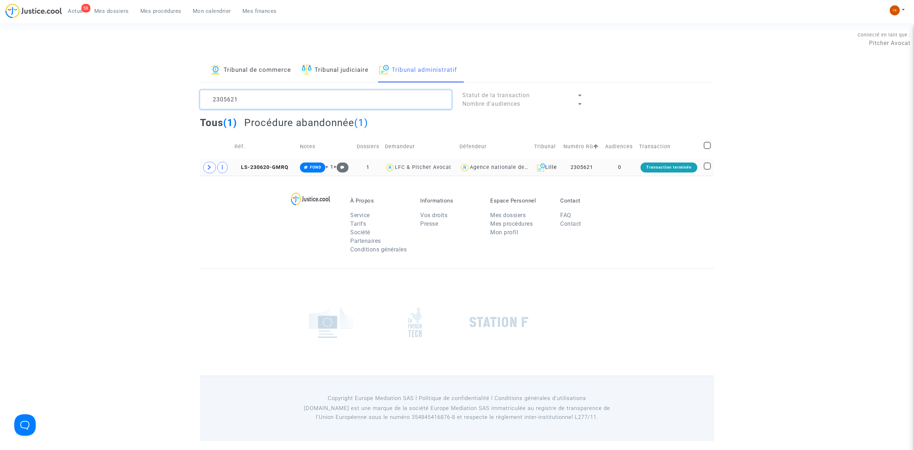
type textarea "2305621"
click at [258, 162] on td "LS-230620-GMRQ" at bounding box center [264, 167] width 65 height 16
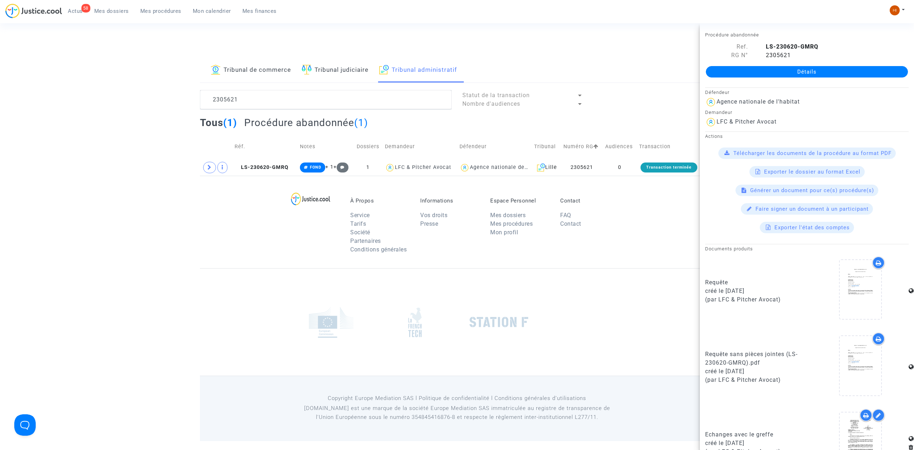
click at [872, 73] on link "Détails" at bounding box center [807, 71] width 202 height 11
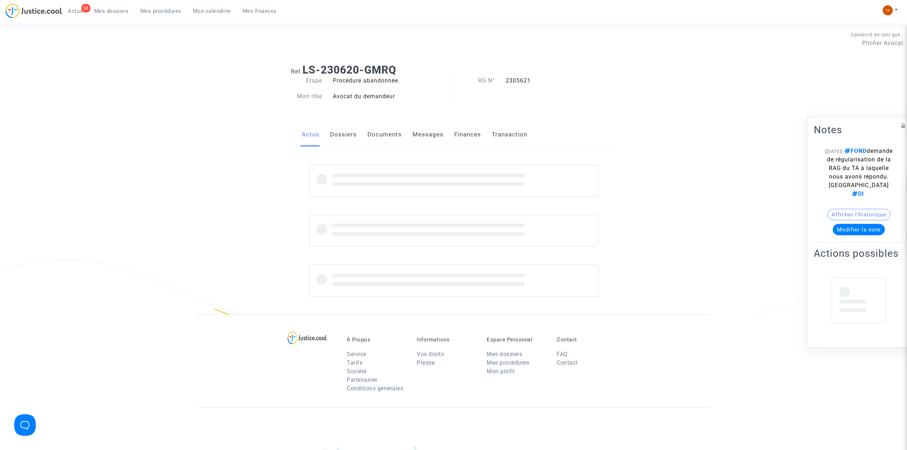
click at [345, 132] on link "Dossiers" at bounding box center [343, 135] width 27 height 24
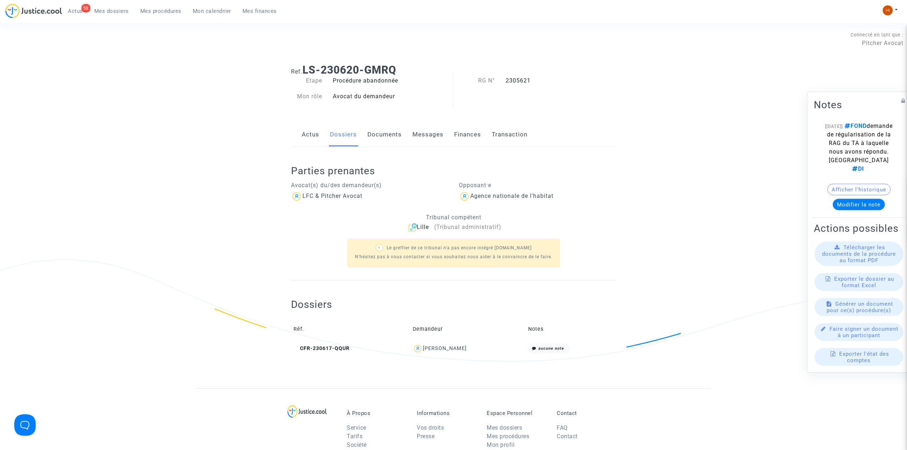
click at [390, 130] on link "Documents" at bounding box center [384, 135] width 34 height 24
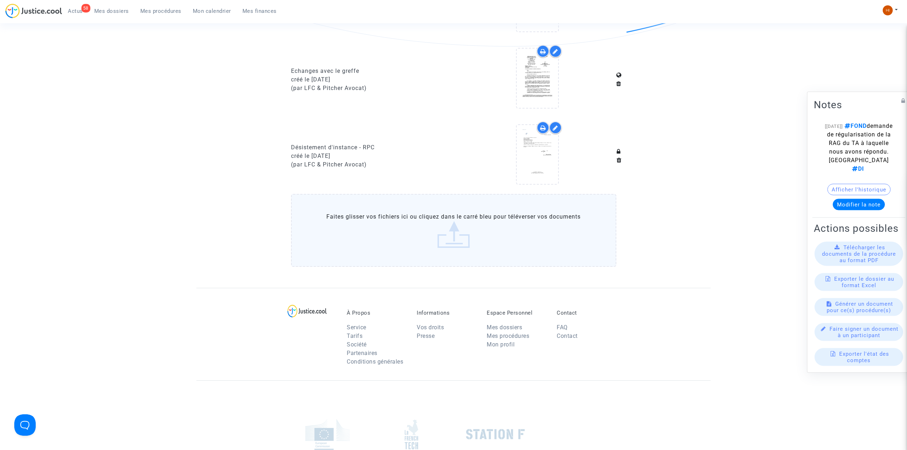
scroll to position [381, 0]
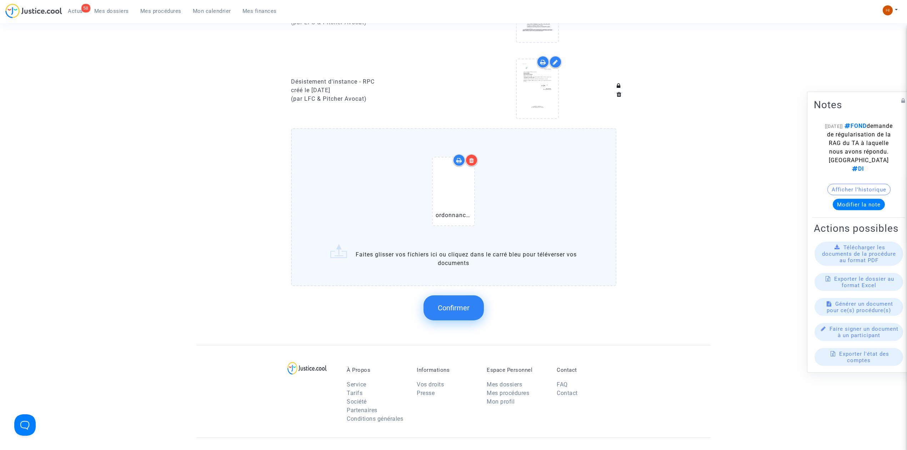
click at [446, 306] on span "Confirmer" at bounding box center [454, 307] width 32 height 9
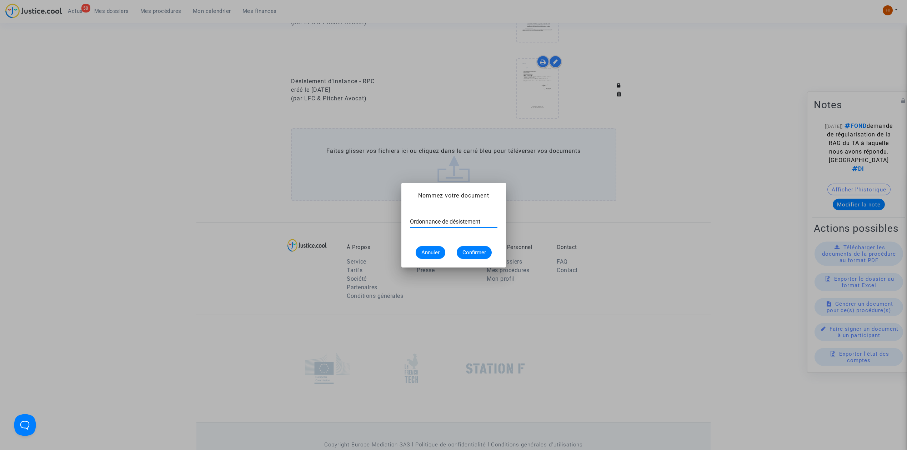
type input "Ordonnance de désistement"
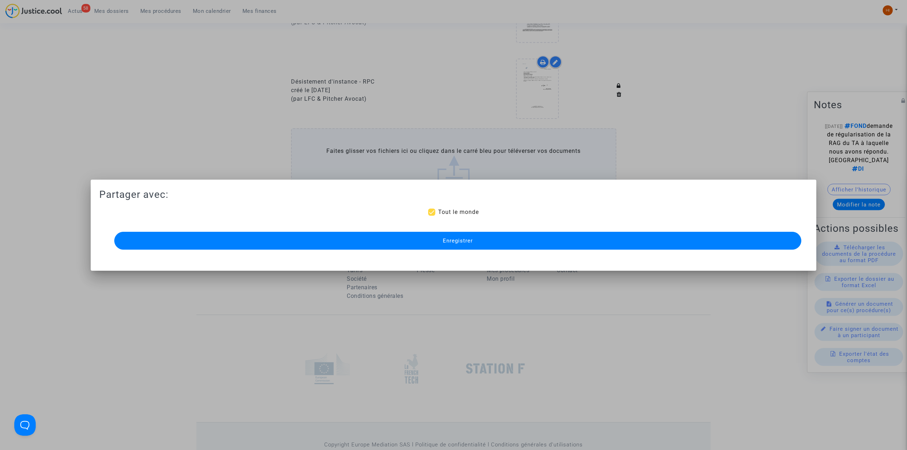
click at [374, 236] on button "Enregistrer" at bounding box center [457, 241] width 687 height 18
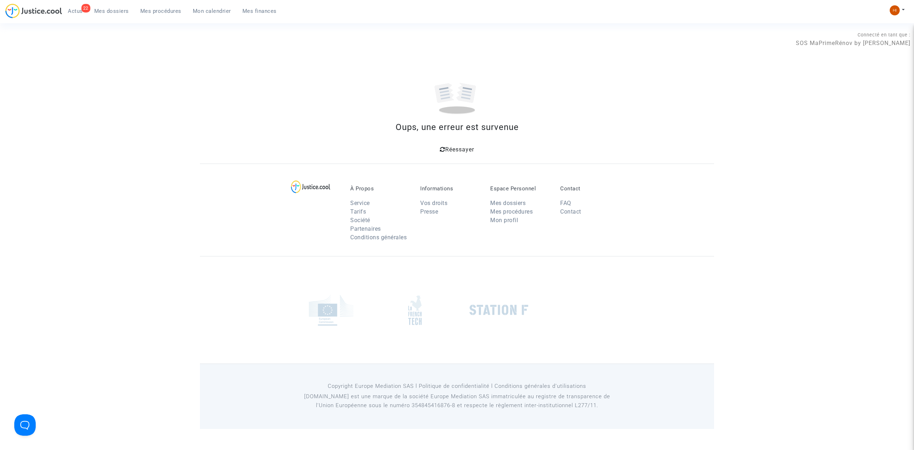
click at [455, 149] on span "Réessayer" at bounding box center [459, 149] width 29 height 7
